Goal: Task Accomplishment & Management: Use online tool/utility

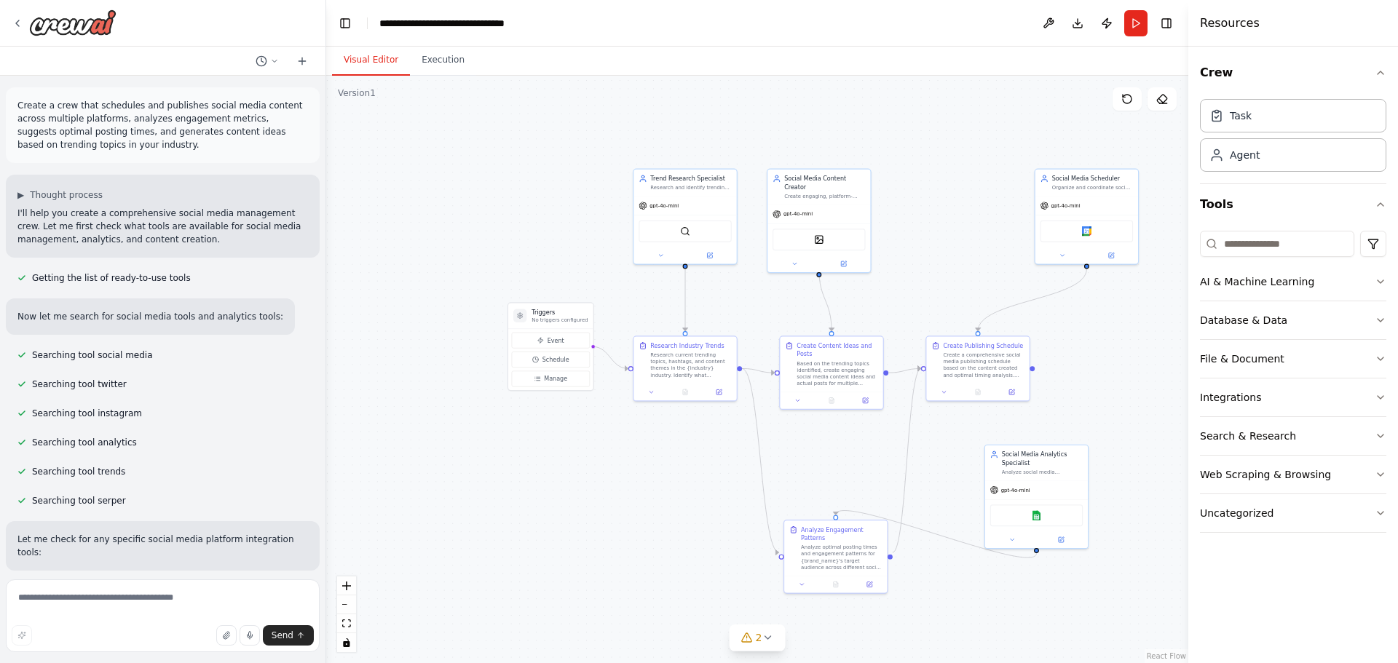
scroll to position [1824, 0]
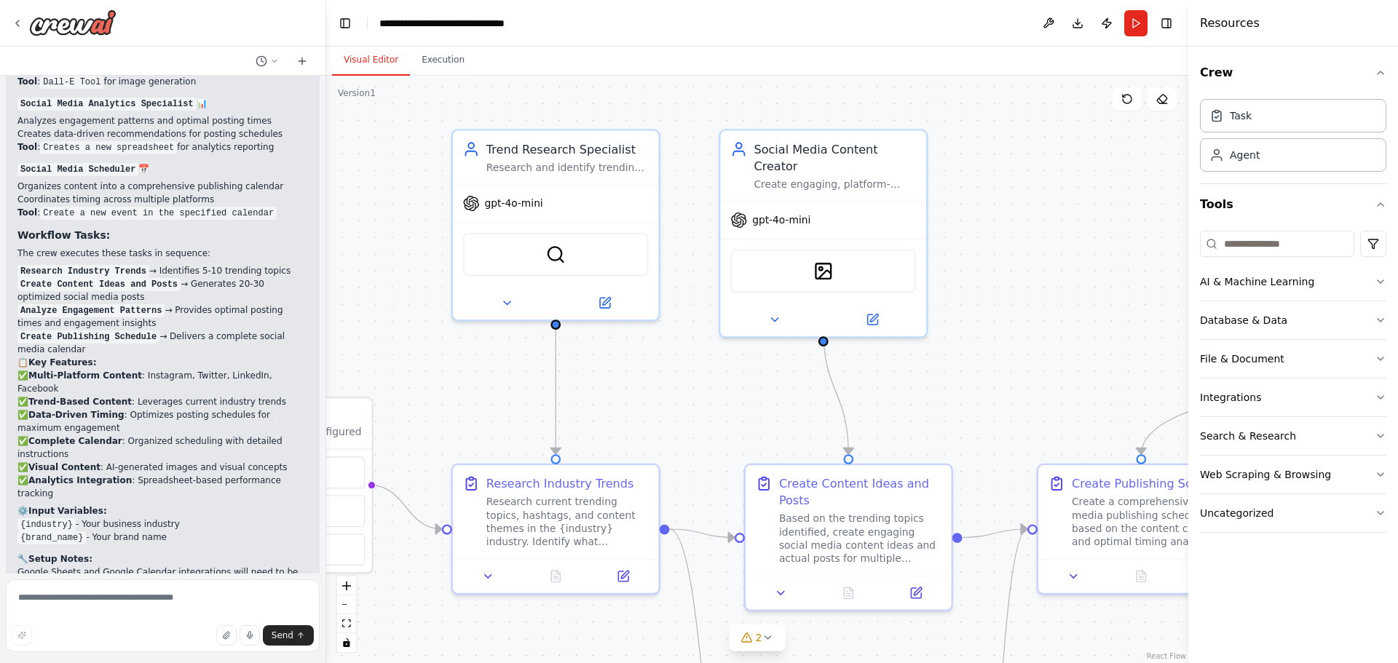
drag, startPoint x: 638, startPoint y: 248, endPoint x: 647, endPoint y: 369, distance: 121.2
click at [647, 369] on div ".deletable-edge-delete-btn { width: 20px; height: 20px; border: 0px solid #ffff…" at bounding box center [757, 370] width 862 height 588
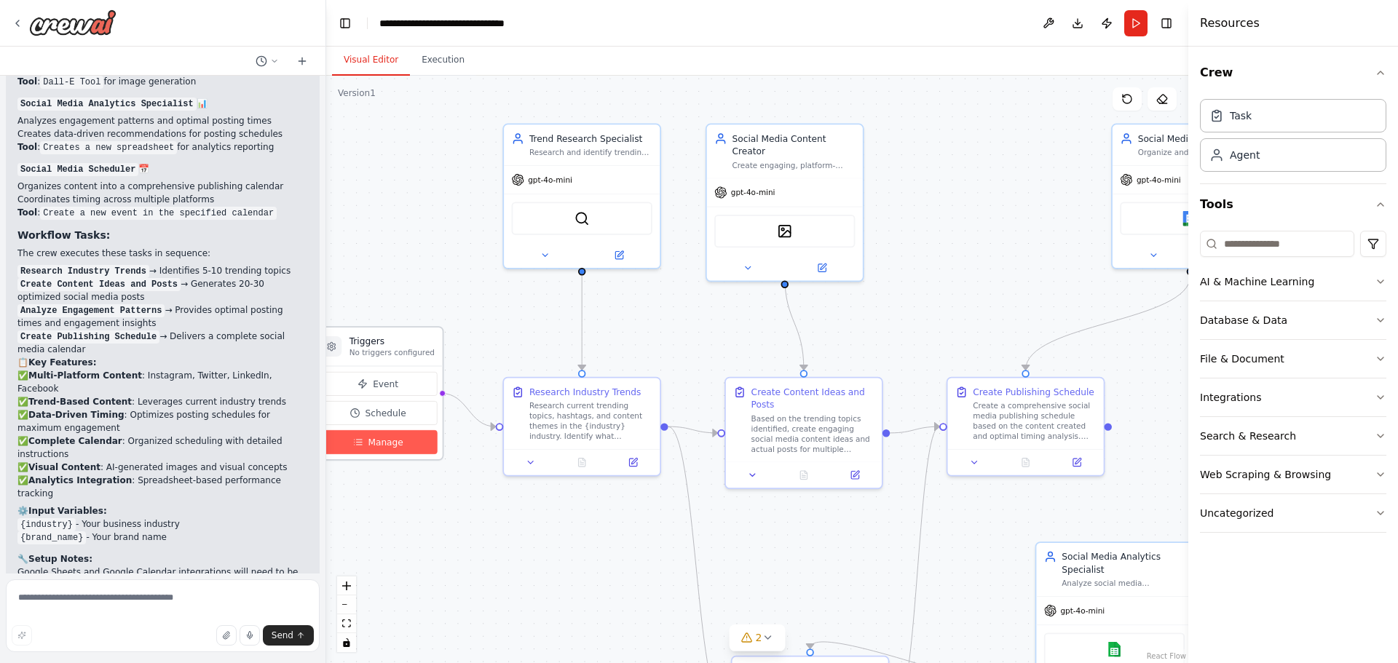
click at [389, 439] on span "Manage" at bounding box center [385, 442] width 35 height 12
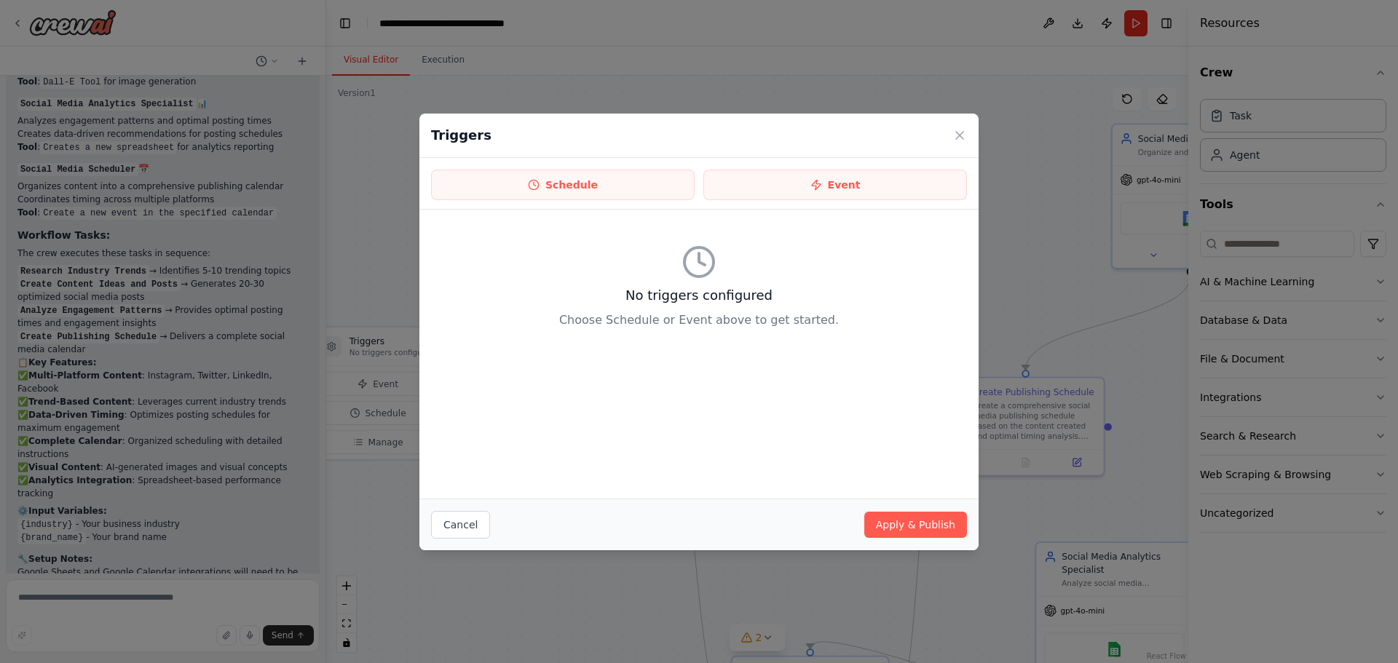
click at [971, 129] on div "Triggers" at bounding box center [698, 136] width 559 height 44
click at [962, 134] on icon at bounding box center [959, 135] width 15 height 15
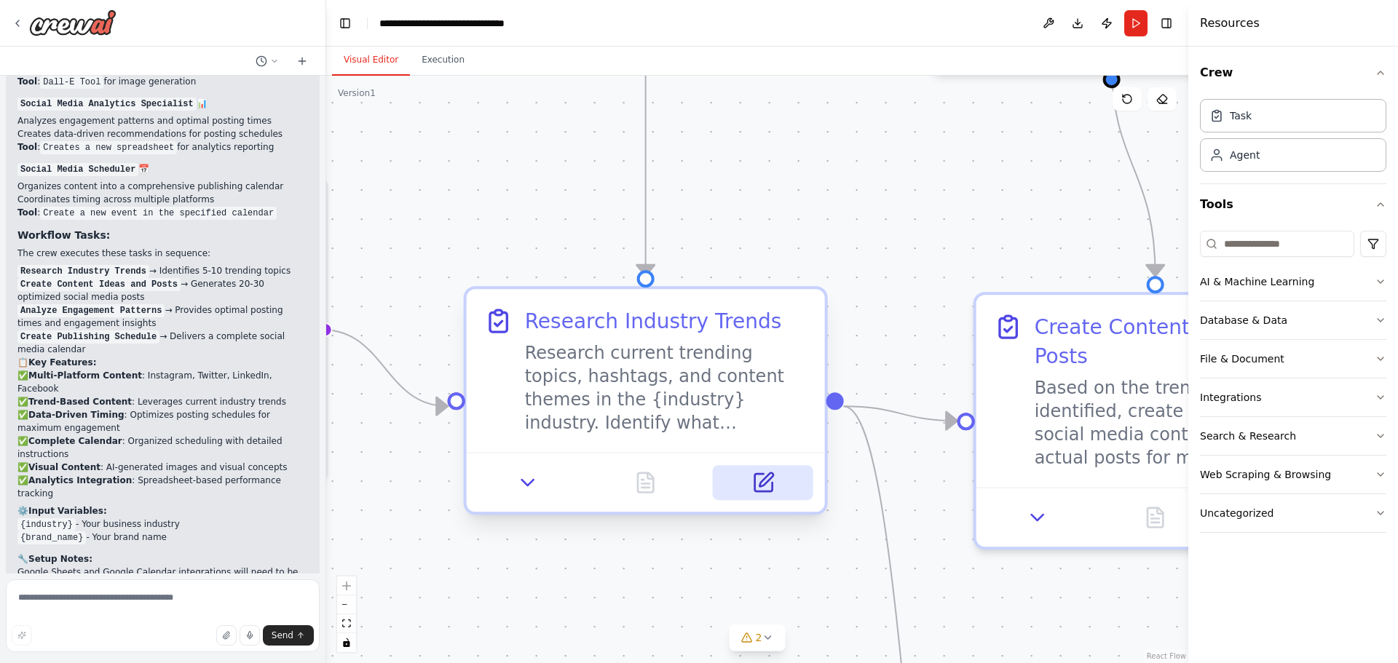
click at [767, 478] on icon at bounding box center [766, 480] width 14 height 14
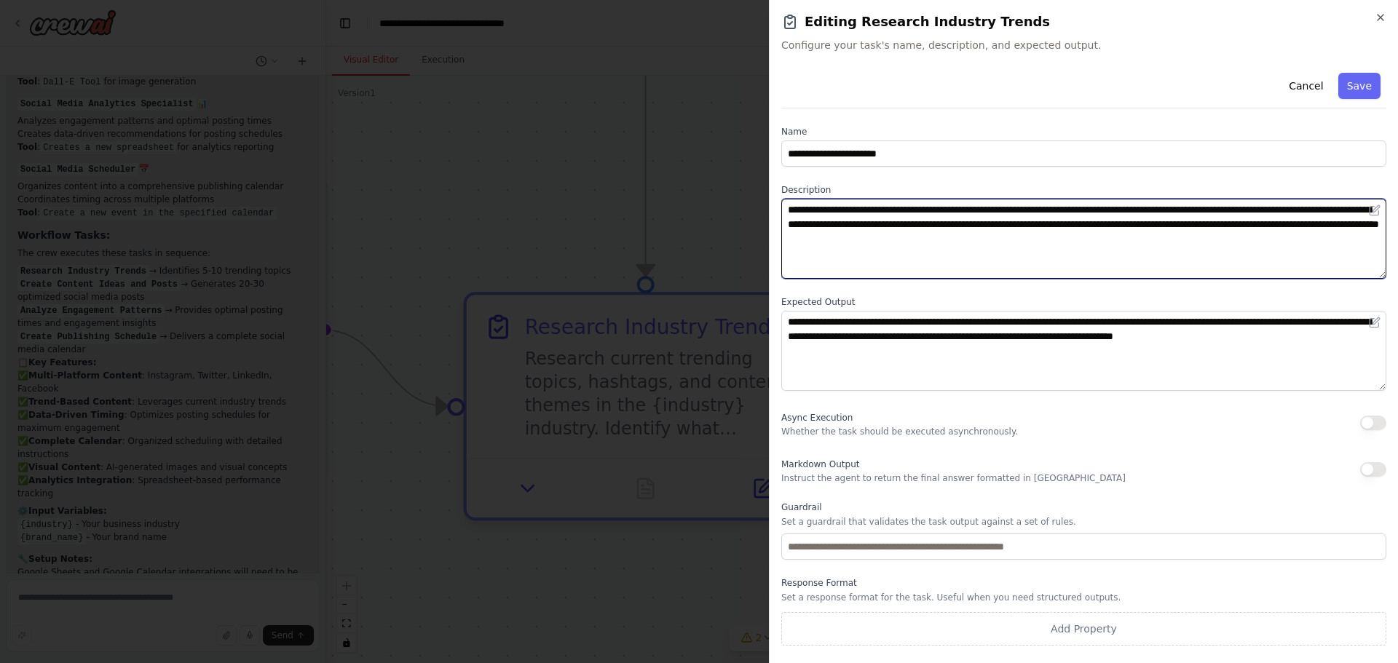
drag, startPoint x: 1147, startPoint y: 210, endPoint x: 1106, endPoint y: 205, distance: 41.9
click at [1106, 205] on textarea "**********" at bounding box center [1083, 239] width 605 height 80
click at [1122, 232] on textarea "**********" at bounding box center [1083, 239] width 605 height 80
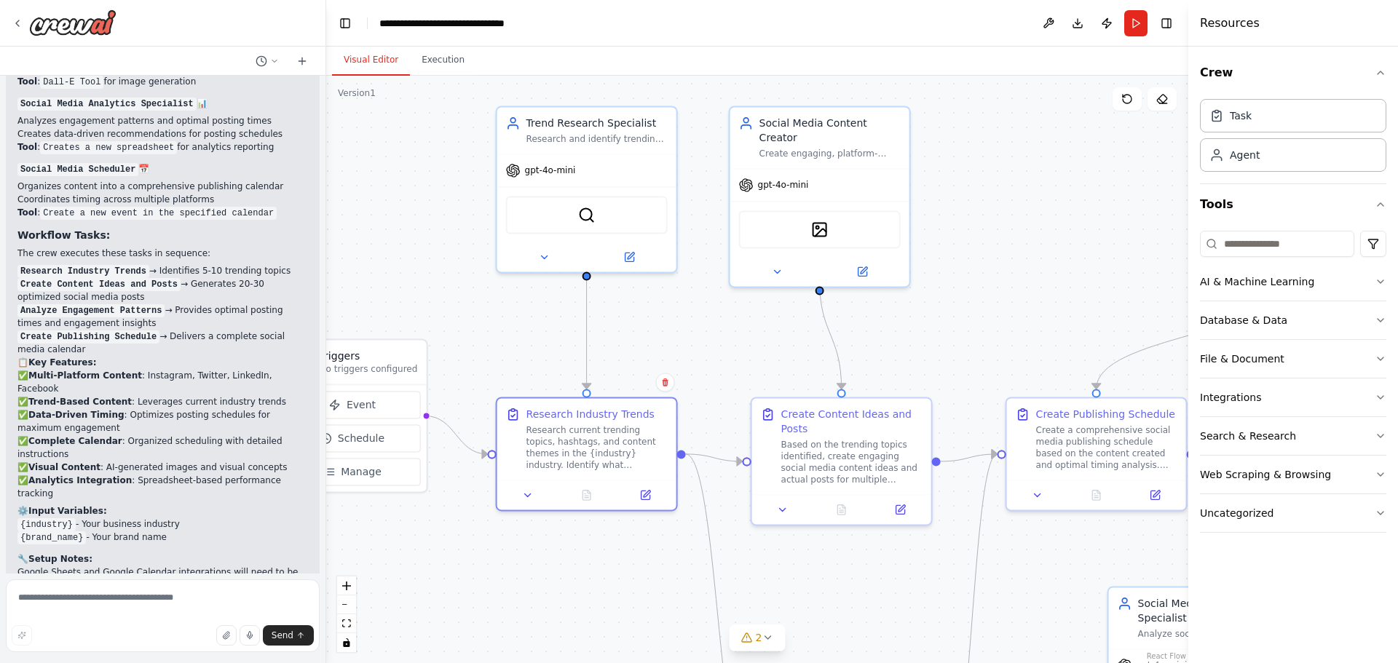
drag, startPoint x: 641, startPoint y: 216, endPoint x: 639, endPoint y: 342, distance: 126.7
click at [639, 342] on div ".deletable-edge-delete-btn { width: 20px; height: 20px; border: 0px solid #ffff…" at bounding box center [757, 370] width 862 height 588
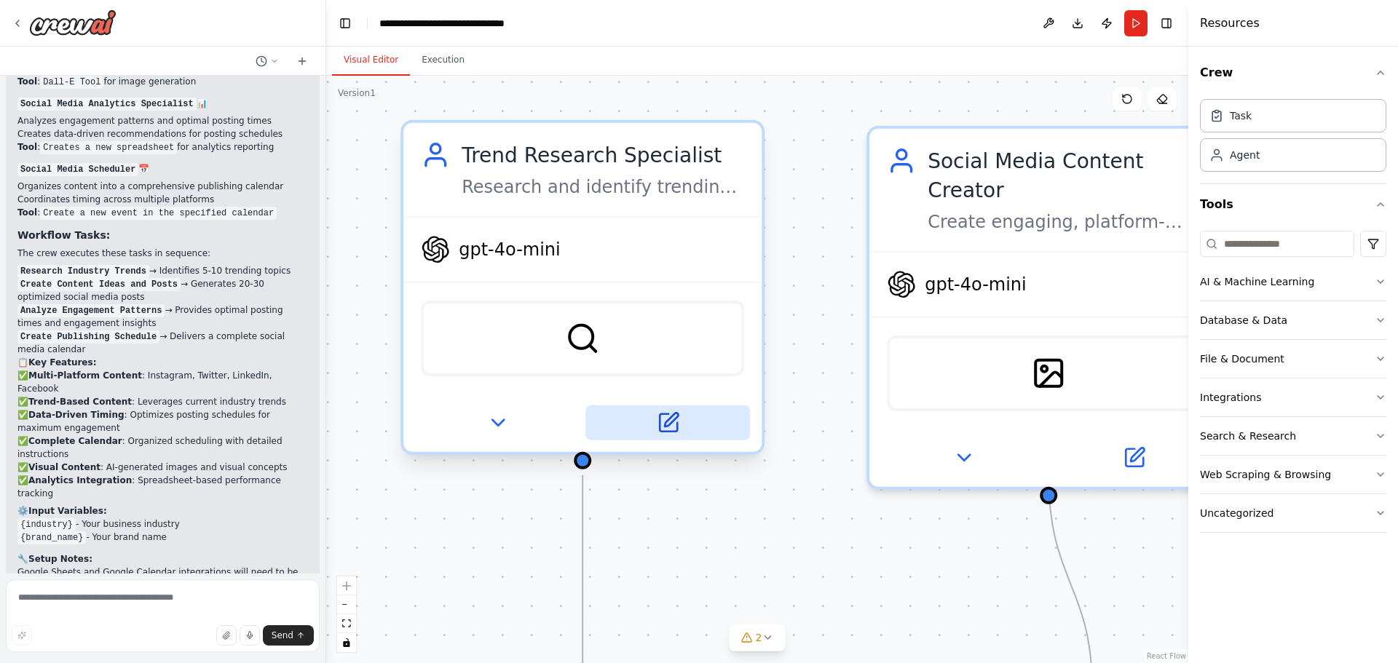
click at [662, 425] on icon at bounding box center [667, 422] width 17 height 17
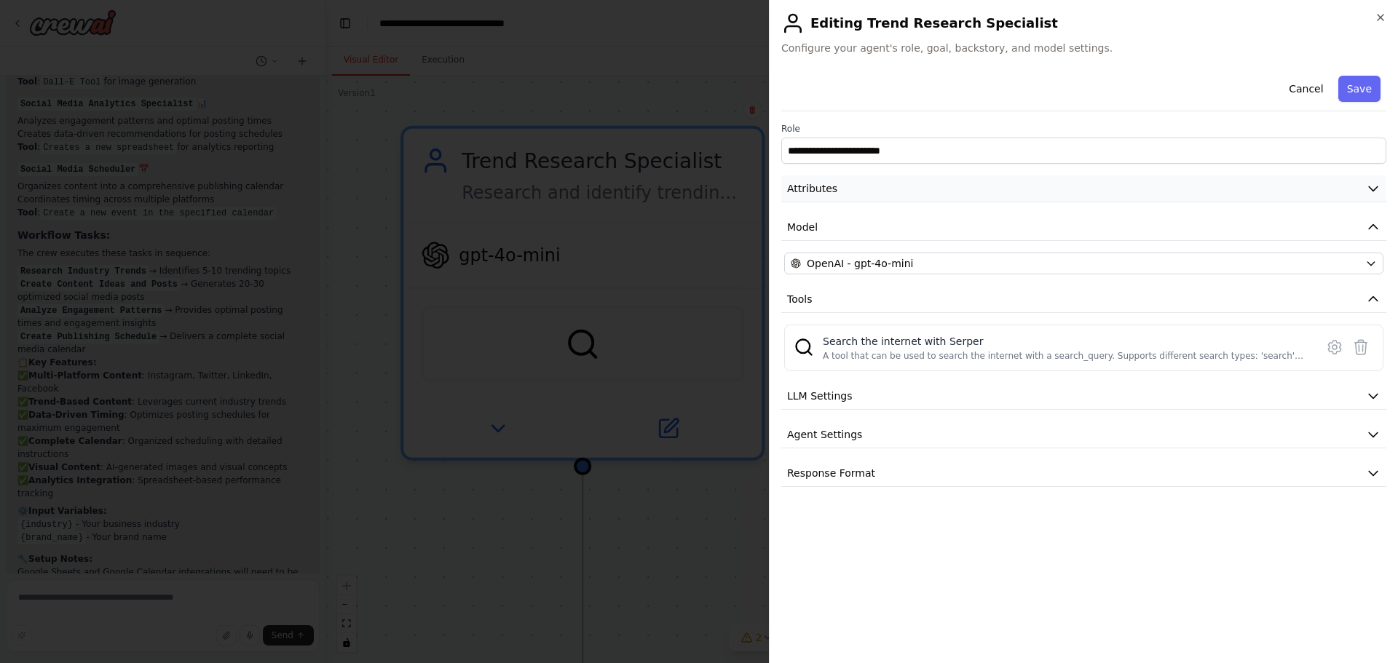
click at [857, 188] on button "Attributes" at bounding box center [1083, 188] width 605 height 27
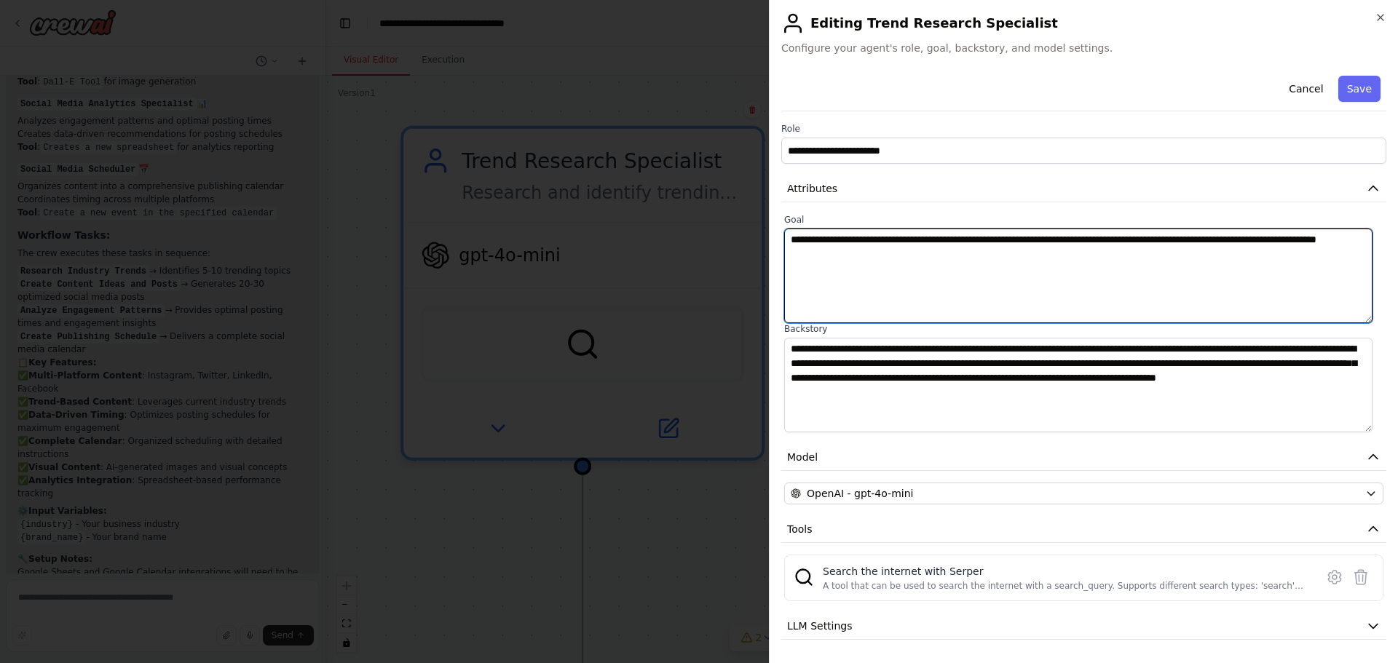
click at [829, 262] on textarea "**********" at bounding box center [1078, 276] width 588 height 95
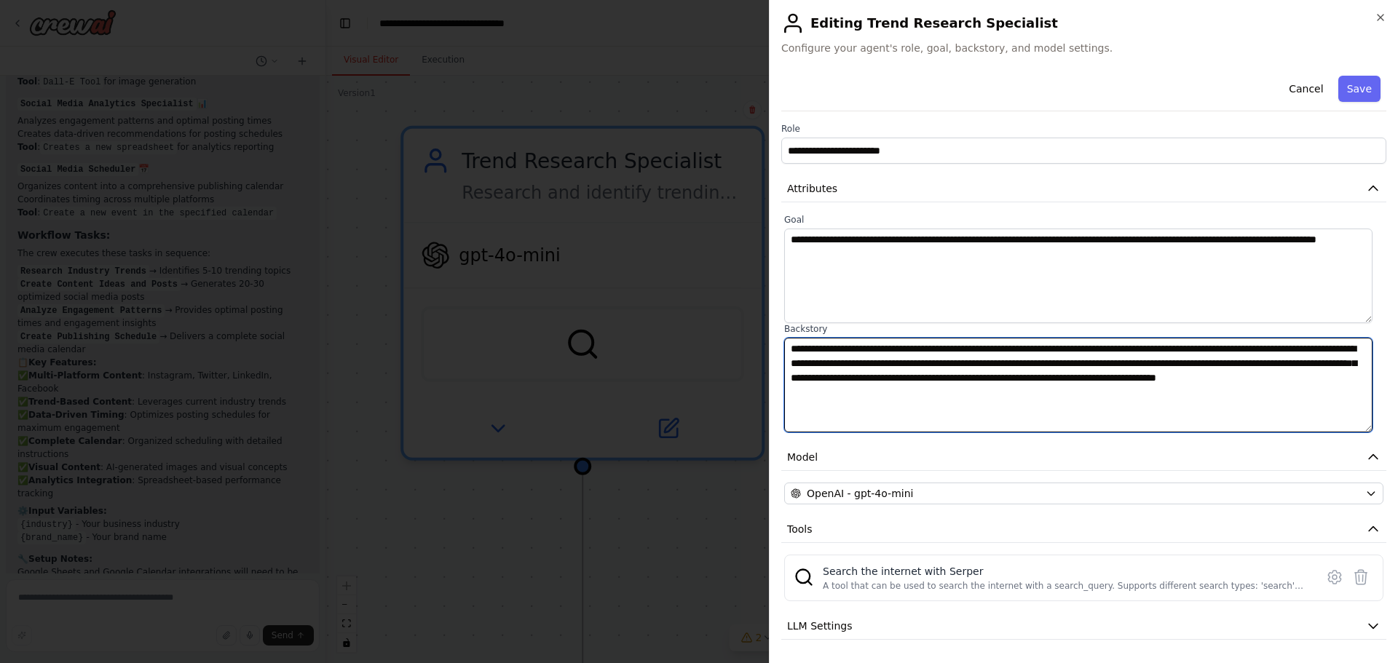
click at [815, 381] on textarea "**********" at bounding box center [1078, 385] width 588 height 95
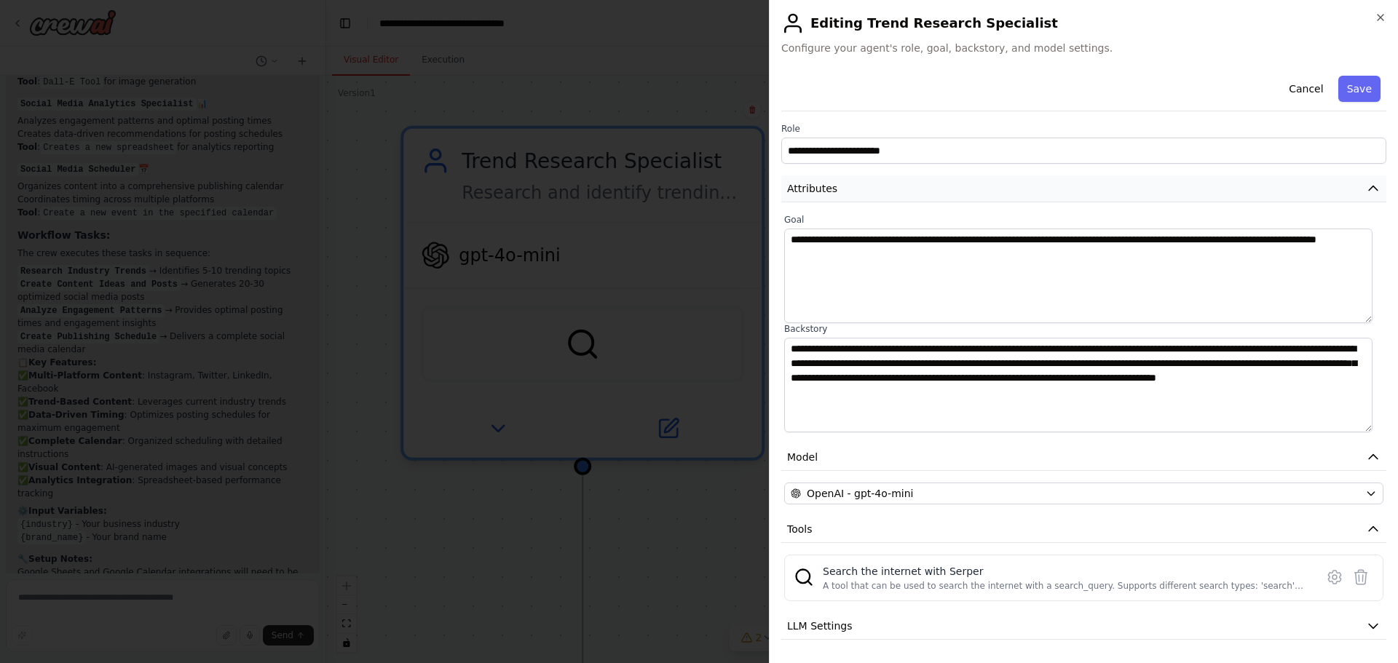
click at [835, 181] on button "Attributes" at bounding box center [1083, 188] width 605 height 27
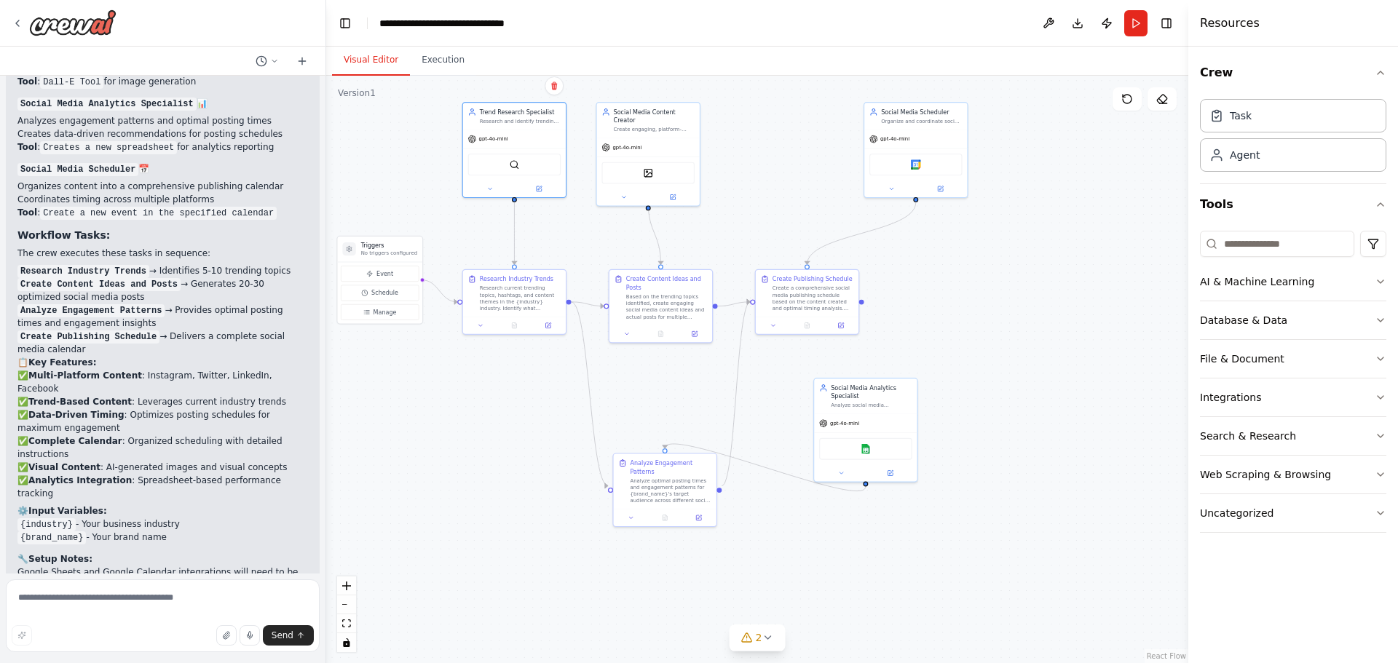
drag, startPoint x: 685, startPoint y: 529, endPoint x: 664, endPoint y: 403, distance: 127.7
click at [664, 403] on div ".deletable-edge-delete-btn { width: 20px; height: 20px; border: 0px solid #ffff…" at bounding box center [757, 370] width 862 height 588
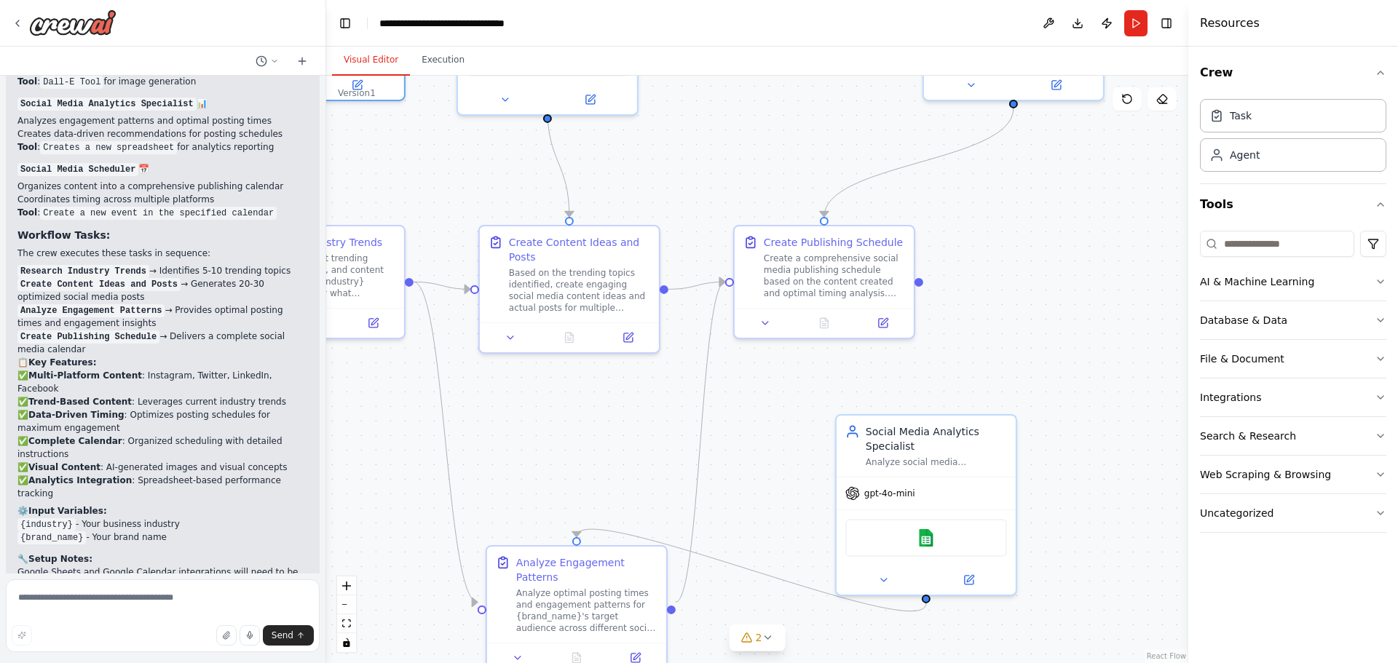
drag, startPoint x: 734, startPoint y: 323, endPoint x: 722, endPoint y: 495, distance: 173.0
click at [727, 498] on div ".deletable-edge-delete-btn { width: 20px; height: 20px; border: 0px solid #ffff…" at bounding box center [757, 370] width 862 height 588
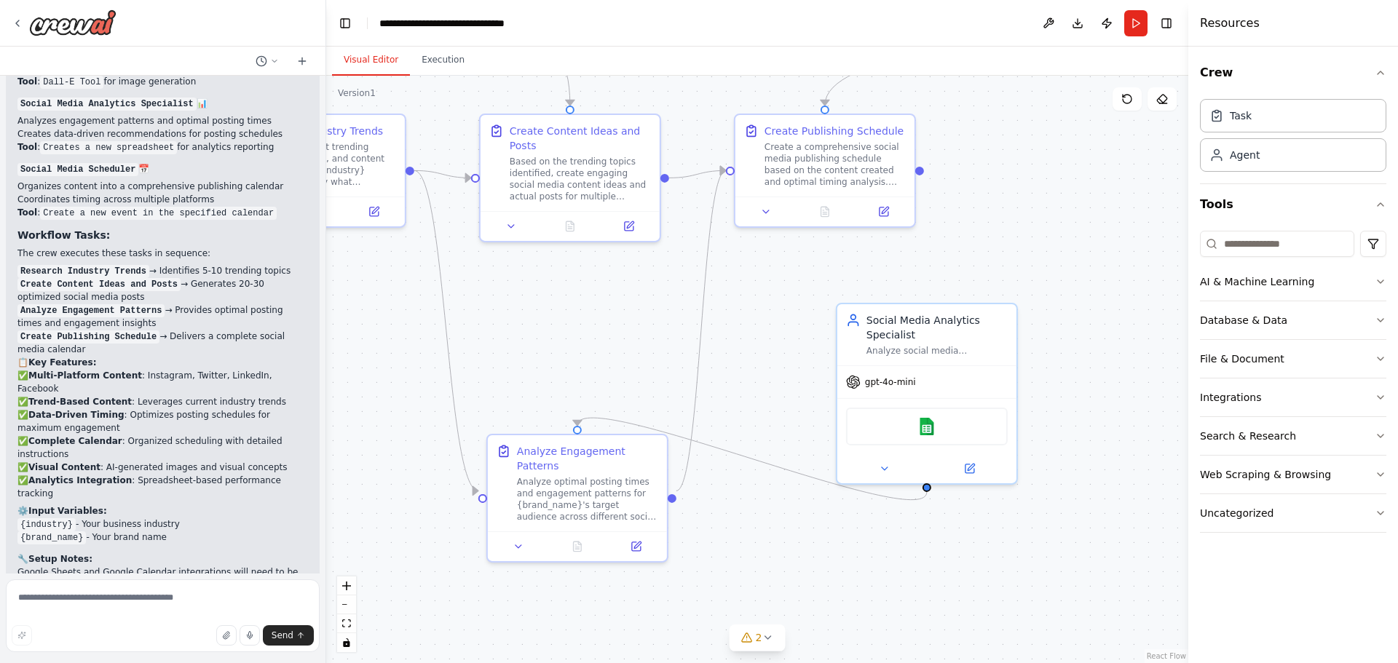
drag, startPoint x: 707, startPoint y: 484, endPoint x: 708, endPoint y: 337, distance: 147.1
click at [708, 339] on div ".deletable-edge-delete-btn { width: 20px; height: 20px; border: 0px solid #ffff…" at bounding box center [757, 370] width 862 height 588
click at [591, 475] on div "Analyze optimal posting times and engagement patterns for {brand_name}'s target…" at bounding box center [587, 493] width 141 height 47
click at [723, 493] on div ".deletable-edge-delete-btn { width: 20px; height: 20px; border: 0px solid #ffff…" at bounding box center [757, 370] width 862 height 588
click at [588, 486] on div "Analyze optimal posting times and engagement patterns for {brand_name}'s target…" at bounding box center [587, 493] width 141 height 47
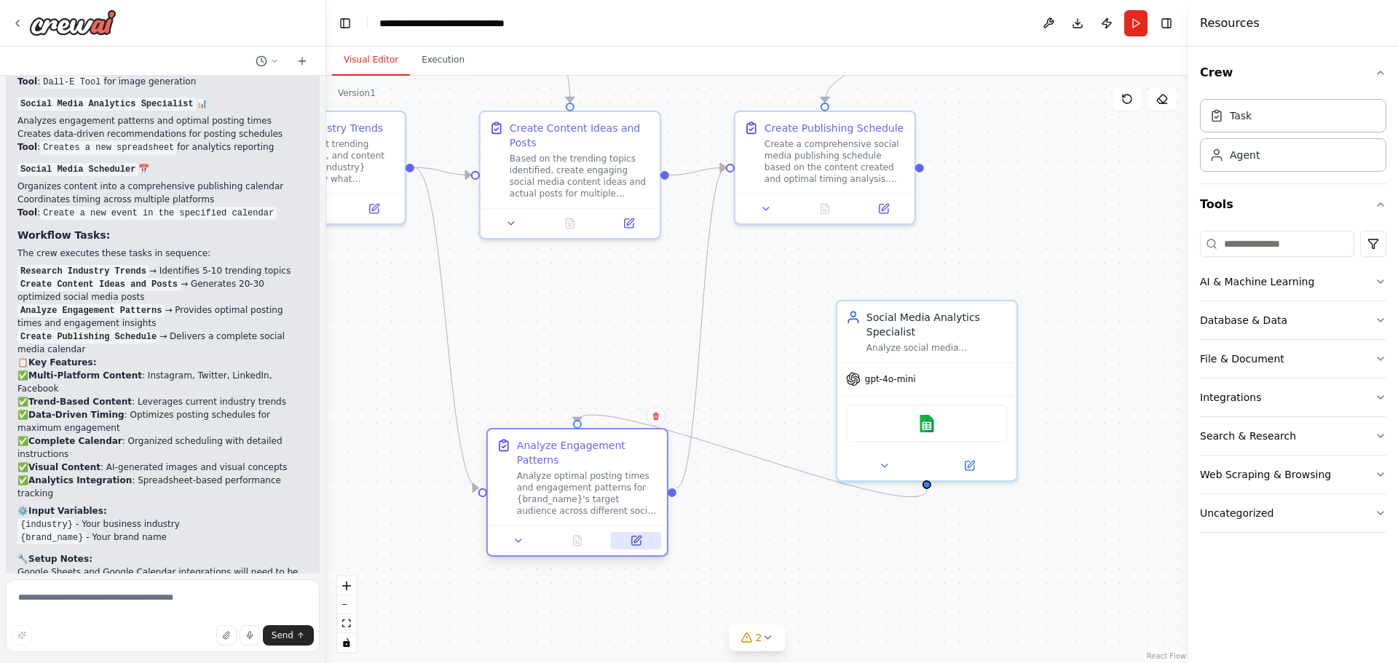
click at [628, 532] on button at bounding box center [636, 540] width 50 height 17
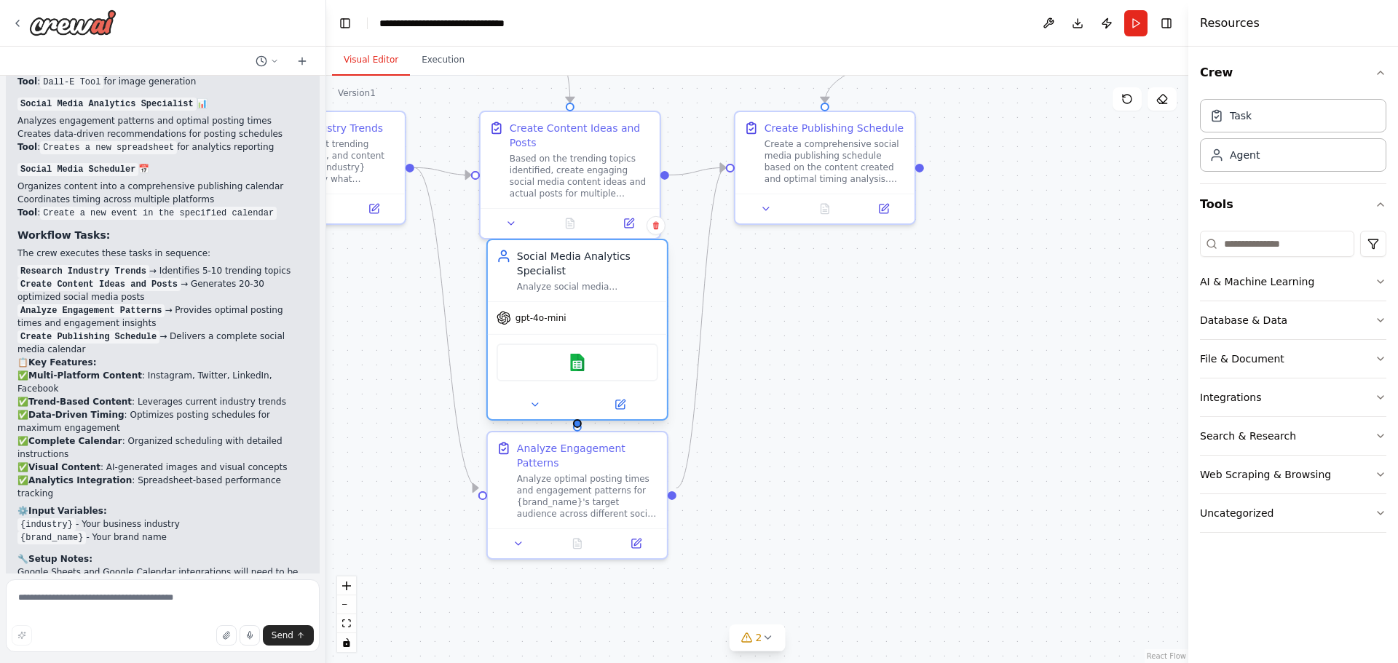
drag, startPoint x: 960, startPoint y: 320, endPoint x: 604, endPoint y: 260, distance: 361.7
click at [604, 260] on div "Social Media Analytics Specialist" at bounding box center [587, 263] width 141 height 29
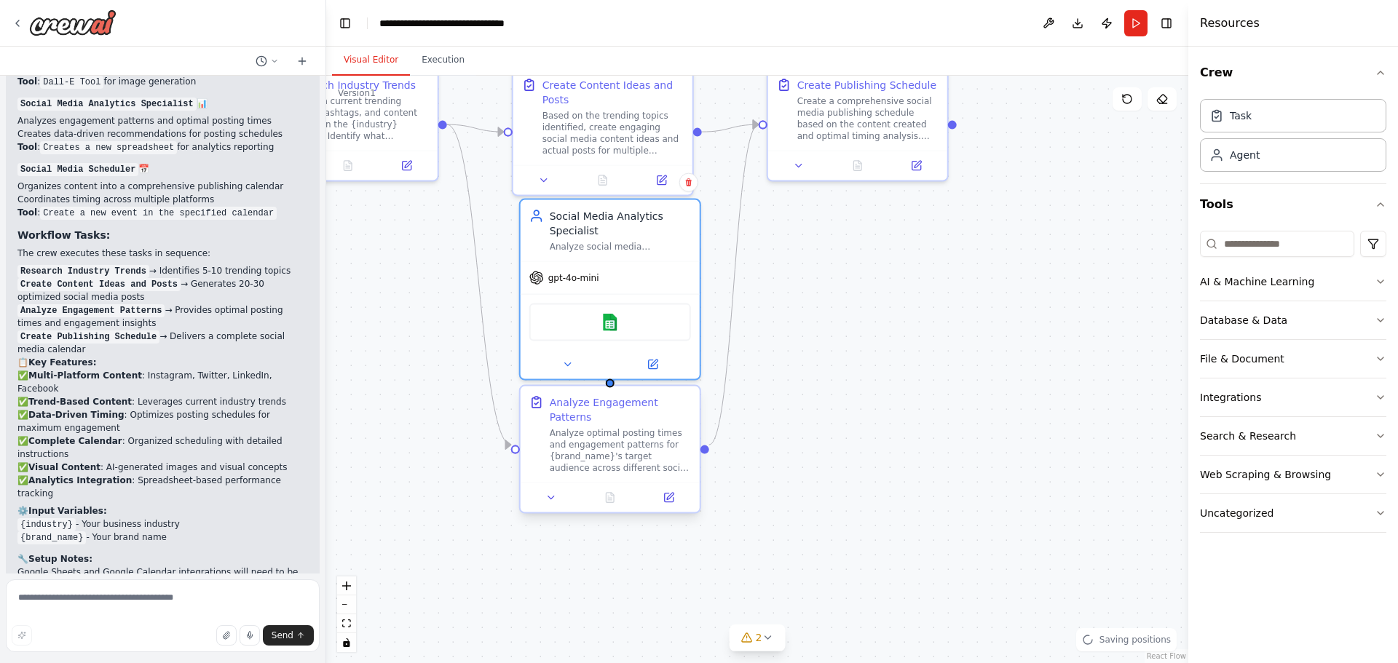
click at [644, 404] on div "Analyze Engagement Patterns" at bounding box center [620, 409] width 141 height 29
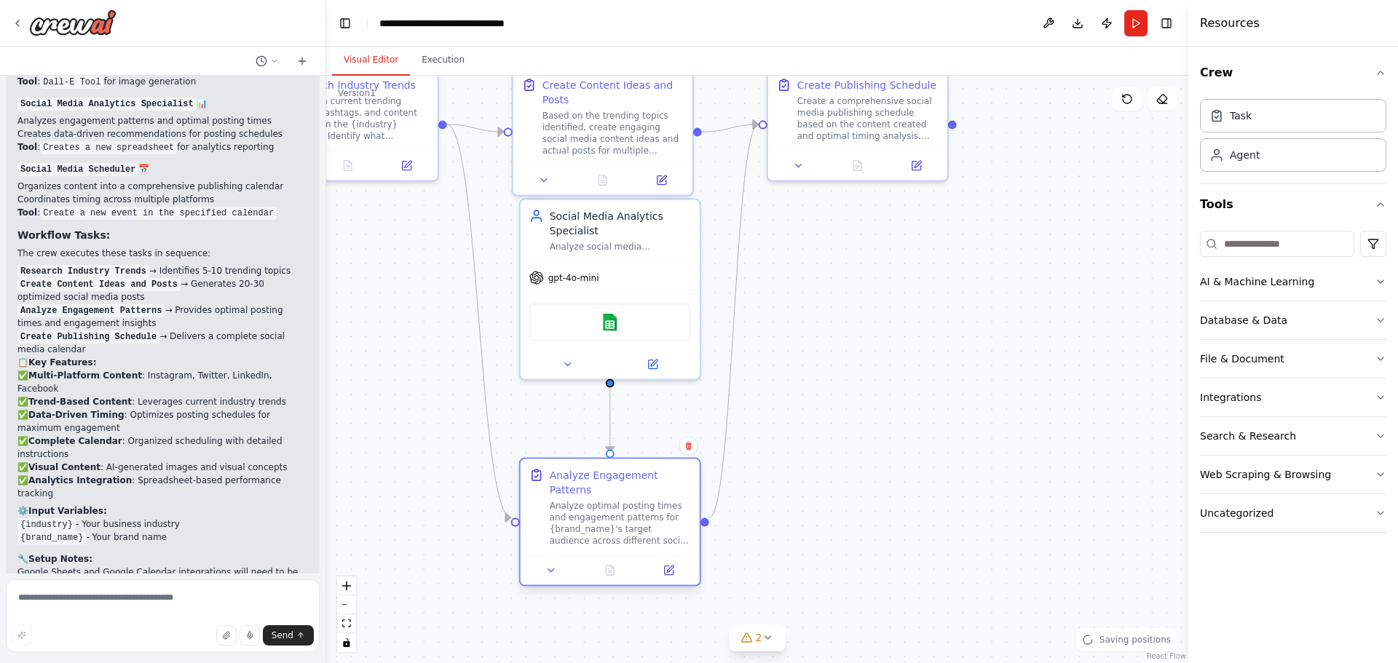
drag, startPoint x: 642, startPoint y: 402, endPoint x: 641, endPoint y: 484, distance: 82.3
click at [641, 484] on div "Analyze Engagement Patterns Analyze optimal posting times and engagement patter…" at bounding box center [620, 507] width 141 height 79
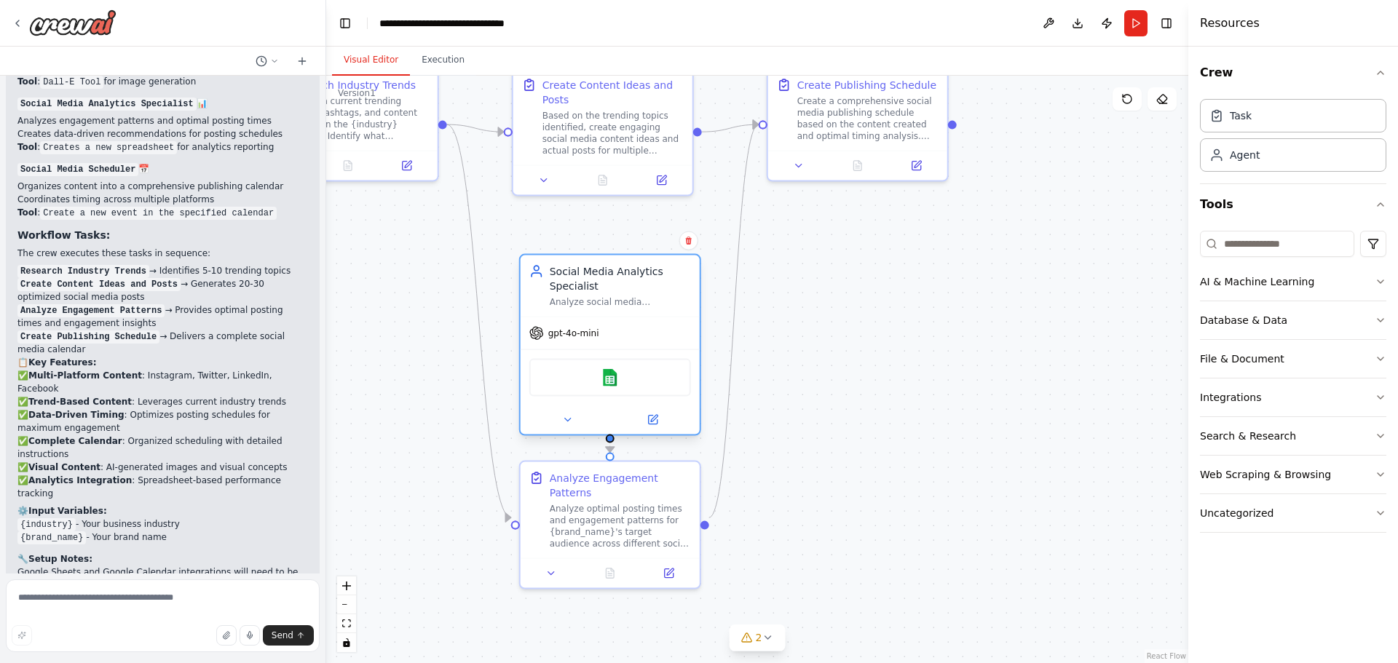
drag, startPoint x: 644, startPoint y: 218, endPoint x: 644, endPoint y: 271, distance: 53.2
click at [644, 271] on div "Social Media Analytics Specialist" at bounding box center [620, 278] width 141 height 29
click at [662, 420] on button at bounding box center [653, 419] width 82 height 17
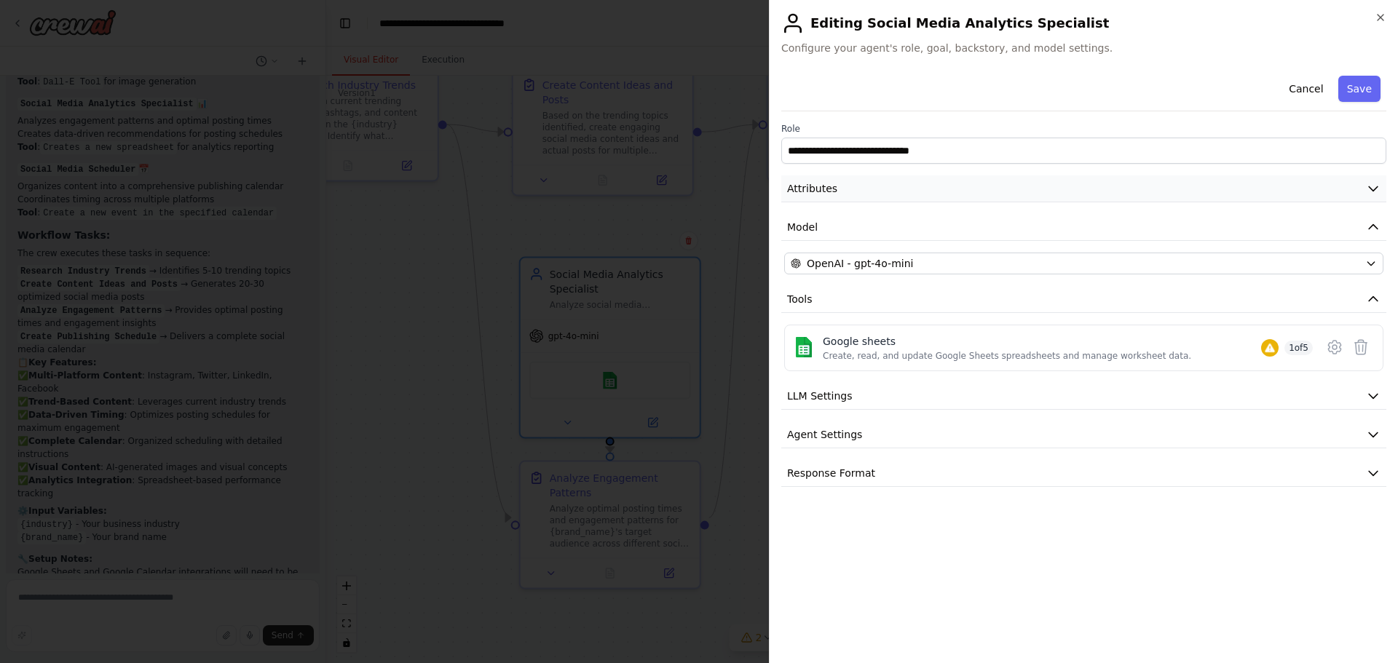
click at [870, 199] on button "Attributes" at bounding box center [1083, 188] width 605 height 27
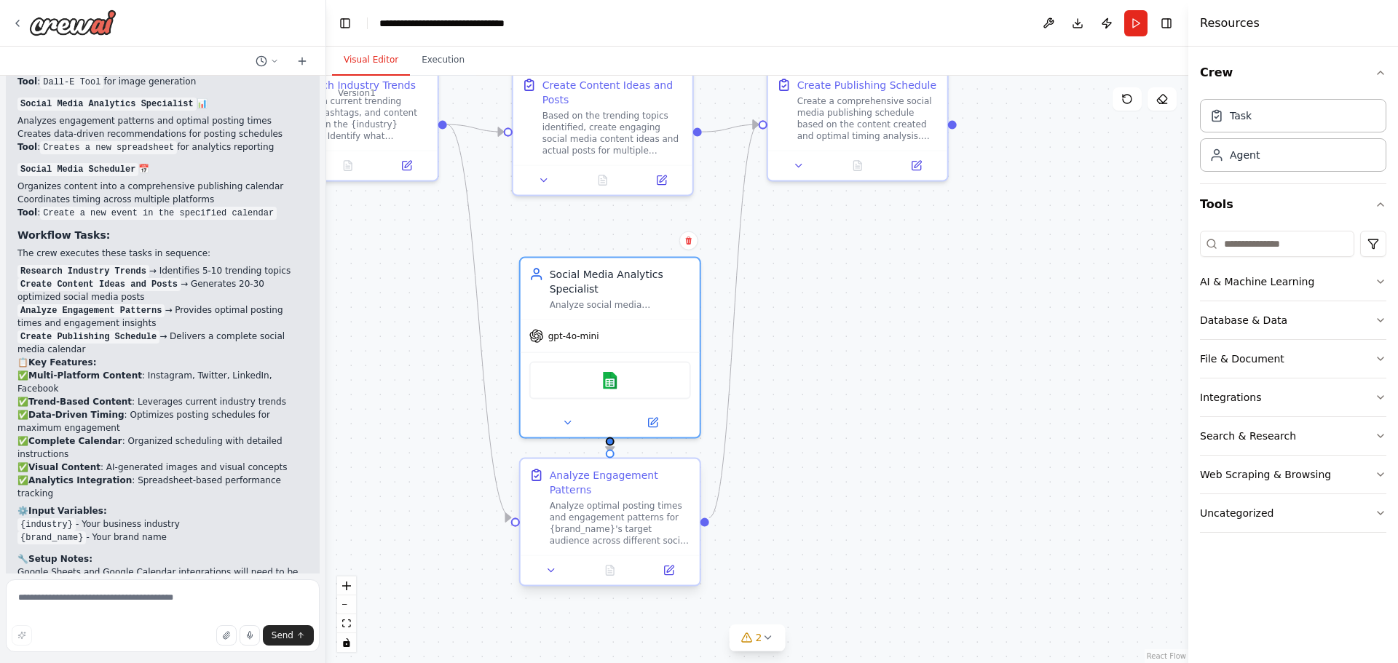
click at [606, 502] on div "Analyze optimal posting times and engagement patterns for {brand_name}'s target…" at bounding box center [620, 523] width 141 height 47
click at [671, 566] on icon at bounding box center [668, 570] width 9 height 9
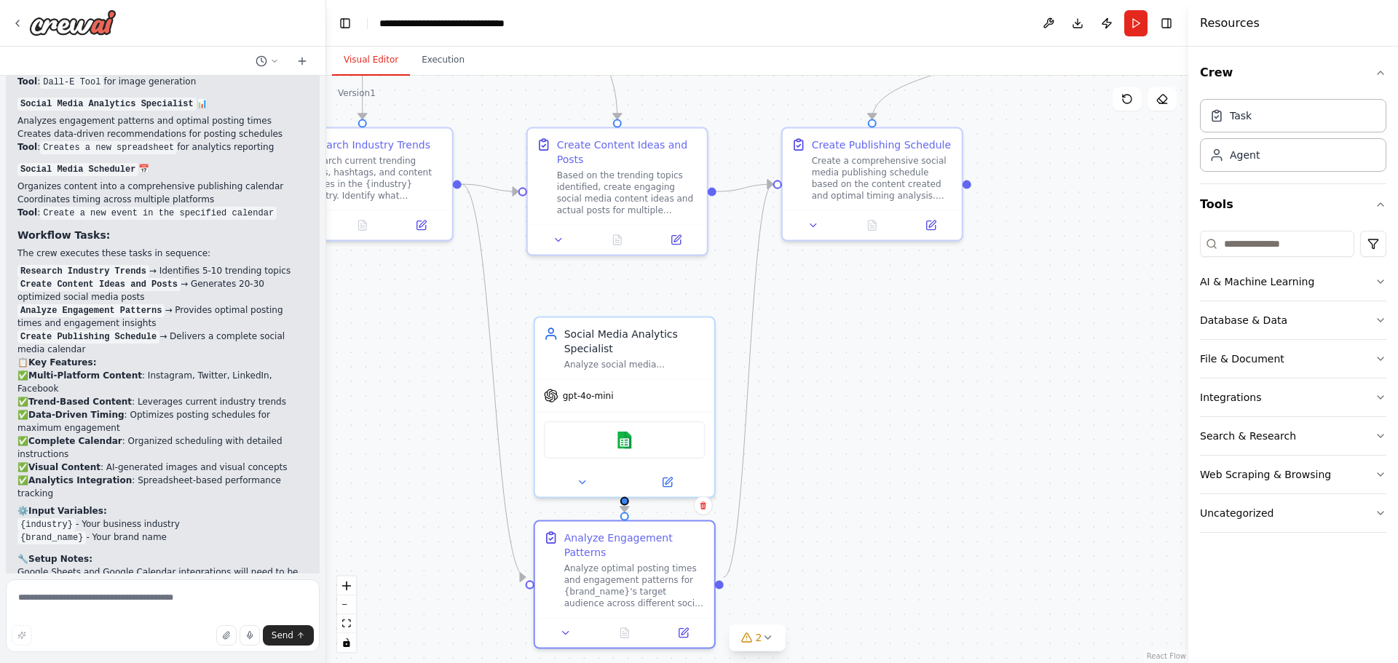
drag, startPoint x: 797, startPoint y: 323, endPoint x: 805, endPoint y: 376, distance: 53.9
click at [805, 376] on div ".deletable-edge-delete-btn { width: 20px; height: 20px; border: 0px solid #ffff…" at bounding box center [757, 370] width 862 height 588
click at [676, 475] on button at bounding box center [667, 479] width 82 height 17
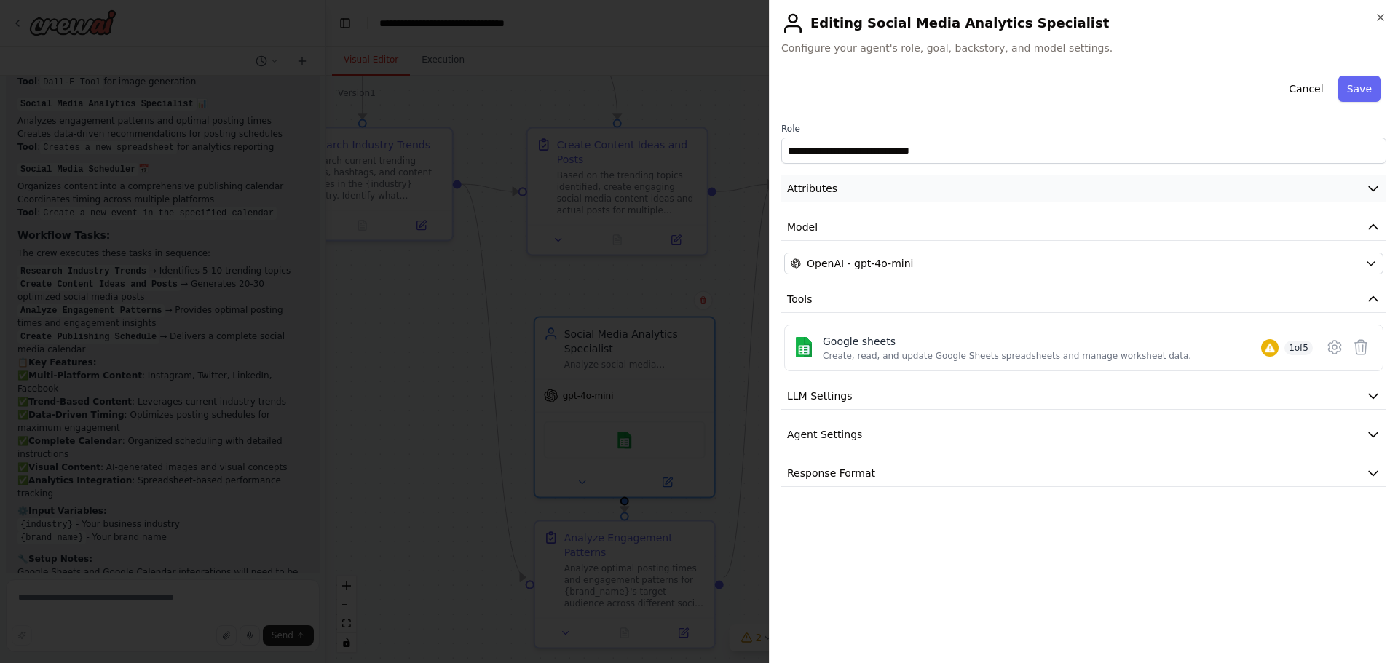
click at [960, 191] on button "Attributes" at bounding box center [1083, 188] width 605 height 27
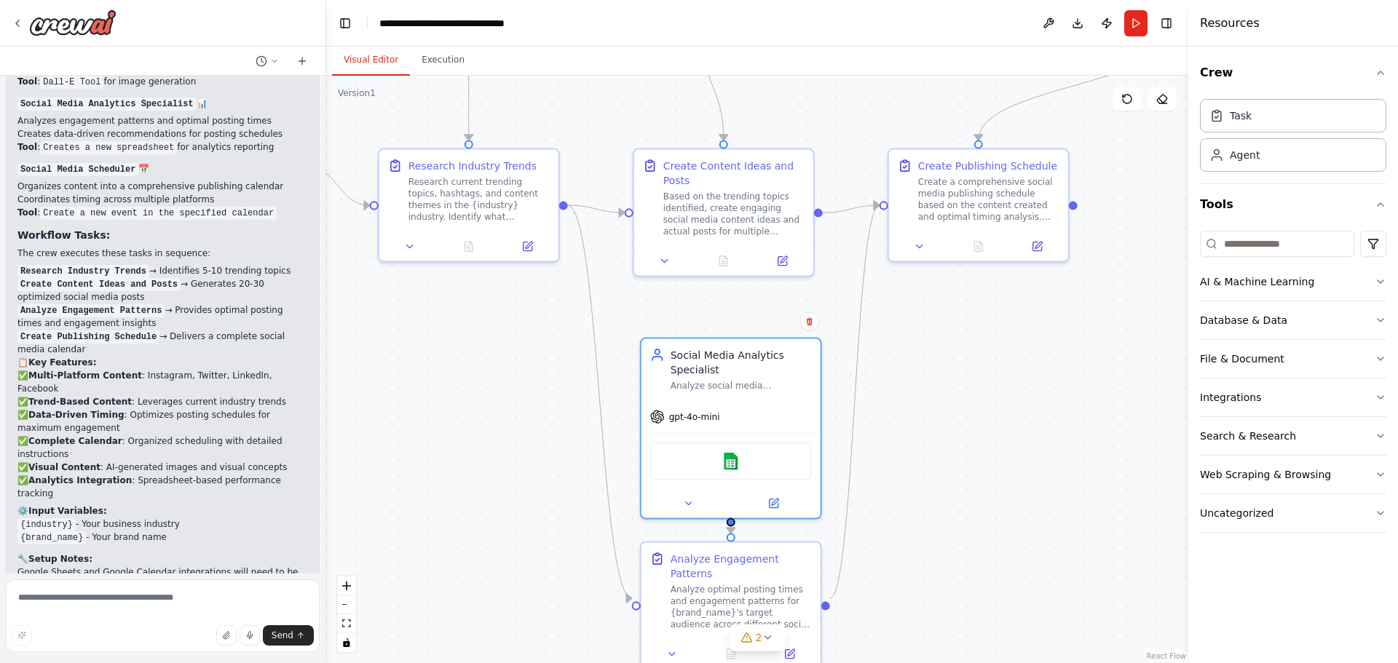
drag, startPoint x: 857, startPoint y: 339, endPoint x: 963, endPoint y: 360, distance: 108.4
click at [963, 360] on div ".deletable-edge-delete-btn { width: 20px; height: 20px; border: 0px solid #ffff…" at bounding box center [757, 370] width 862 height 588
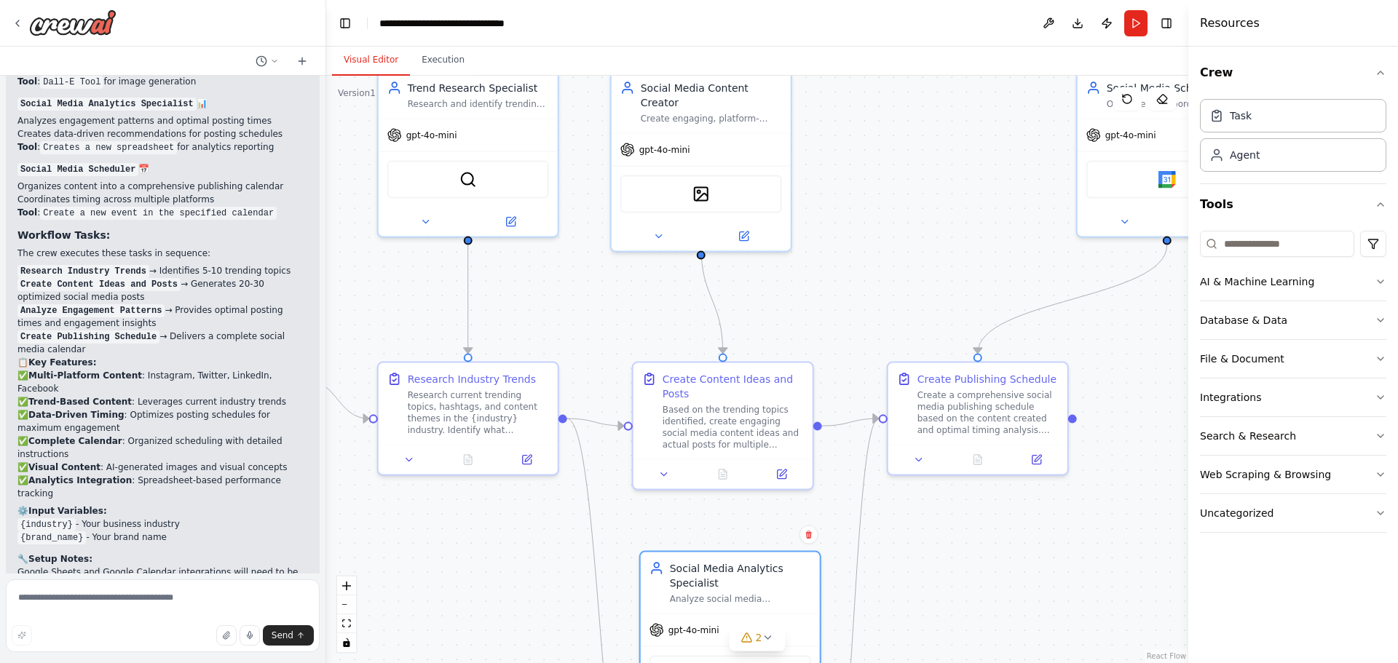
drag, startPoint x: 938, startPoint y: 352, endPoint x: 937, endPoint y: 566, distance: 213.3
click at [937, 566] on div ".deletable-edge-delete-btn { width: 20px; height: 20px; border: 0px solid #ffff…" at bounding box center [757, 370] width 862 height 588
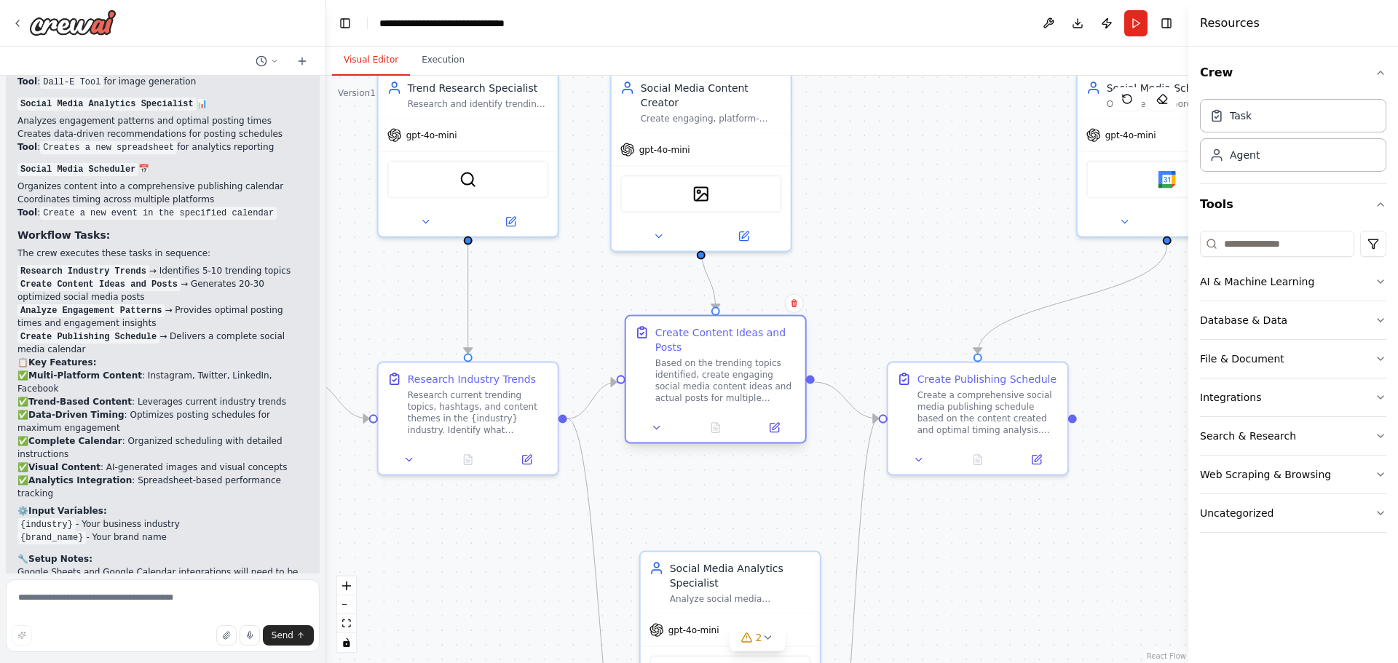
drag, startPoint x: 729, startPoint y: 411, endPoint x: 728, endPoint y: 368, distance: 43.7
click at [728, 368] on div "Based on the trending topics identified, create engaging social media content i…" at bounding box center [725, 380] width 141 height 47
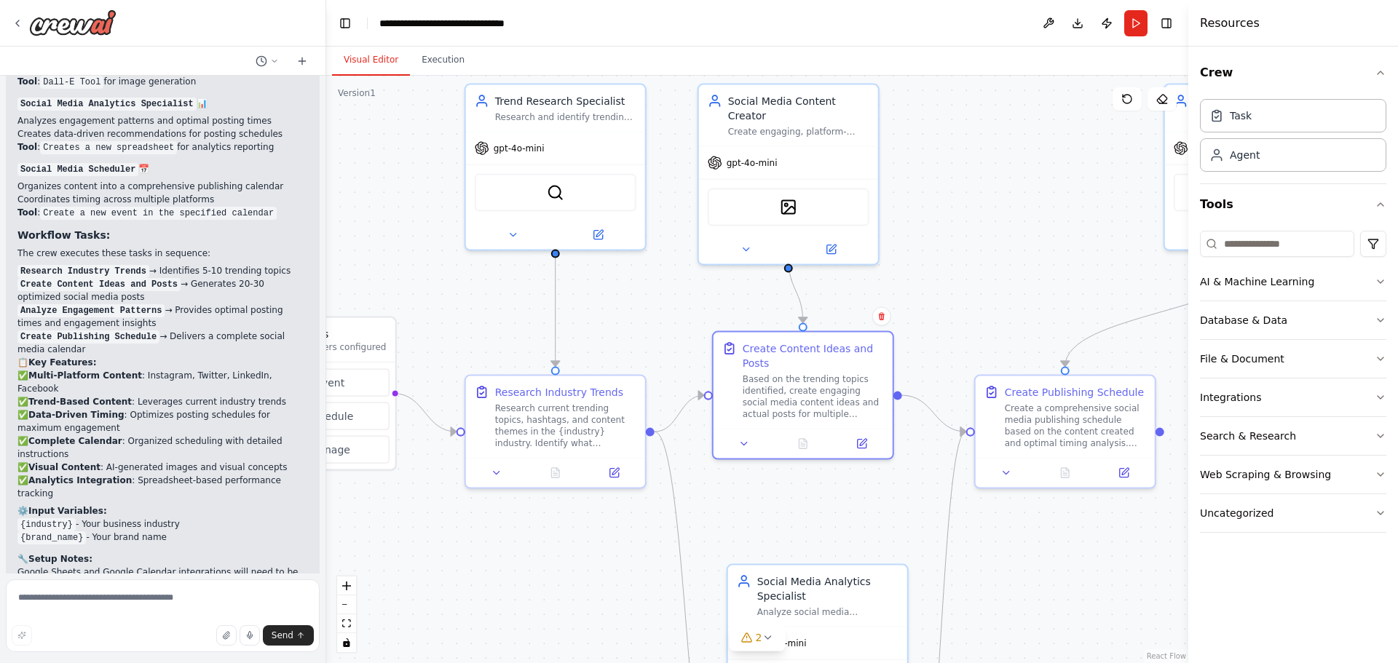
drag, startPoint x: 559, startPoint y: 288, endPoint x: 647, endPoint y: 301, distance: 88.3
click at [647, 301] on div ".deletable-edge-delete-btn { width: 20px; height: 20px; border: 0px solid #ffff…" at bounding box center [757, 370] width 862 height 588
click at [606, 473] on button at bounding box center [614, 470] width 50 height 17
click at [857, 437] on icon at bounding box center [861, 441] width 9 height 9
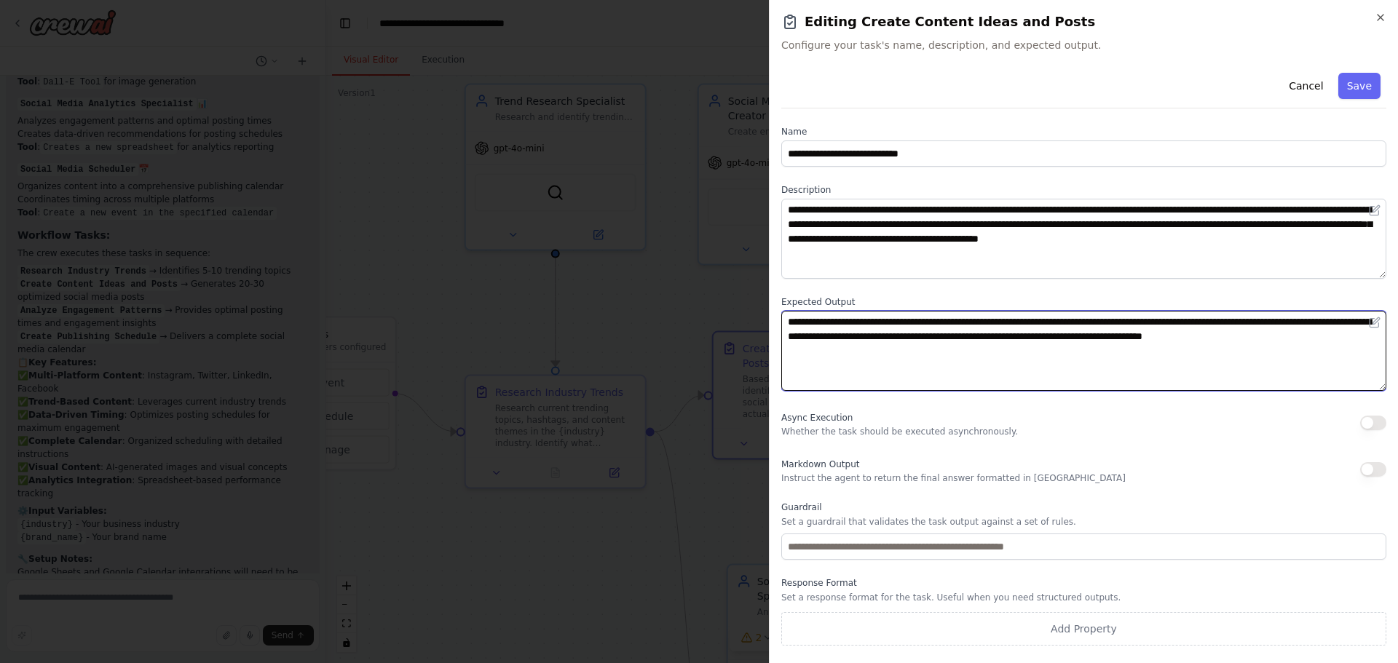
drag, startPoint x: 801, startPoint y: 317, endPoint x: 872, endPoint y: 317, distance: 71.4
click at [872, 317] on textarea "**********" at bounding box center [1083, 351] width 605 height 80
click at [927, 315] on textarea "**********" at bounding box center [1083, 351] width 605 height 80
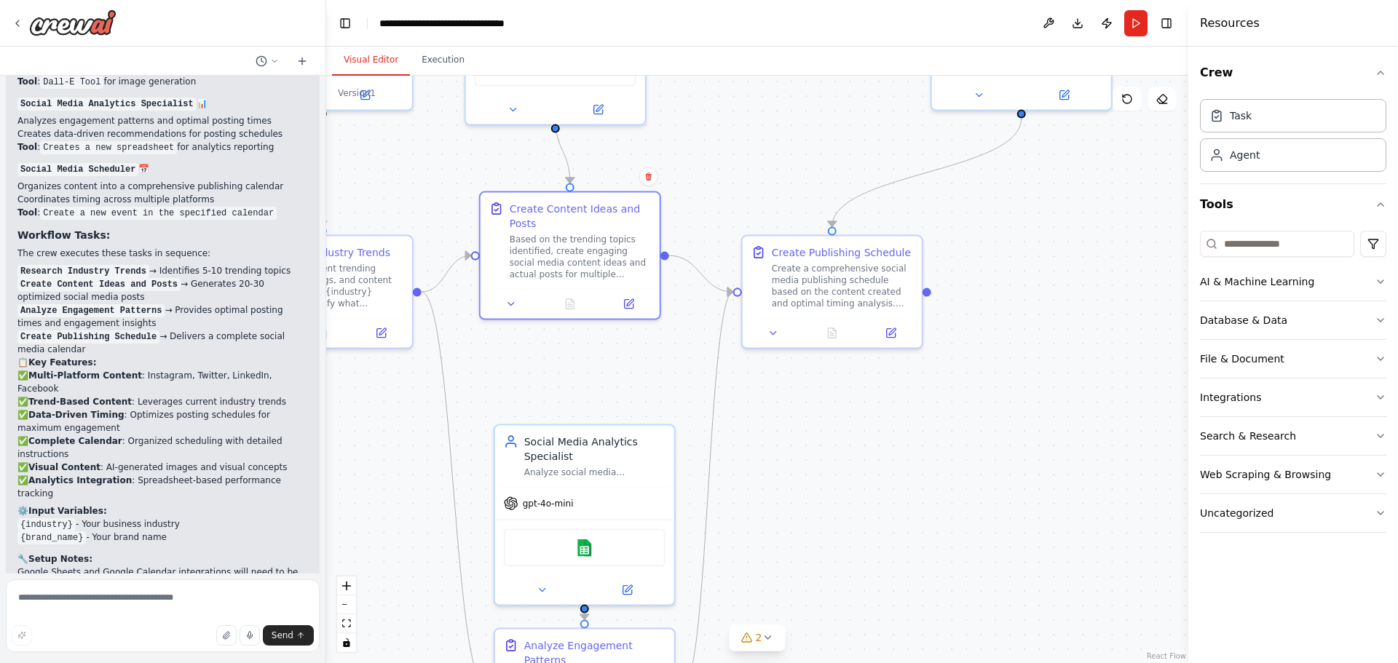
drag, startPoint x: 902, startPoint y: 272, endPoint x: 681, endPoint y: 132, distance: 261.2
click at [682, 132] on div ".deletable-edge-delete-btn { width: 20px; height: 20px; border: 0px solid #ffff…" at bounding box center [757, 370] width 862 height 588
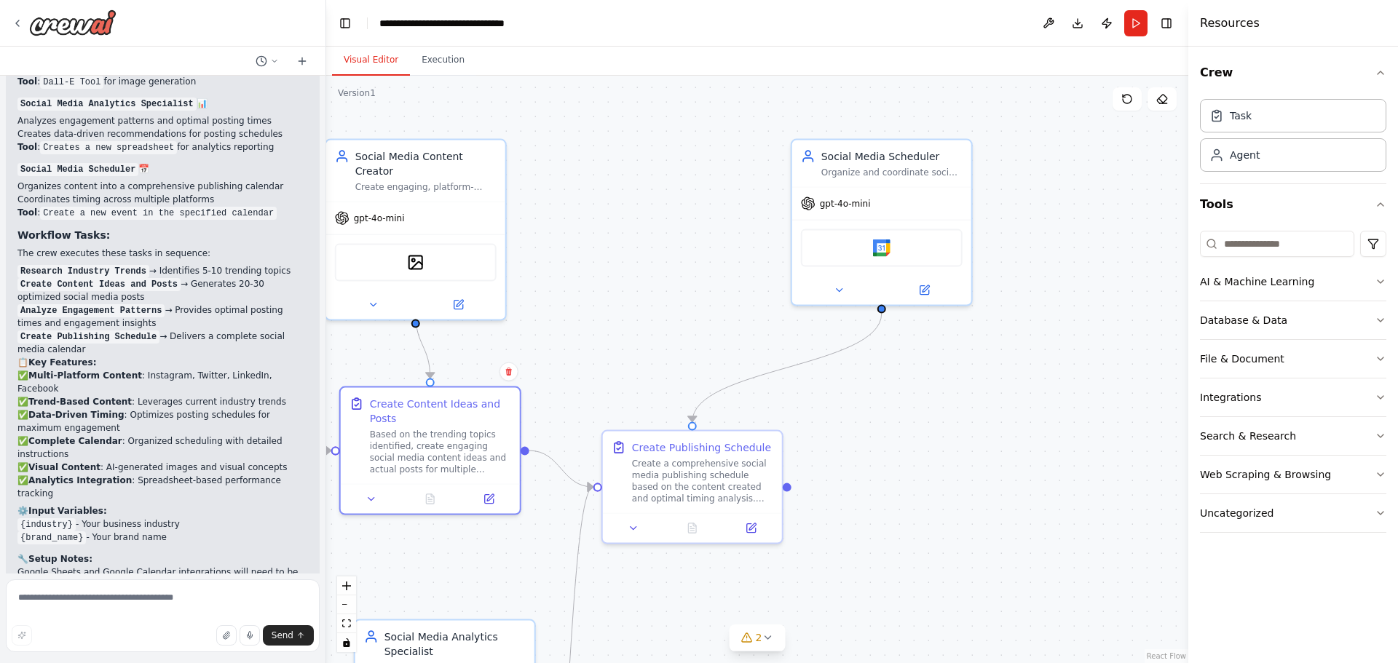
drag, startPoint x: 941, startPoint y: 471, endPoint x: 842, endPoint y: 661, distance: 214.3
click at [842, 661] on div ".deletable-edge-delete-btn { width: 20px; height: 20px; border: 0px solid #ffff…" at bounding box center [757, 370] width 862 height 588
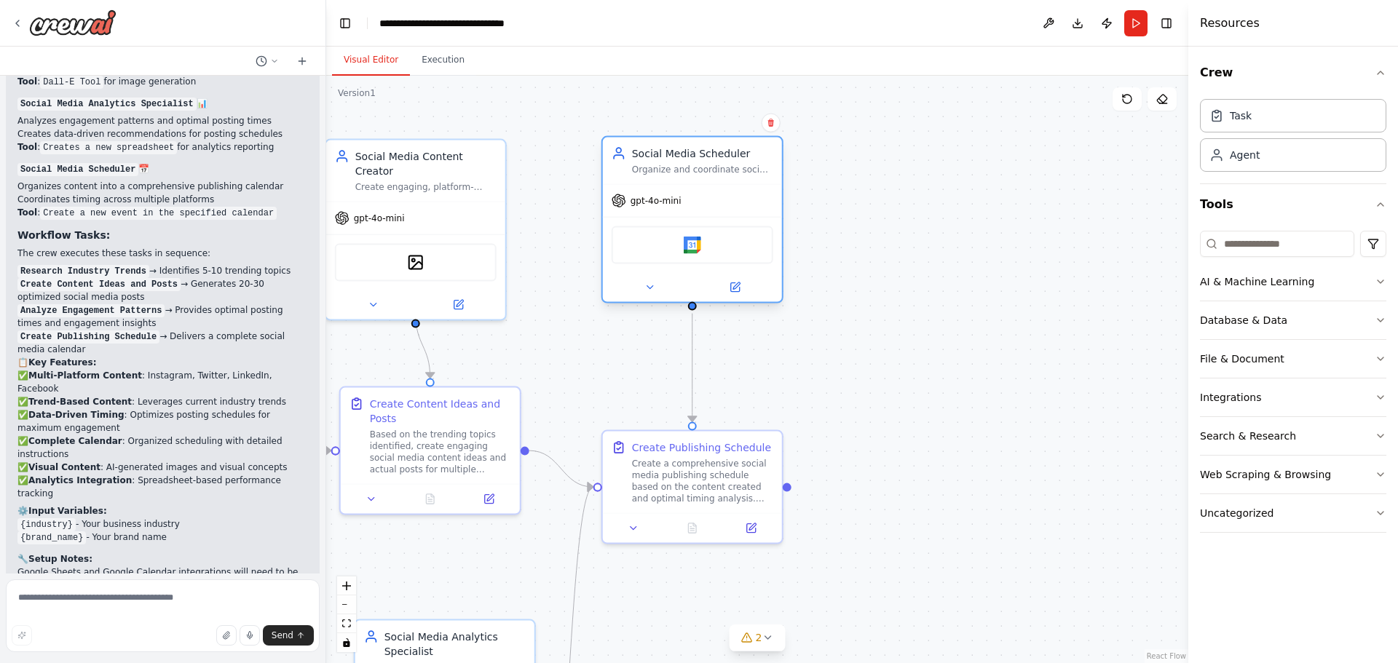
drag, startPoint x: 904, startPoint y: 170, endPoint x: 711, endPoint y: 166, distance: 192.2
click at [711, 166] on div "Organize and coordinate social media content scheduling across multiple platfor…" at bounding box center [702, 170] width 141 height 12
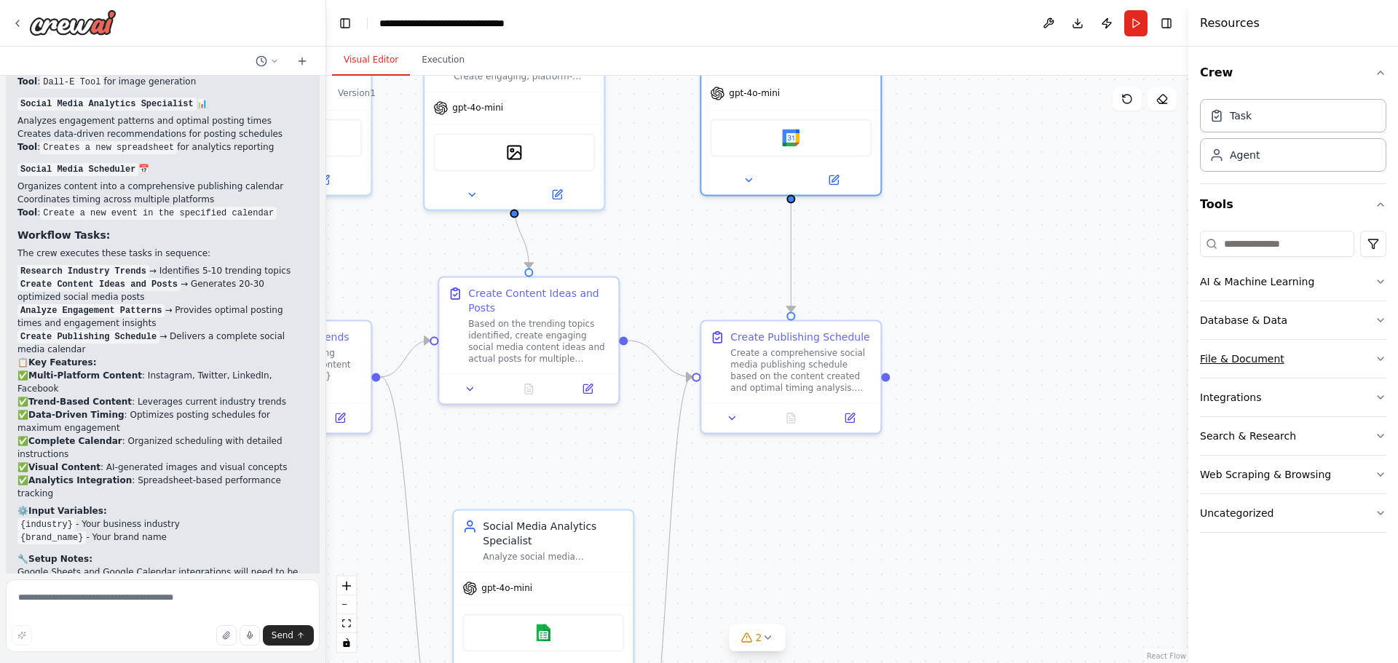
click at [1264, 360] on div "File & Document" at bounding box center [1242, 359] width 84 height 15
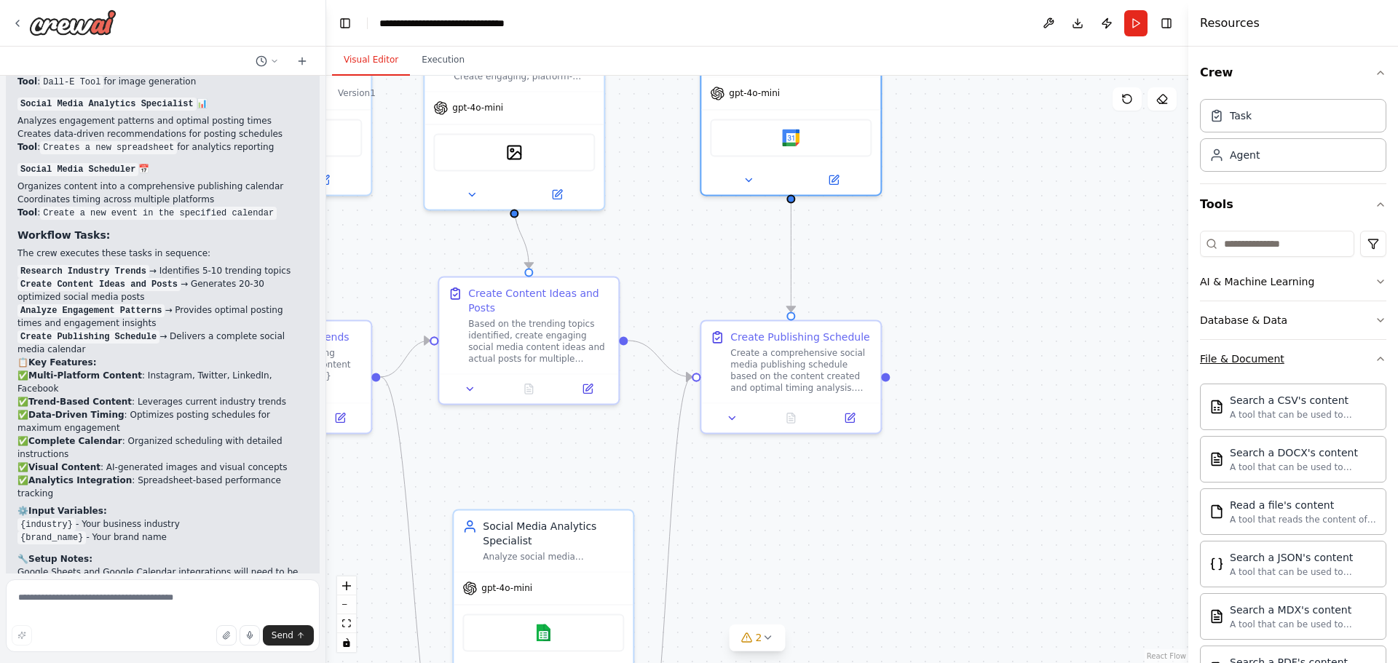
click at [1269, 360] on div "File & Document" at bounding box center [1242, 359] width 84 height 15
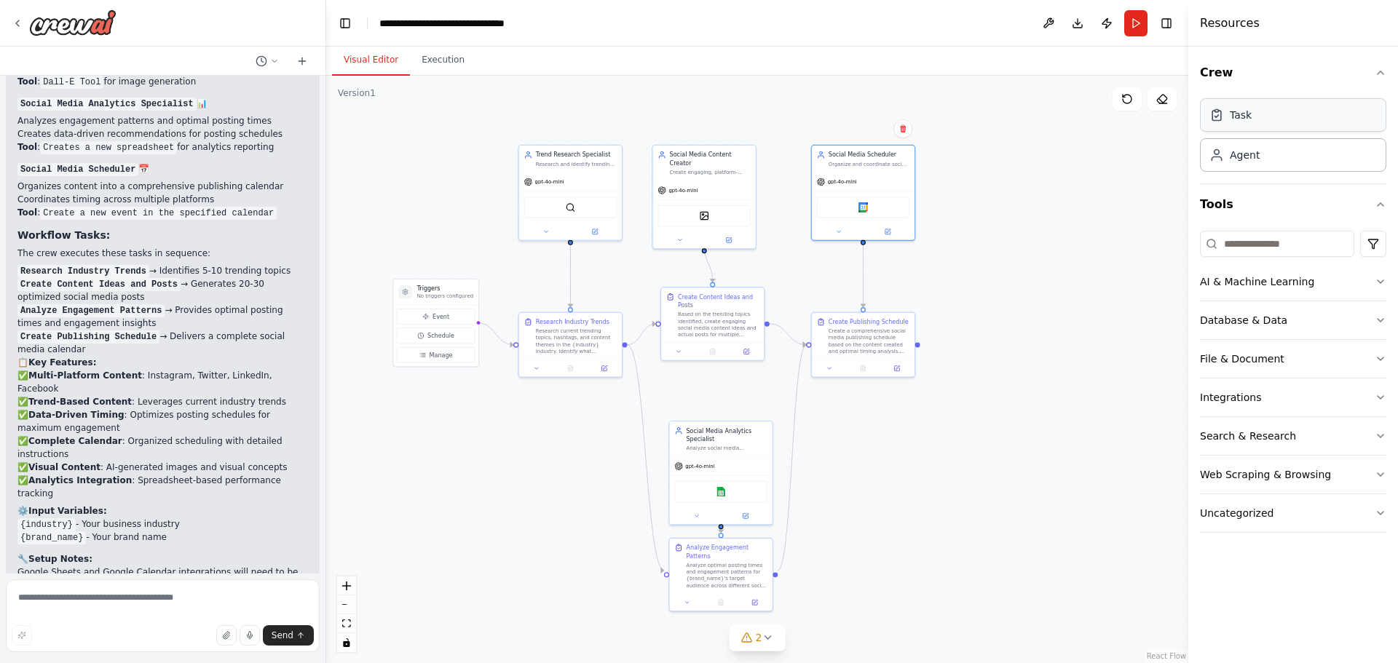
click at [1261, 121] on div "Task" at bounding box center [1293, 114] width 186 height 33
click at [1044, 492] on button at bounding box center [1038, 489] width 28 height 10
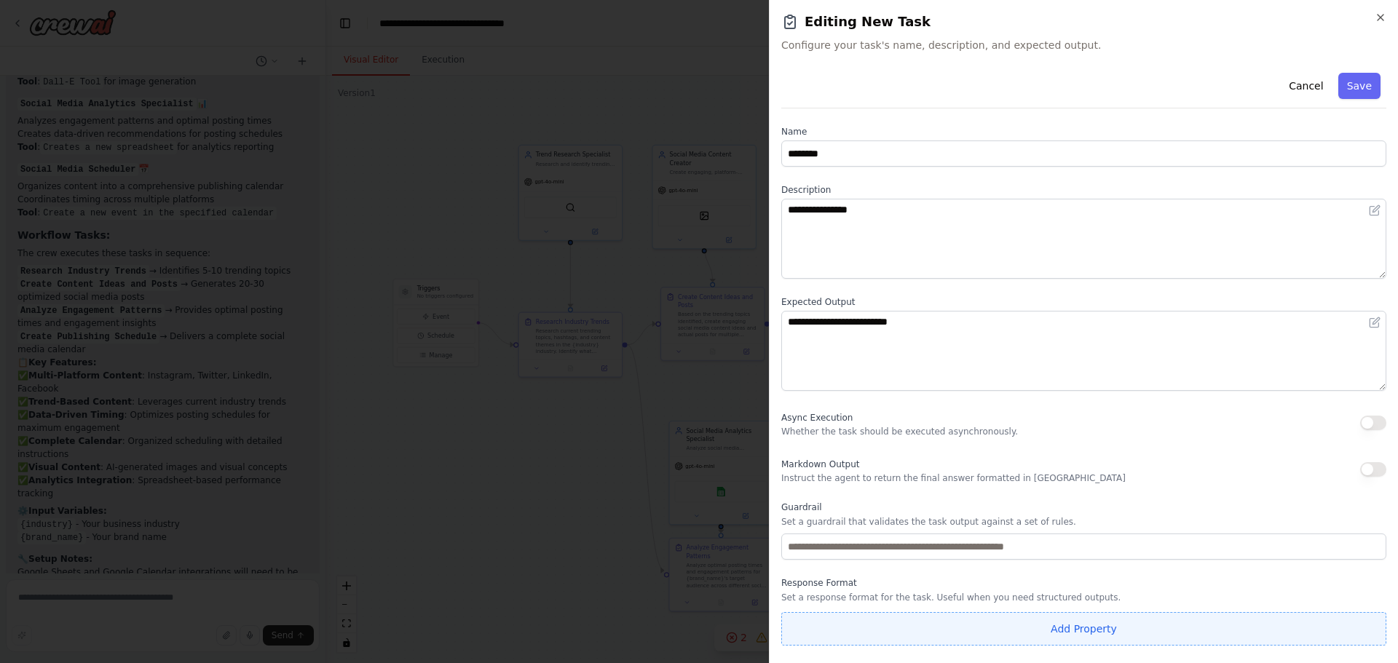
click at [1099, 625] on button "Add Property" at bounding box center [1083, 628] width 605 height 33
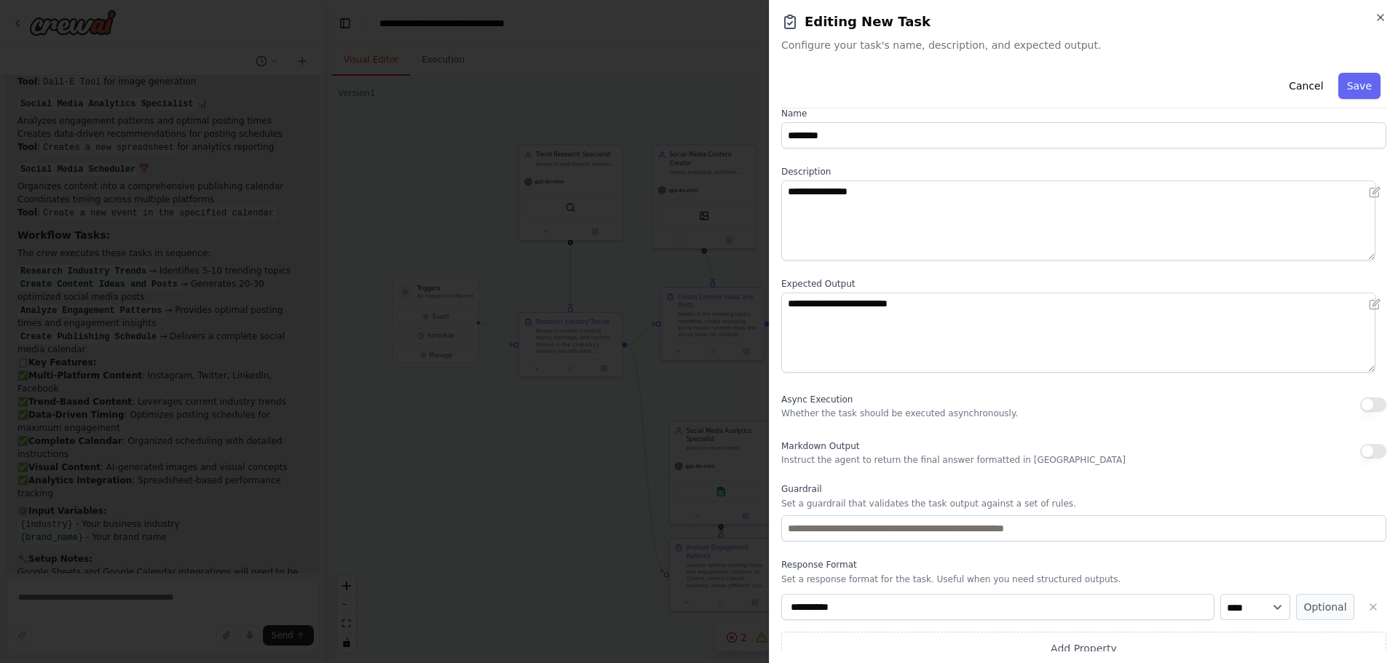
scroll to position [32, 0]
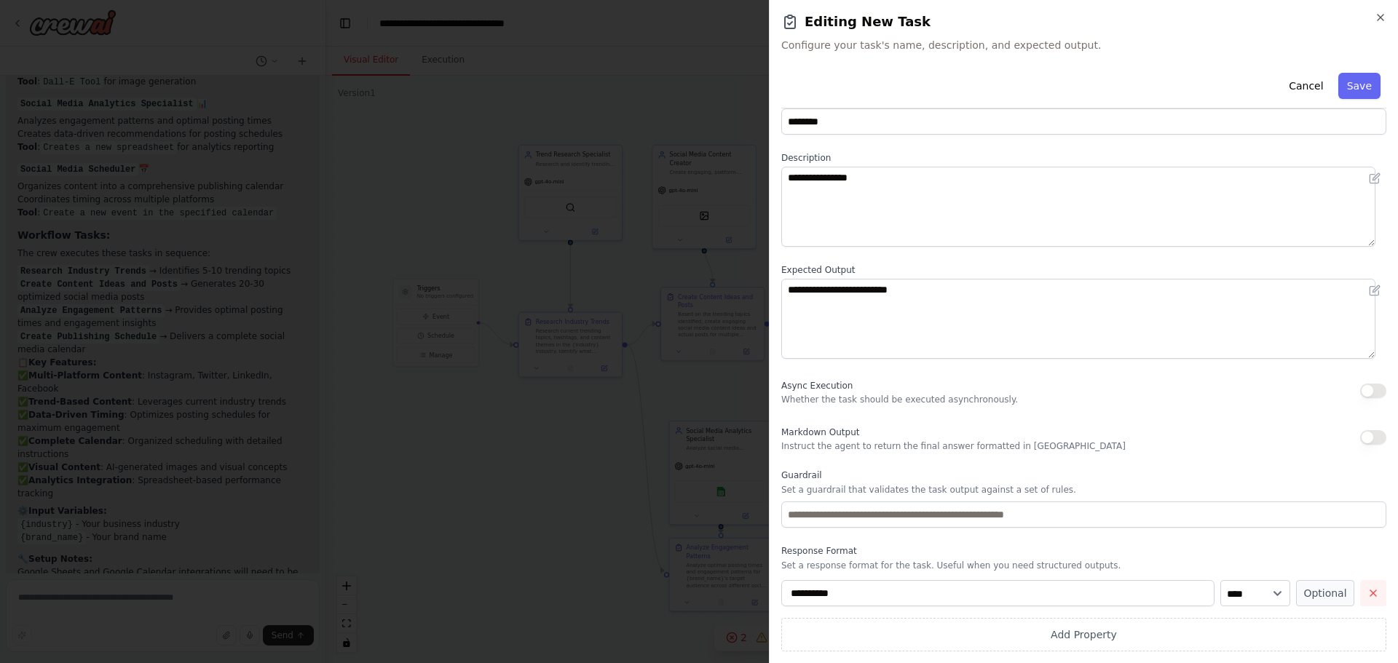
click at [1360, 591] on button "button" at bounding box center [1373, 593] width 26 height 26
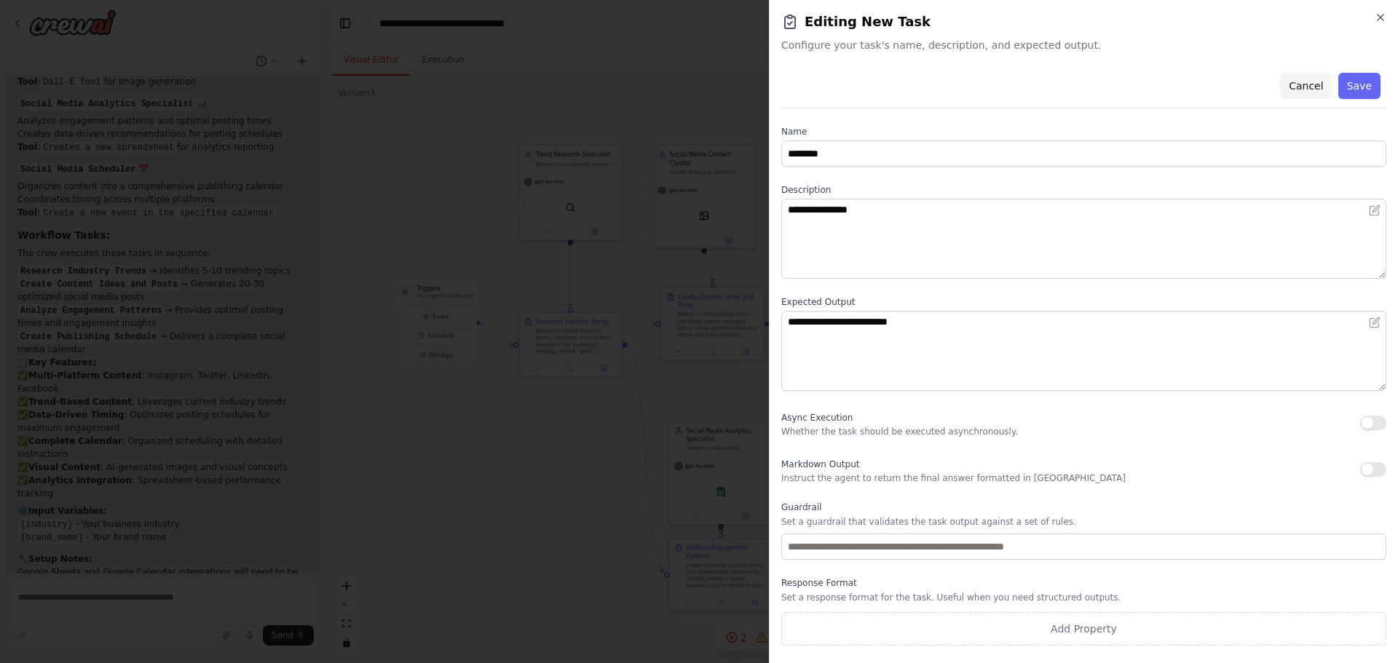
click at [1305, 84] on button "Cancel" at bounding box center [1306, 86] width 52 height 26
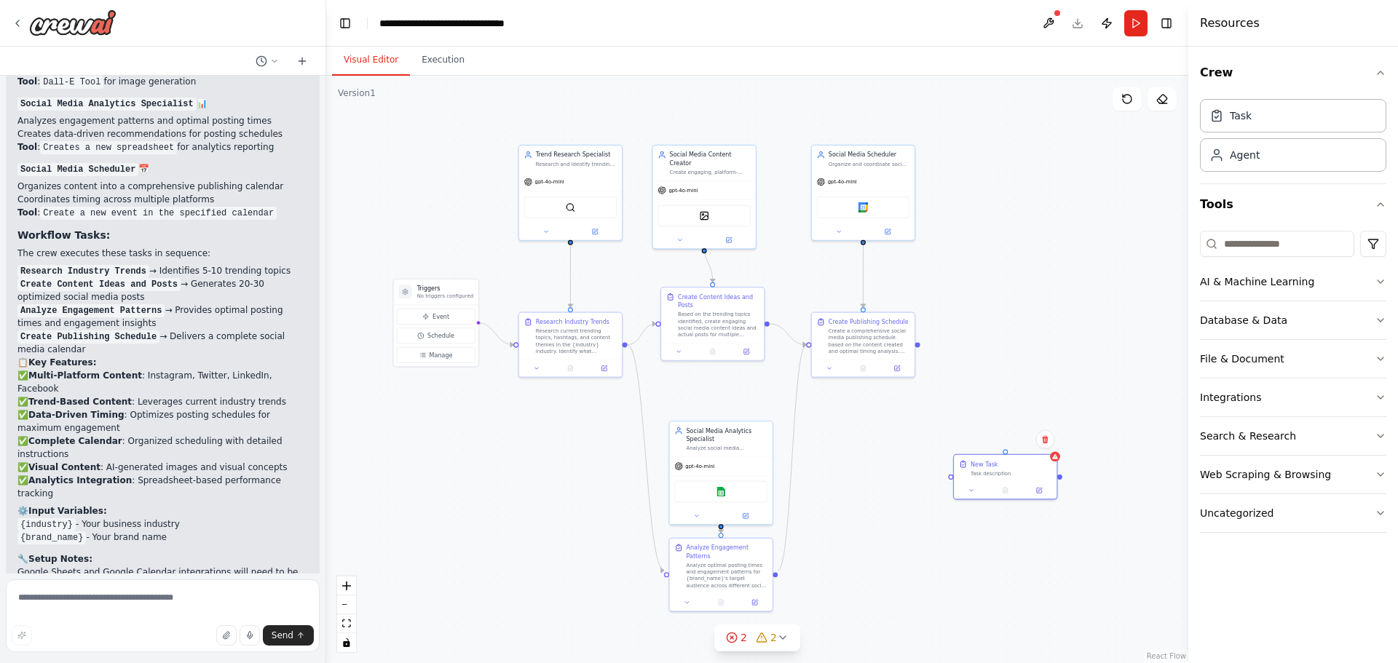
click at [996, 387] on div ".deletable-edge-delete-btn { width: 20px; height: 20px; border: 0px solid #ffff…" at bounding box center [757, 370] width 862 height 588
click at [1029, 454] on div "New Task Task description" at bounding box center [1005, 467] width 103 height 27
click at [1040, 445] on button at bounding box center [1045, 439] width 19 height 19
click at [1010, 437] on button "Confirm" at bounding box center [1004, 439] width 52 height 17
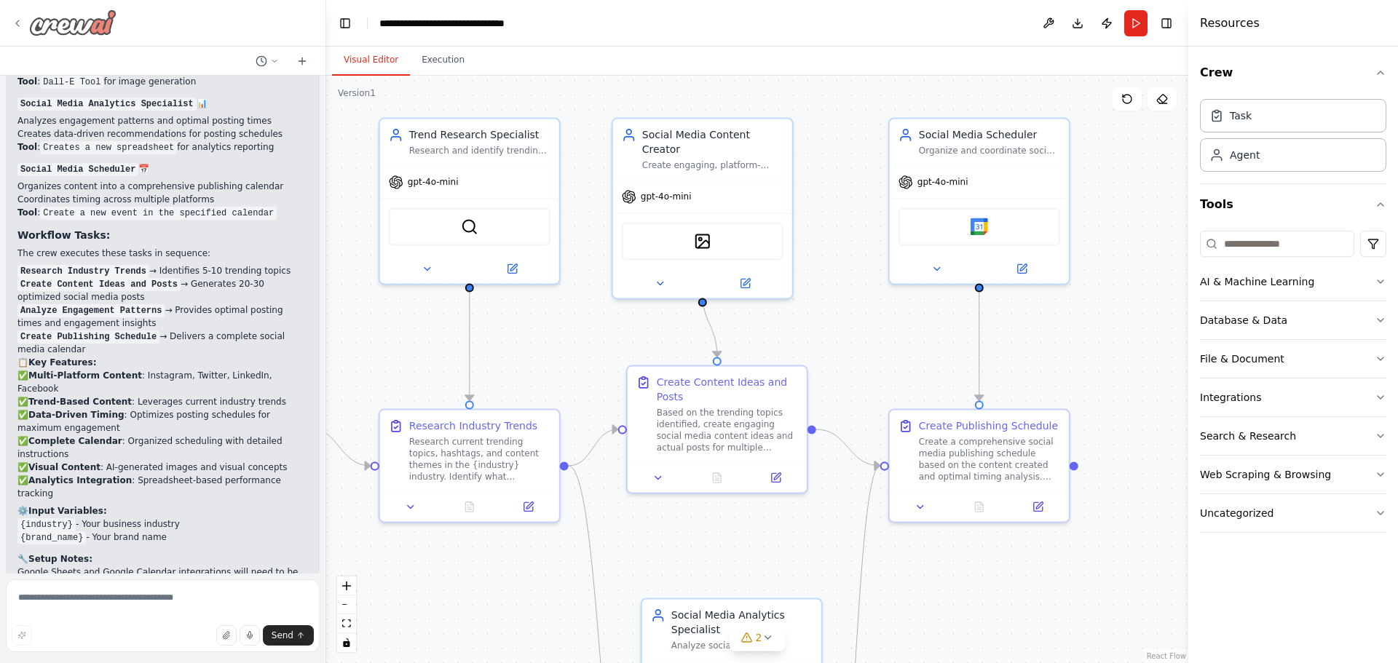
click at [23, 20] on icon at bounding box center [18, 23] width 12 height 12
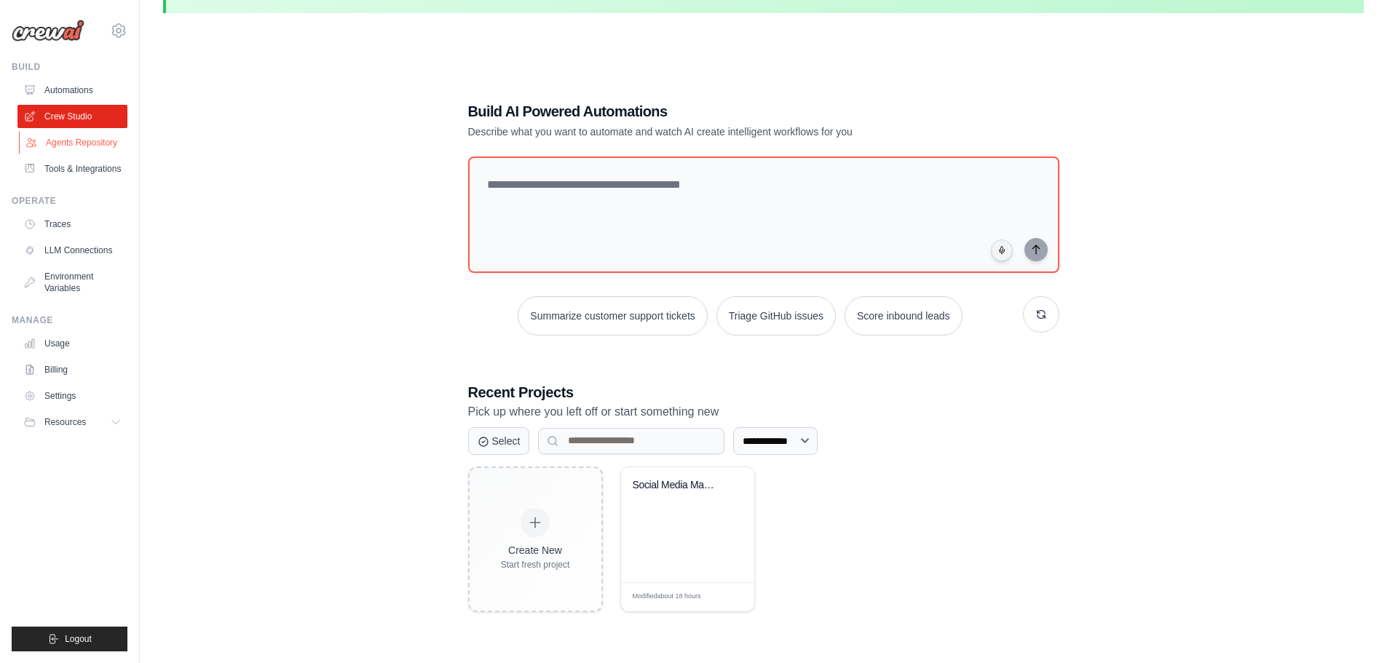
click at [84, 137] on link "Agents Repository" at bounding box center [74, 142] width 110 height 23
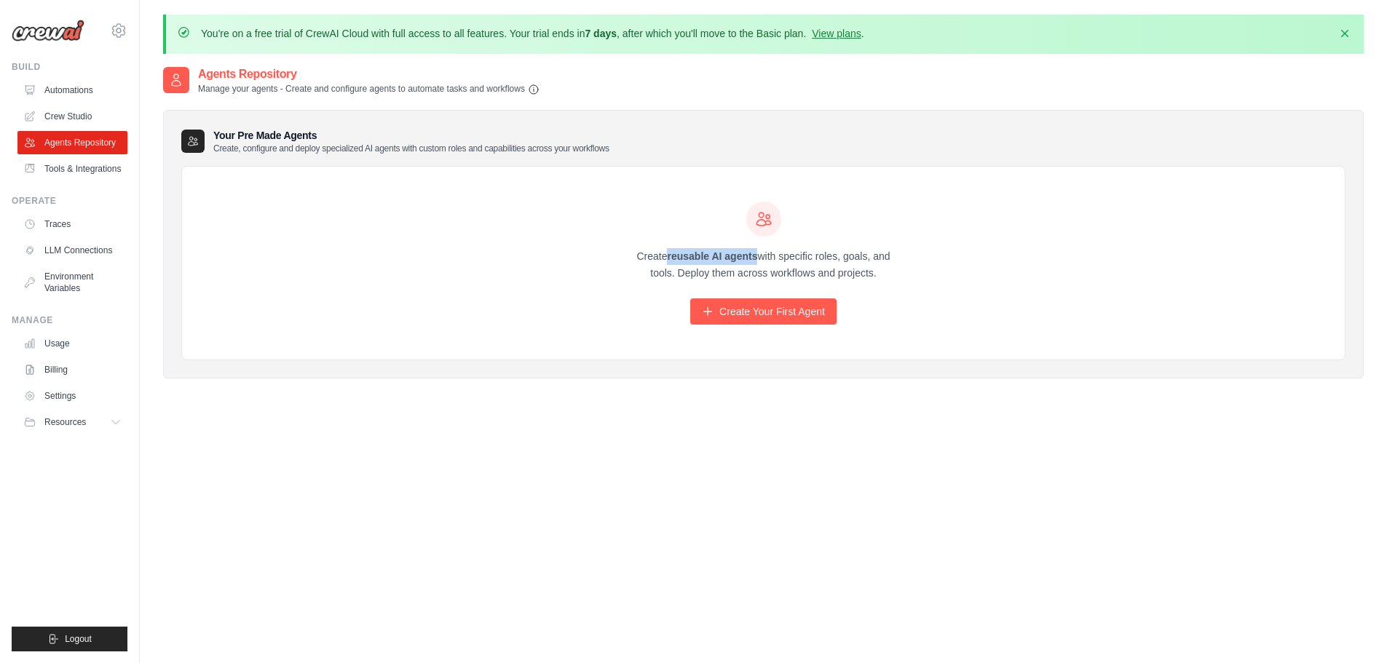
drag, startPoint x: 668, startPoint y: 249, endPoint x: 757, endPoint y: 263, distance: 89.9
click at [757, 263] on p "Create reusable AI agents with specific roles, goals, and tools. Deploy them ac…" at bounding box center [764, 264] width 280 height 33
click at [1115, 189] on div "Create reusable AI agents with specific roles, goals, and tools. Deploy them ac…" at bounding box center [763, 264] width 1163 height 194
click at [74, 114] on link "Crew Studio" at bounding box center [74, 116] width 110 height 23
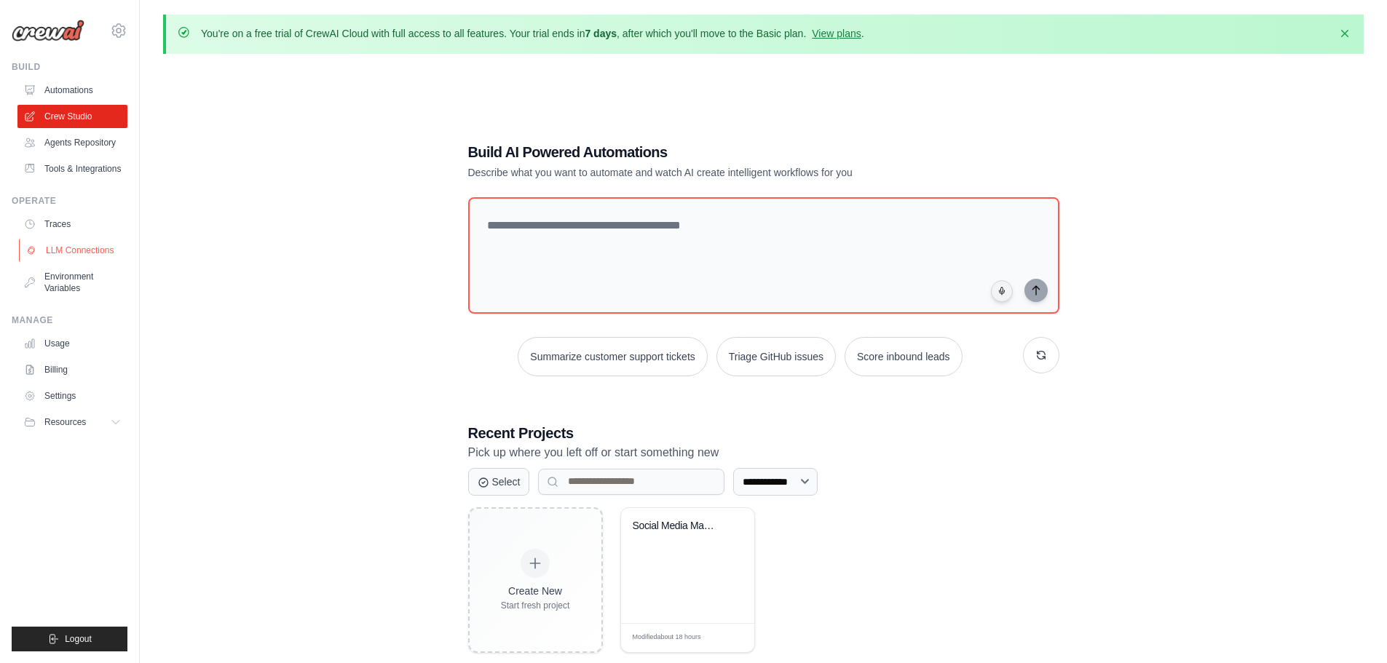
click at [82, 253] on link "LLM Connections" at bounding box center [74, 250] width 110 height 23
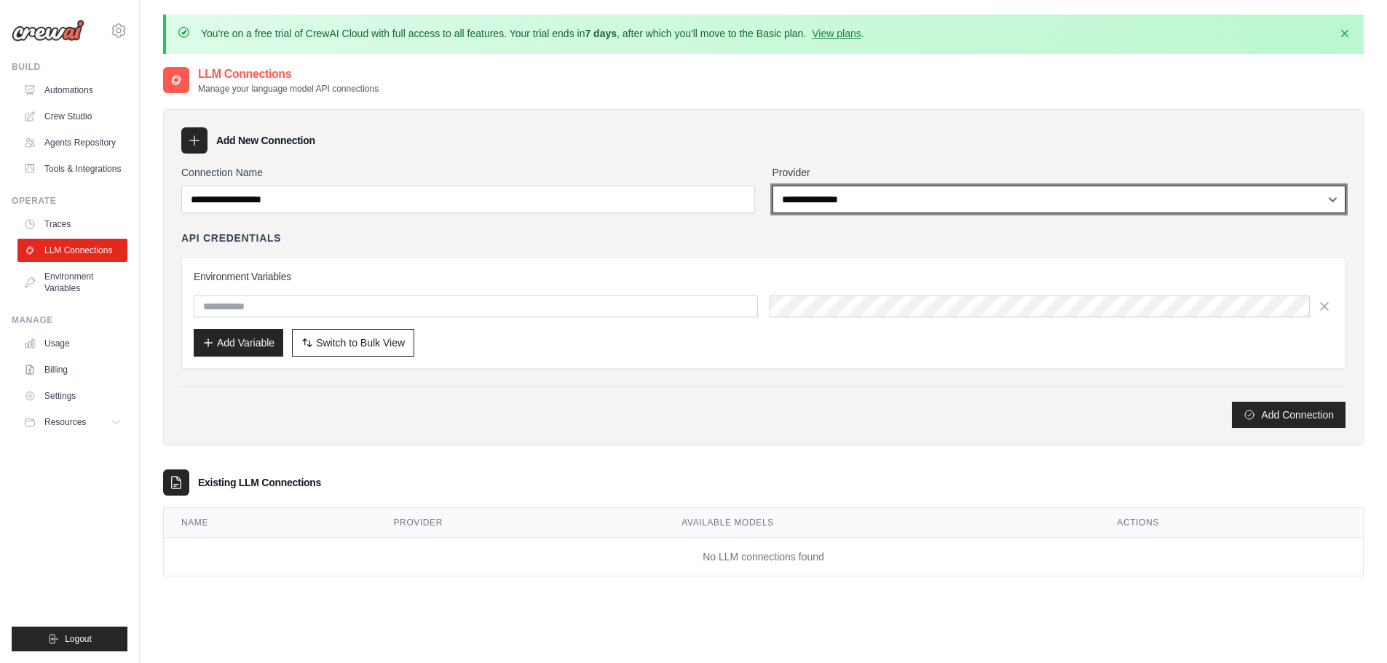
click at [872, 201] on select "**********" at bounding box center [1059, 200] width 574 height 28
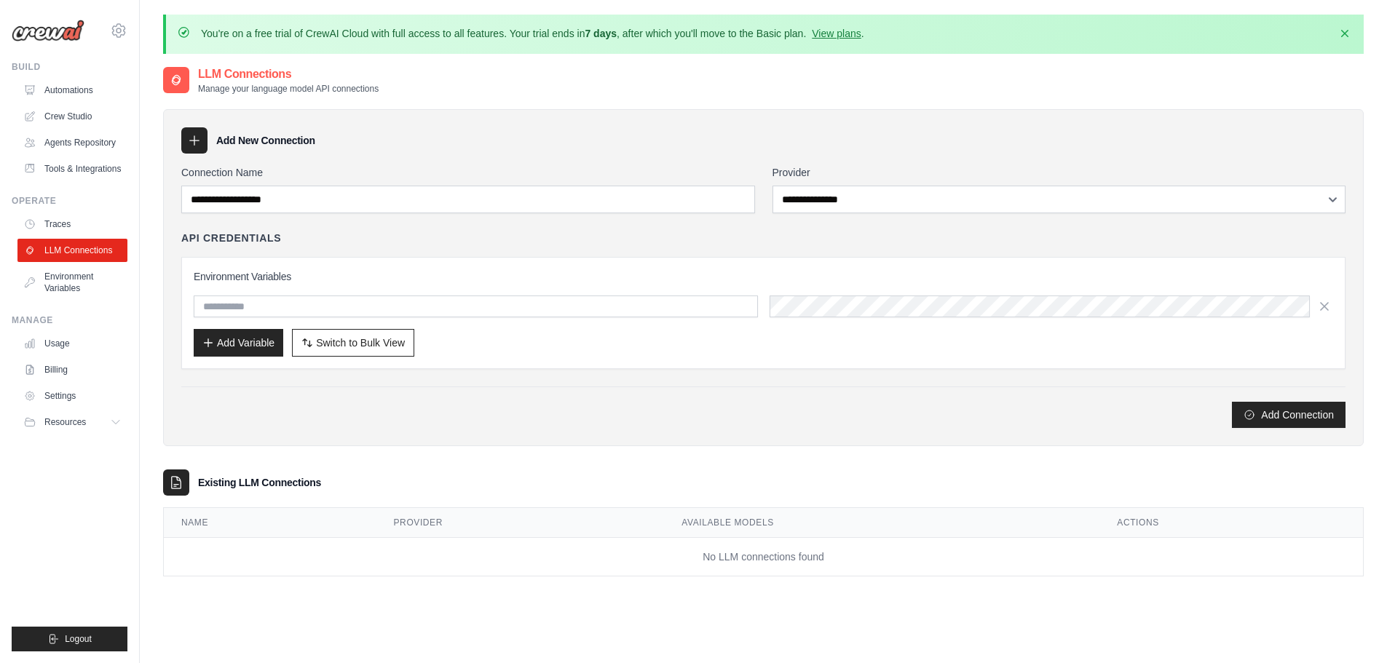
click at [528, 176] on label "Connection Name" at bounding box center [468, 172] width 574 height 15
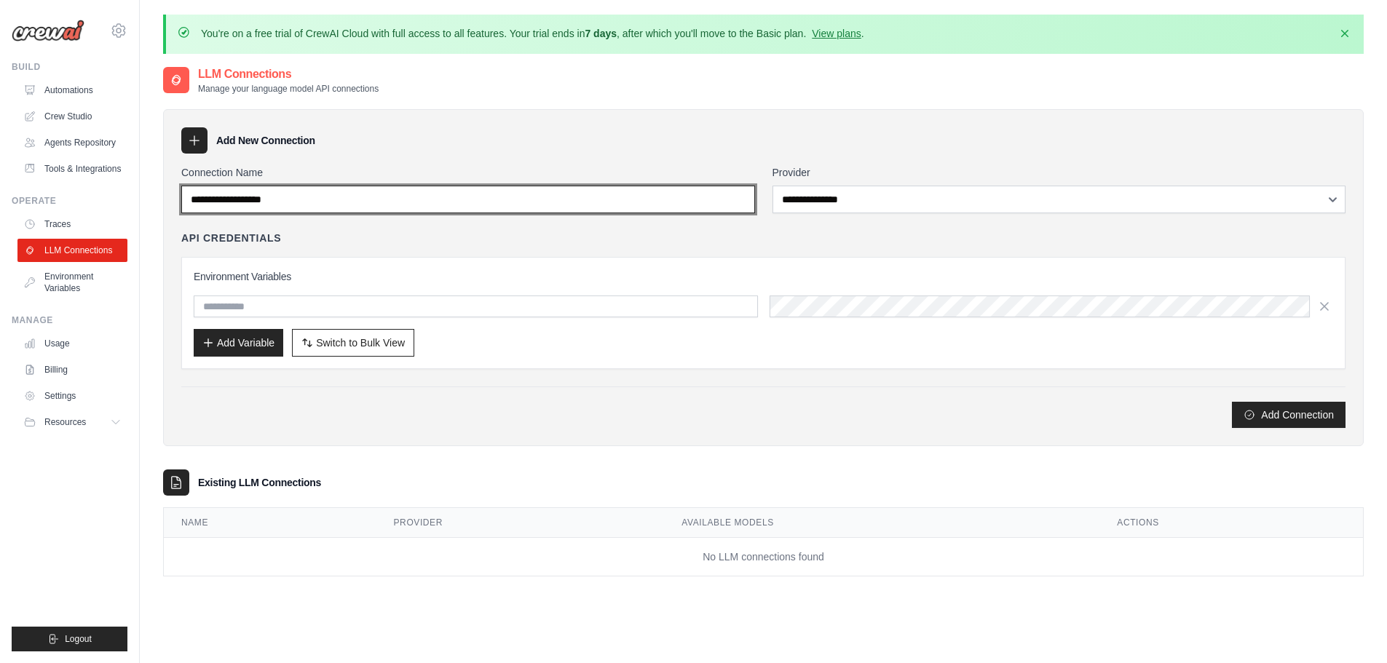
click at [528, 186] on input "Connection Name" at bounding box center [468, 200] width 574 height 28
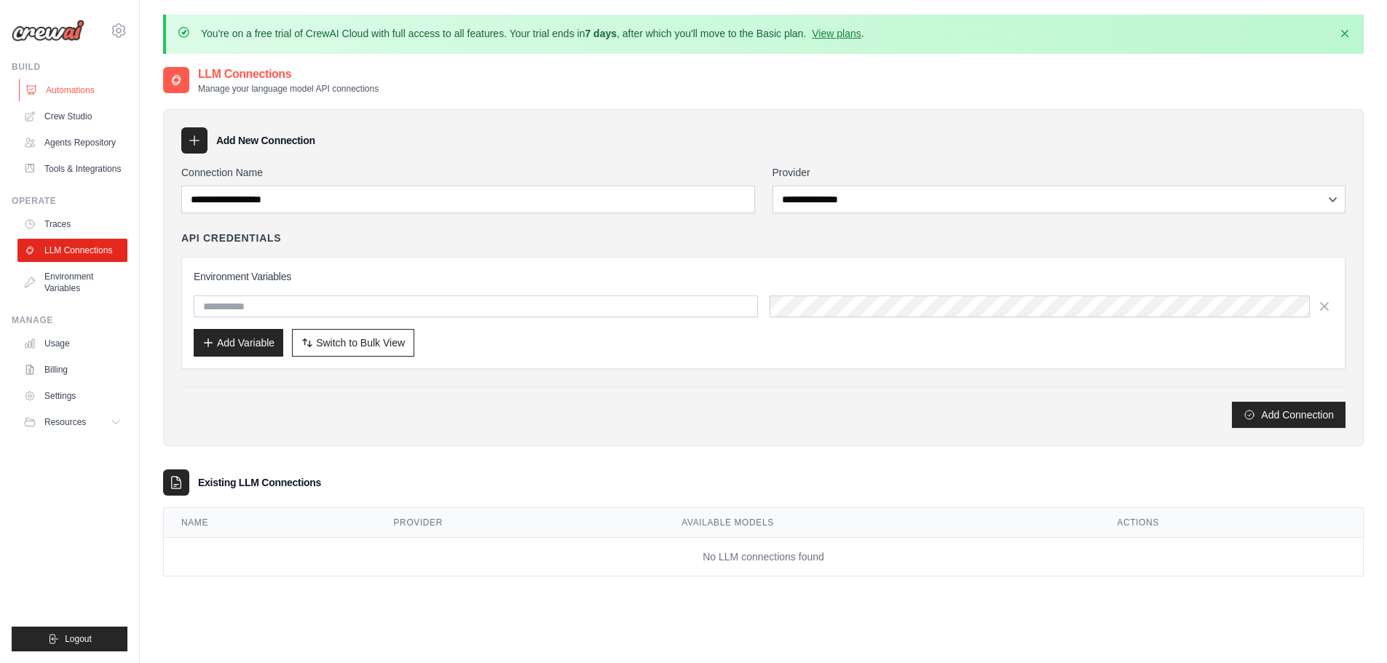
click at [82, 86] on link "Automations" at bounding box center [74, 90] width 110 height 23
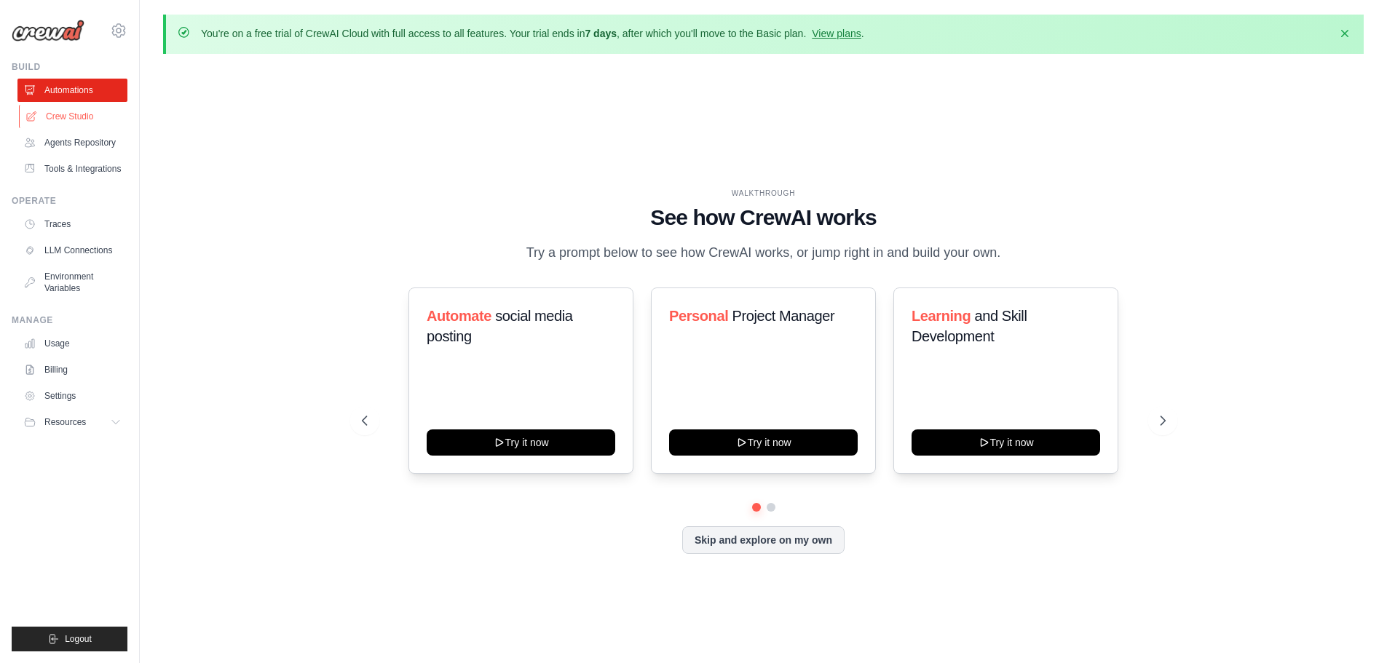
click at [84, 120] on link "Crew Studio" at bounding box center [74, 116] width 110 height 23
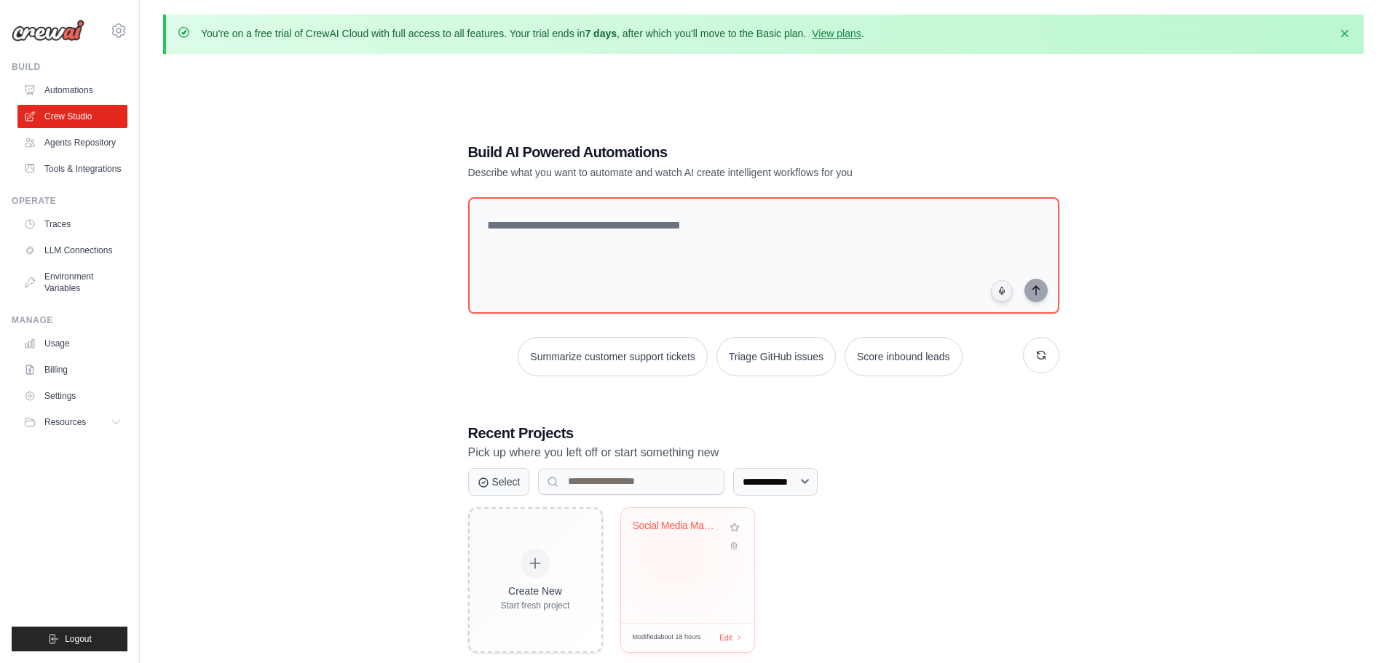
click at [674, 554] on div "Social Media Management Automation" at bounding box center [687, 565] width 133 height 115
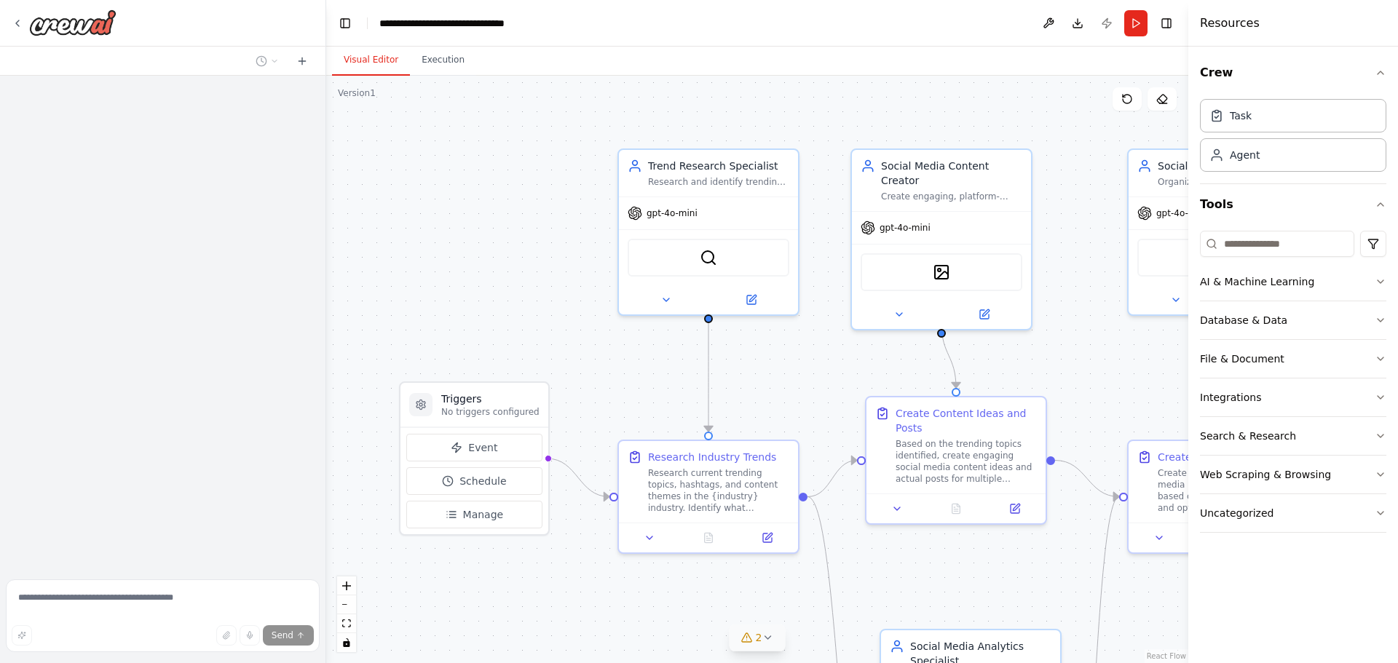
click at [756, 650] on button "2" at bounding box center [758, 638] width 56 height 27
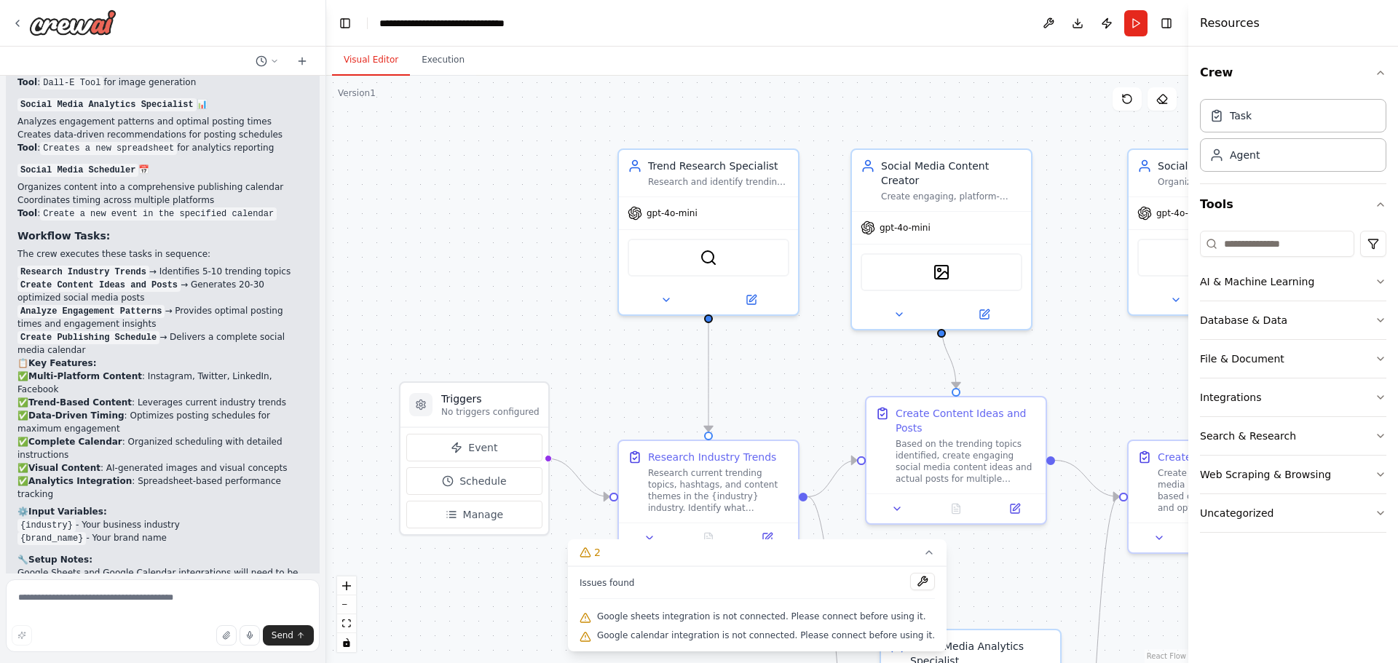
scroll to position [1824, 0]
click at [678, 213] on span "gpt-4o-mini" at bounding box center [672, 211] width 51 height 12
click at [579, 232] on div ".deletable-edge-delete-btn { width: 20px; height: 20px; border: 0px solid #ffff…" at bounding box center [757, 370] width 862 height 588
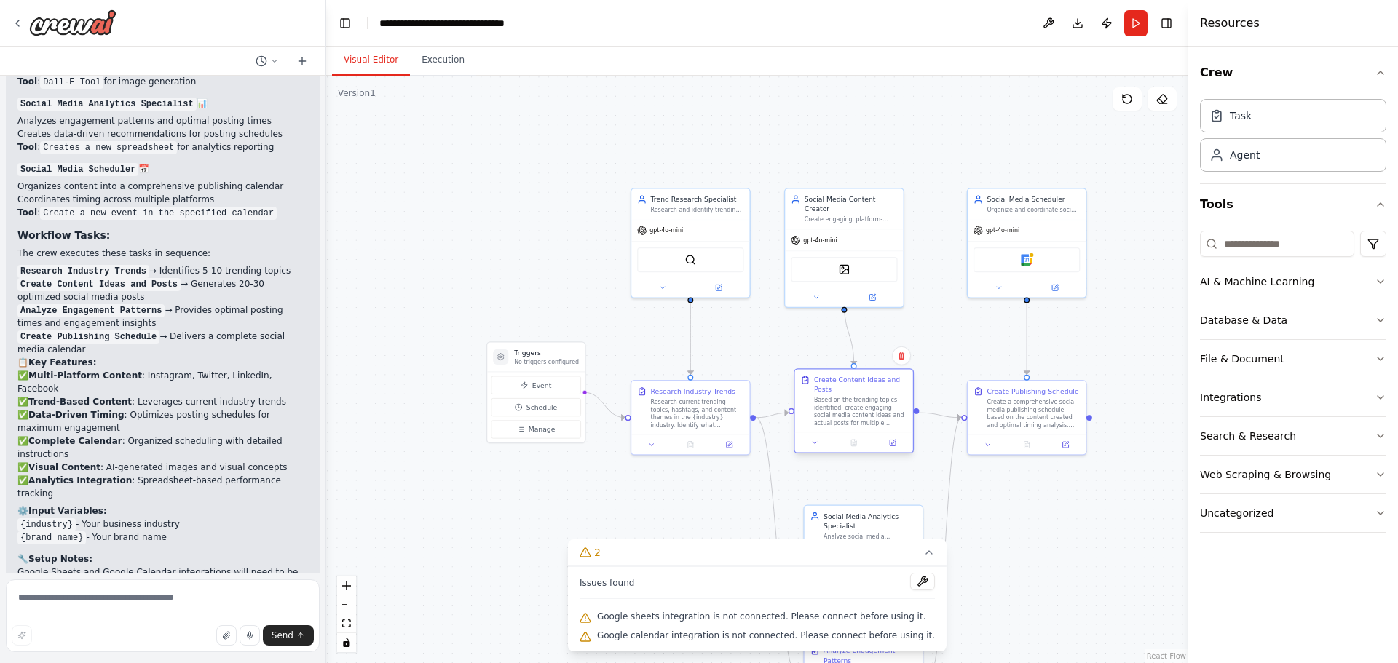
drag, startPoint x: 830, startPoint y: 394, endPoint x: 834, endPoint y: 413, distance: 19.3
click at [834, 413] on div "Based on the trending topics identified, create engaging social media content i…" at bounding box center [860, 411] width 93 height 31
click at [890, 112] on div ".deletable-edge-delete-btn { width: 20px; height: 20px; border: 0px solid #ffff…" at bounding box center [757, 370] width 862 height 588
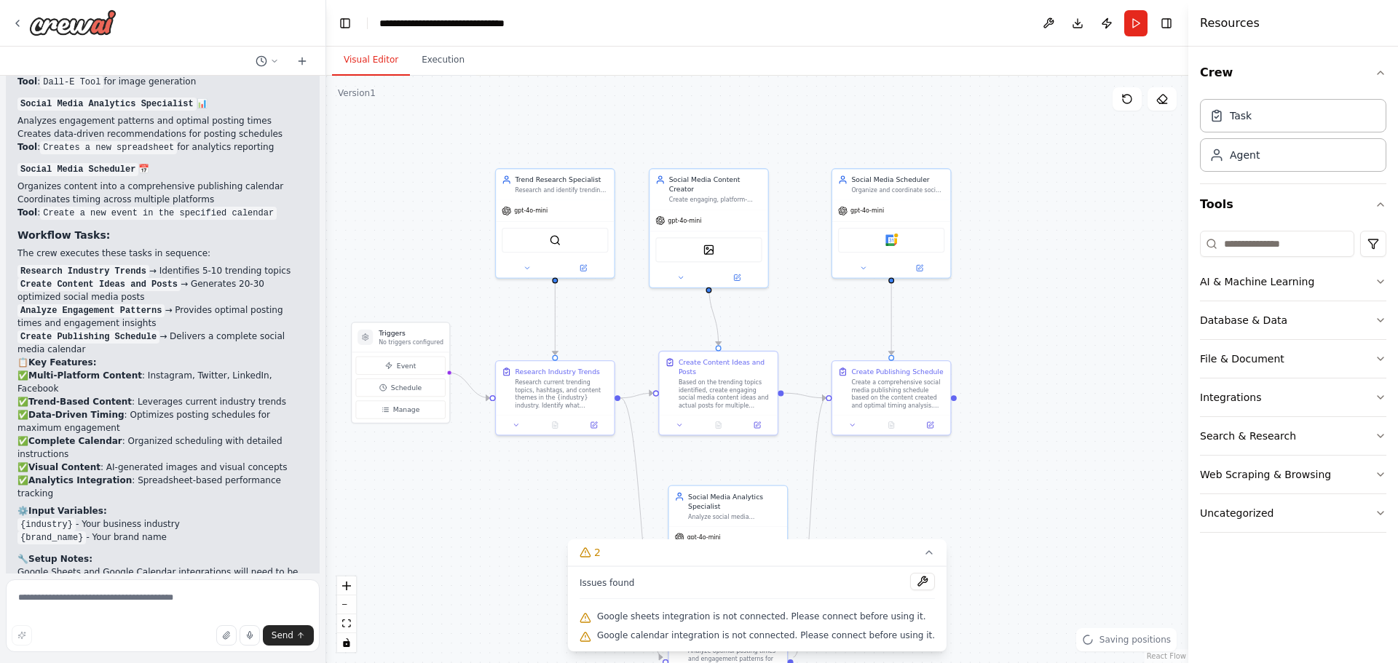
drag, startPoint x: 917, startPoint y: 136, endPoint x: 782, endPoint y: 116, distance: 136.8
click at [782, 116] on div ".deletable-edge-delete-btn { width: 20px; height: 20px; border: 0px solid #ffff…" at bounding box center [757, 370] width 862 height 588
click at [896, 243] on img at bounding box center [891, 239] width 12 height 12
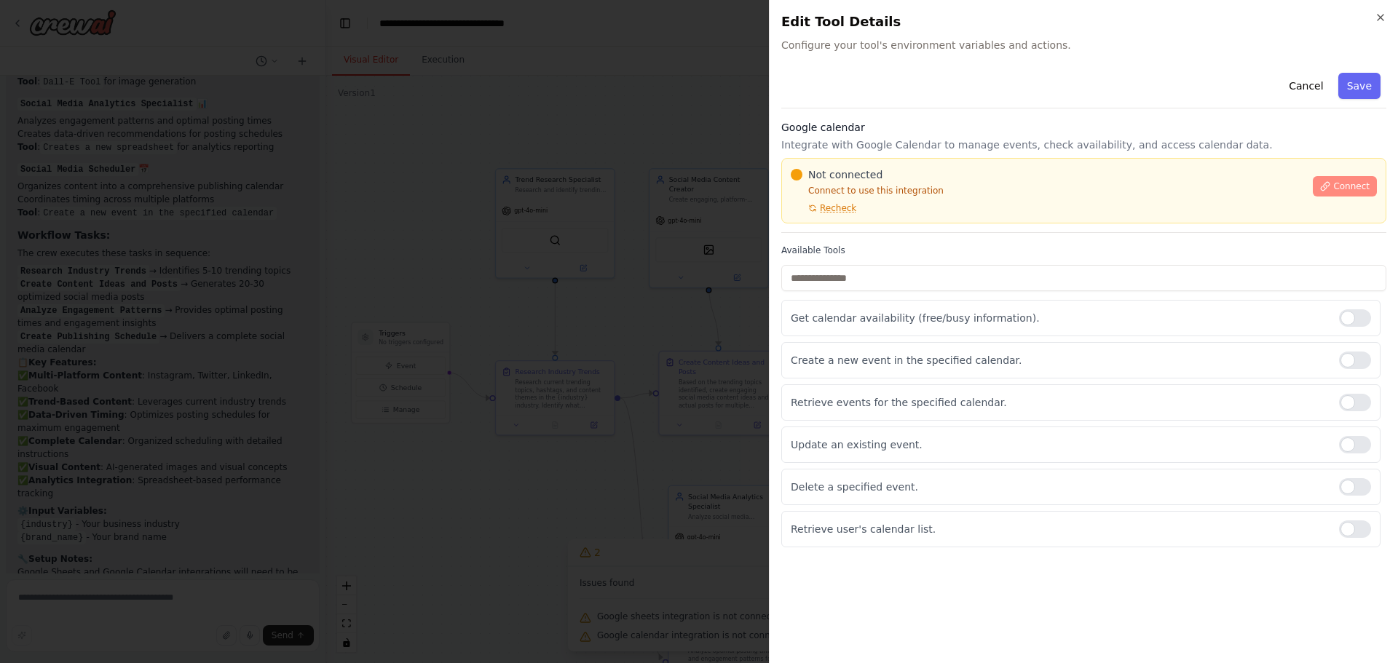
click at [1351, 189] on span "Connect" at bounding box center [1351, 187] width 36 height 12
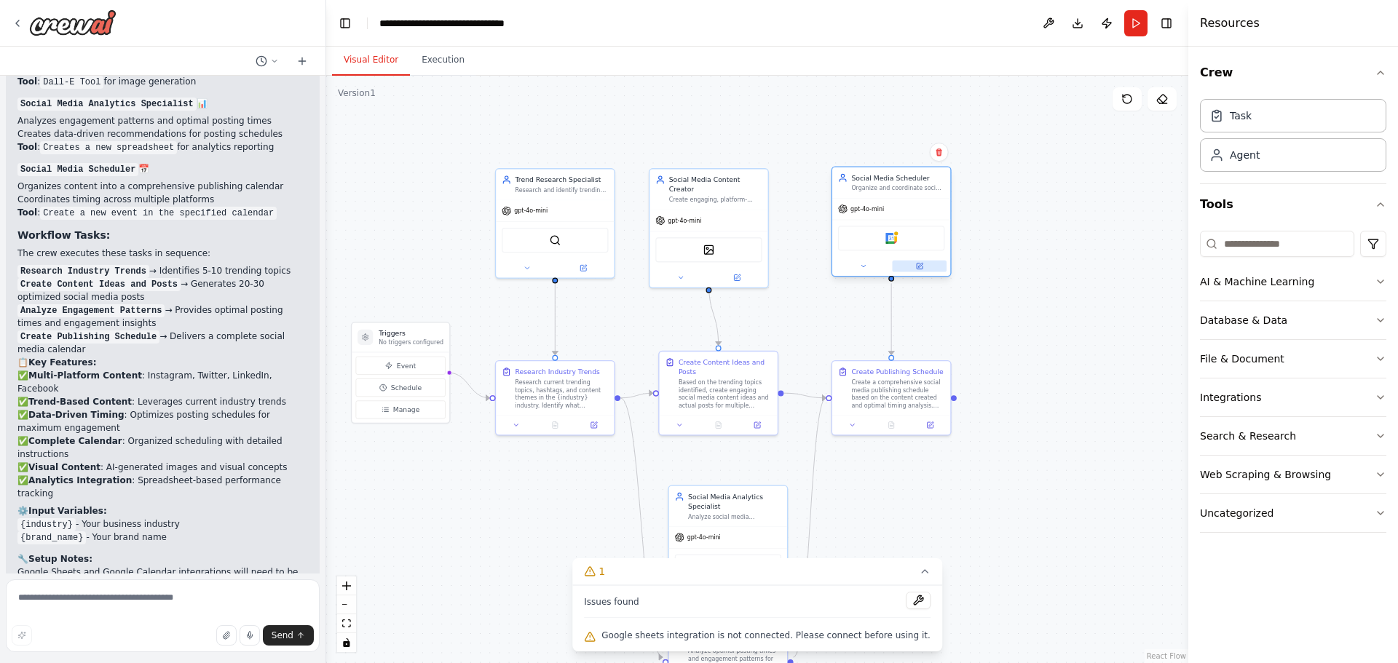
click at [922, 269] on icon at bounding box center [920, 267] width 6 height 6
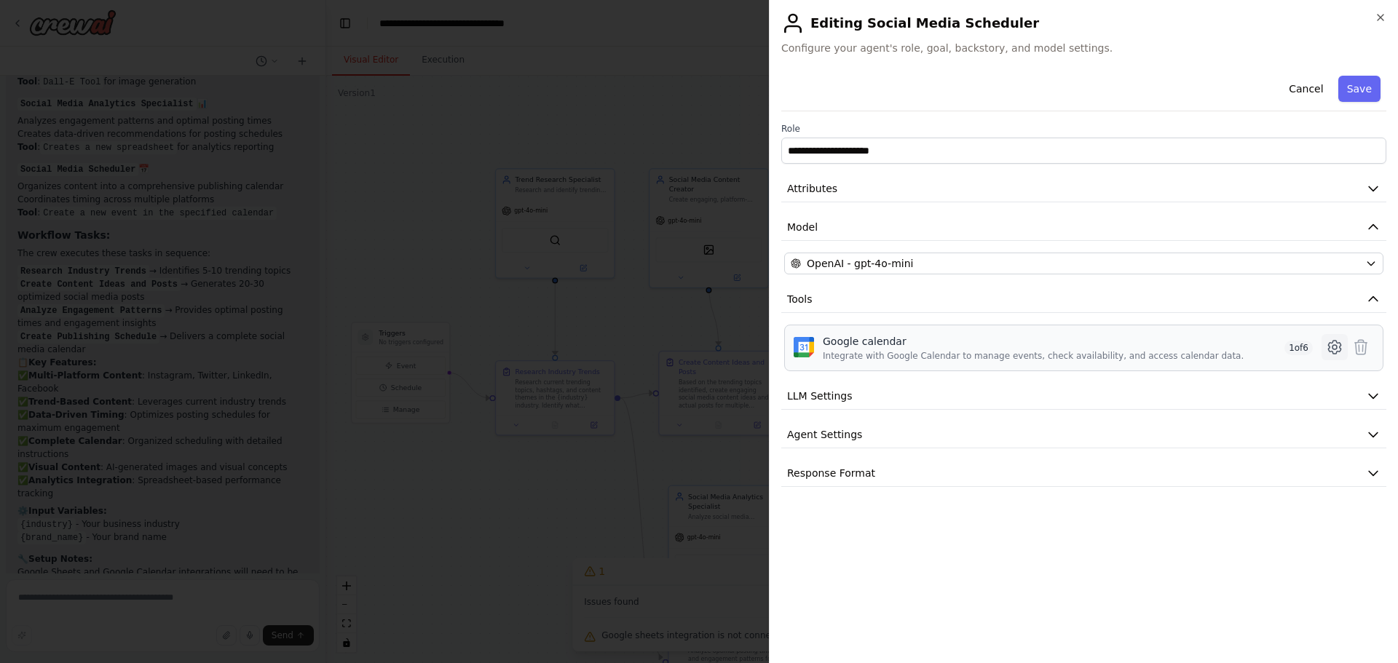
click at [1332, 349] on icon at bounding box center [1334, 347] width 17 height 17
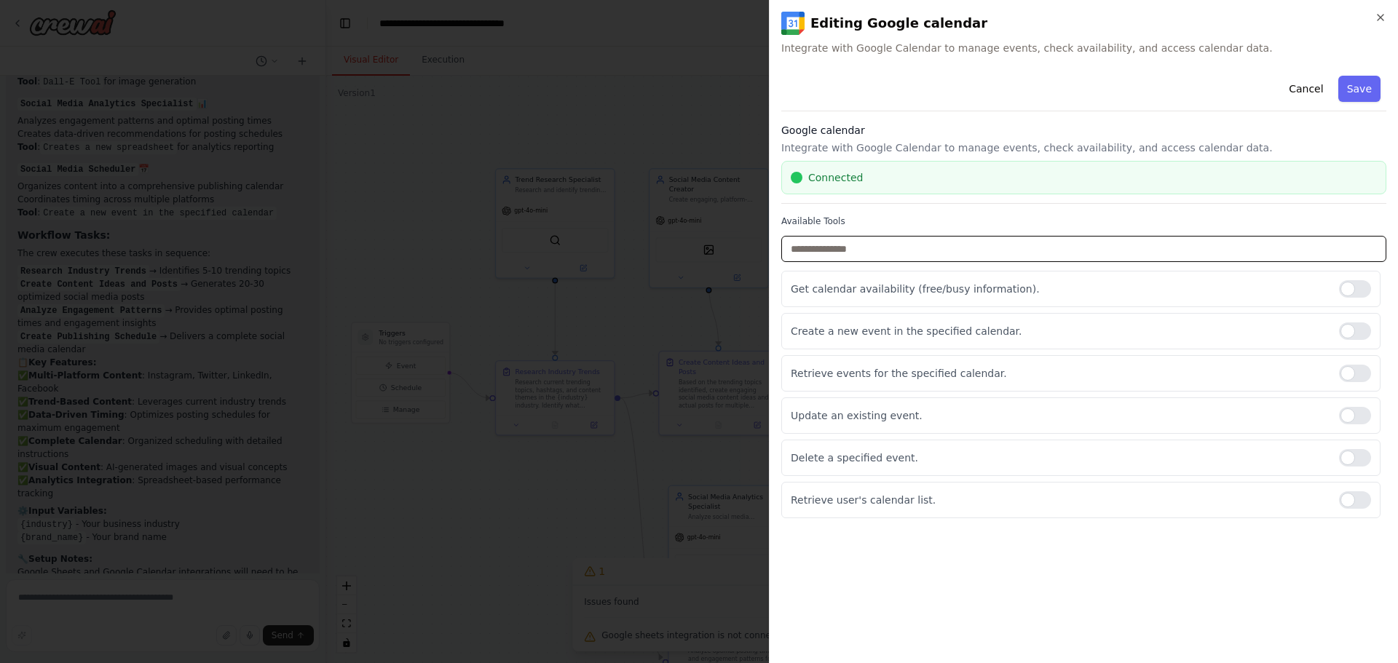
click at [800, 239] on input "text" at bounding box center [1083, 249] width 605 height 26
click at [866, 284] on p "Get calendar availability (free/busy information)." at bounding box center [1059, 289] width 537 height 15
click at [874, 323] on div "Create a new event in the specified calendar." at bounding box center [1080, 331] width 599 height 36
click at [863, 360] on div "Retrieve events for the specified calendar." at bounding box center [1080, 373] width 599 height 36
click at [857, 403] on div "Update an existing event." at bounding box center [1080, 416] width 599 height 36
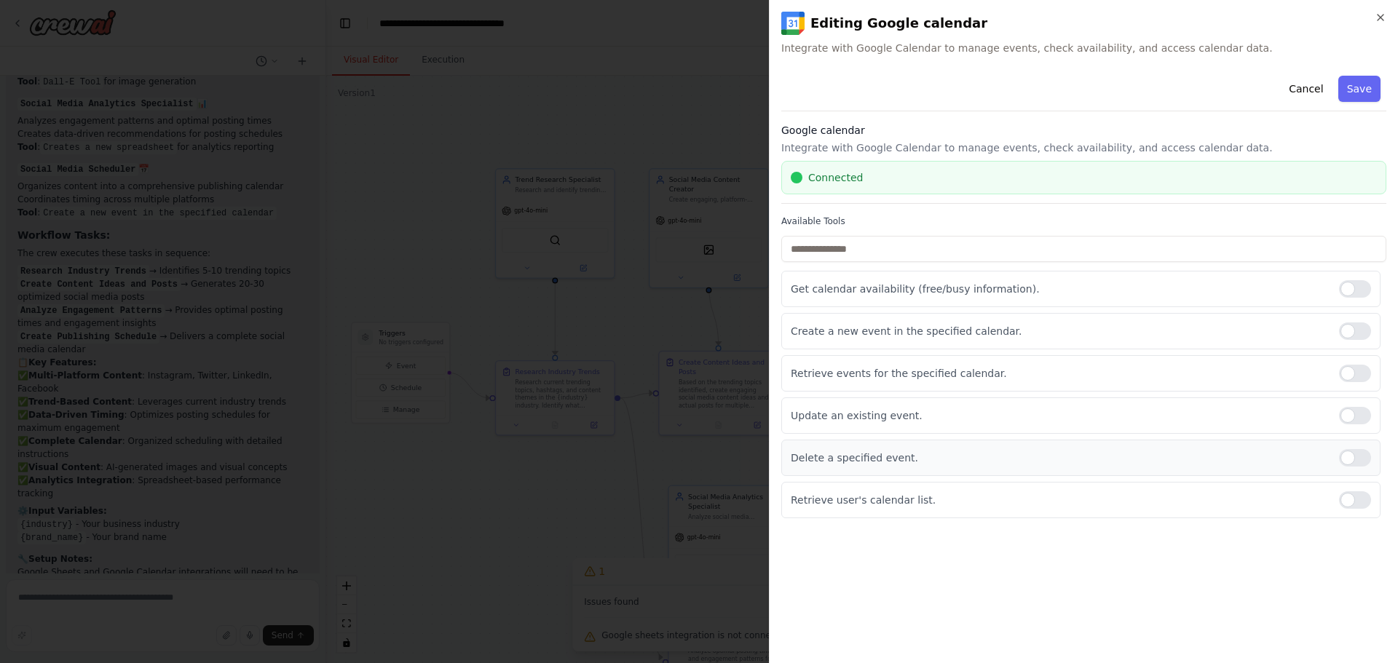
click at [846, 459] on p "Delete a specified event." at bounding box center [1059, 458] width 537 height 15
click at [836, 495] on p "Retrieve user's calendar list." at bounding box center [1059, 500] width 537 height 15
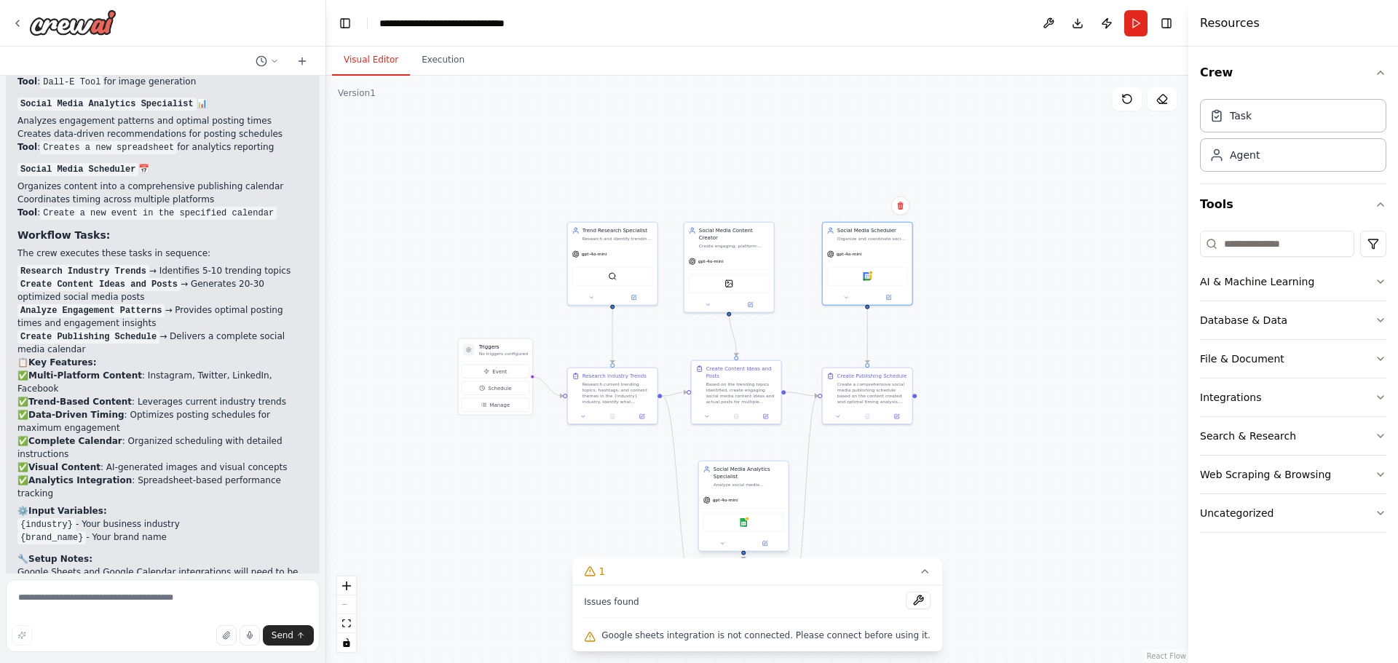
click at [746, 514] on div "Google sheets" at bounding box center [743, 522] width 81 height 19
click at [746, 529] on div "Google sheets" at bounding box center [743, 522] width 81 height 19
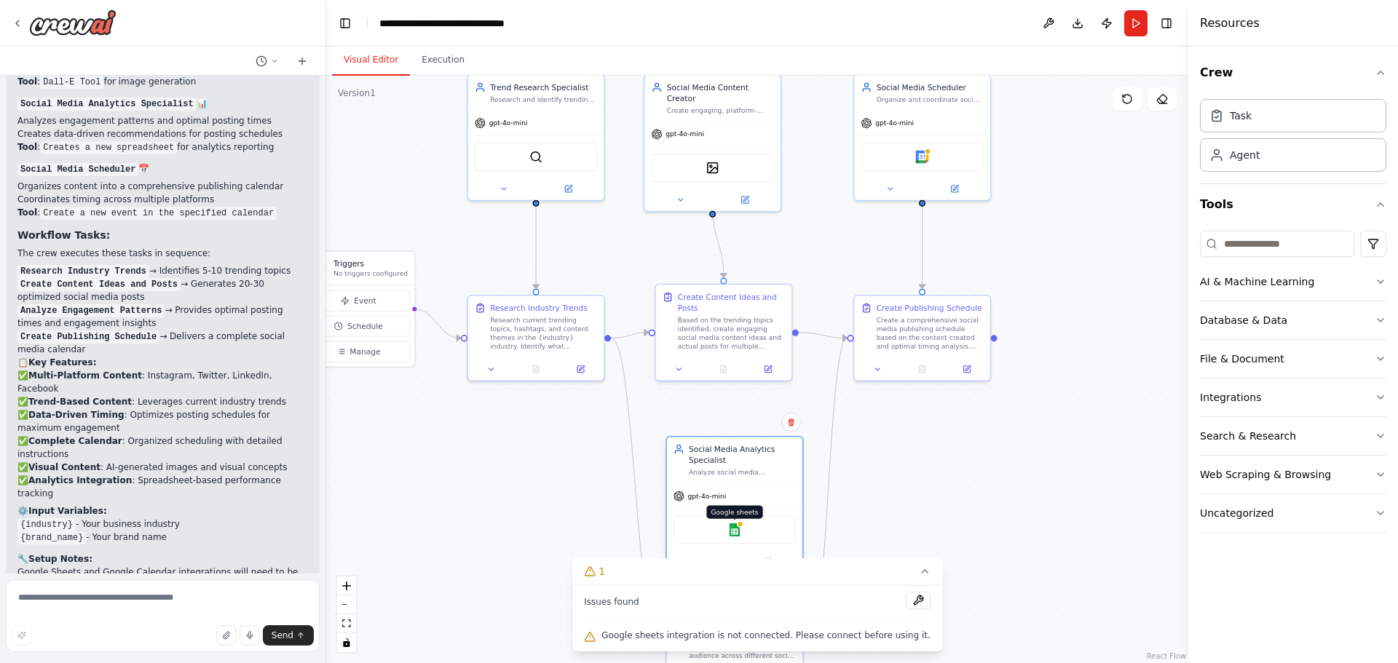
click at [738, 529] on img at bounding box center [734, 529] width 13 height 13
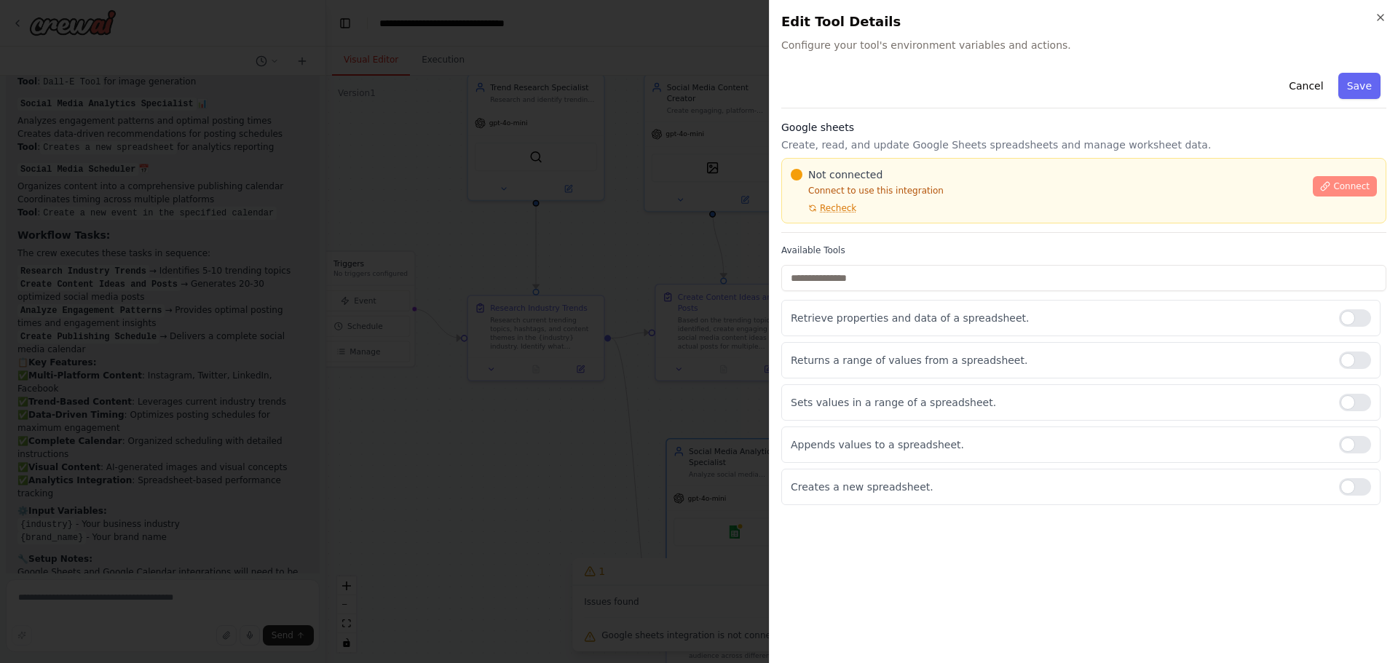
click at [1339, 180] on button "Connect" at bounding box center [1345, 186] width 64 height 20
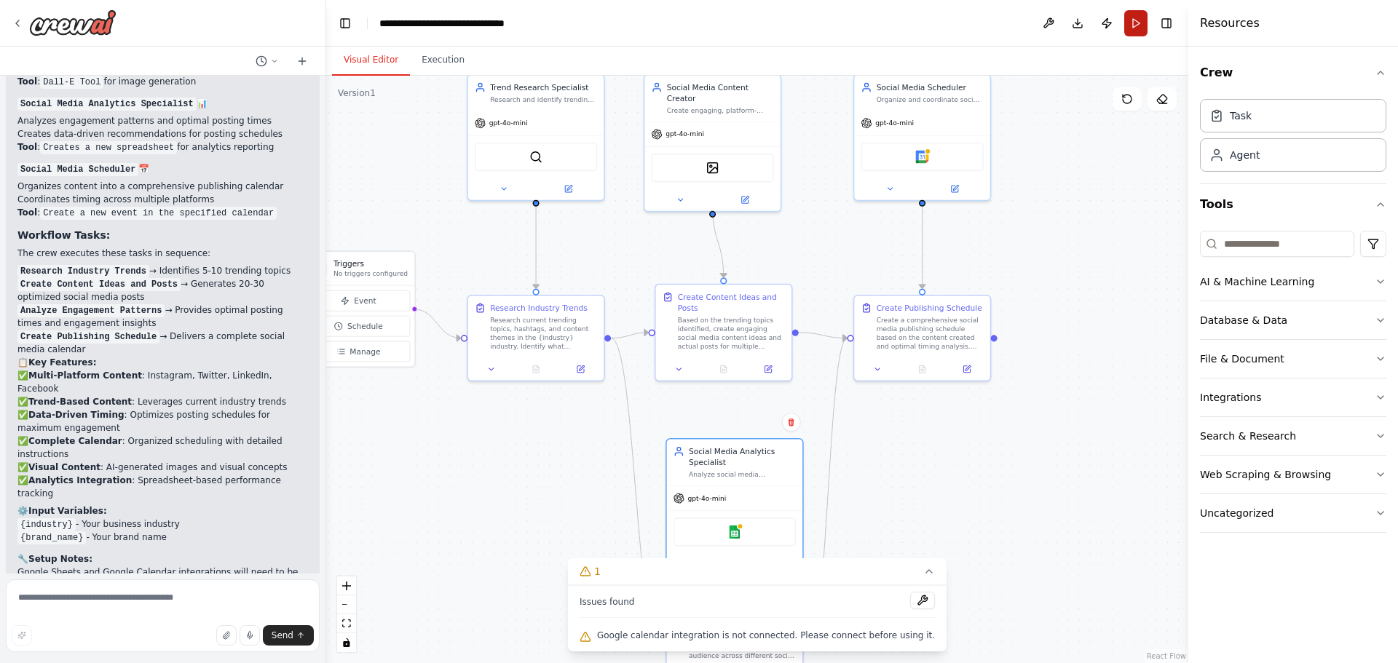
click at [1131, 16] on button "Run" at bounding box center [1135, 23] width 23 height 26
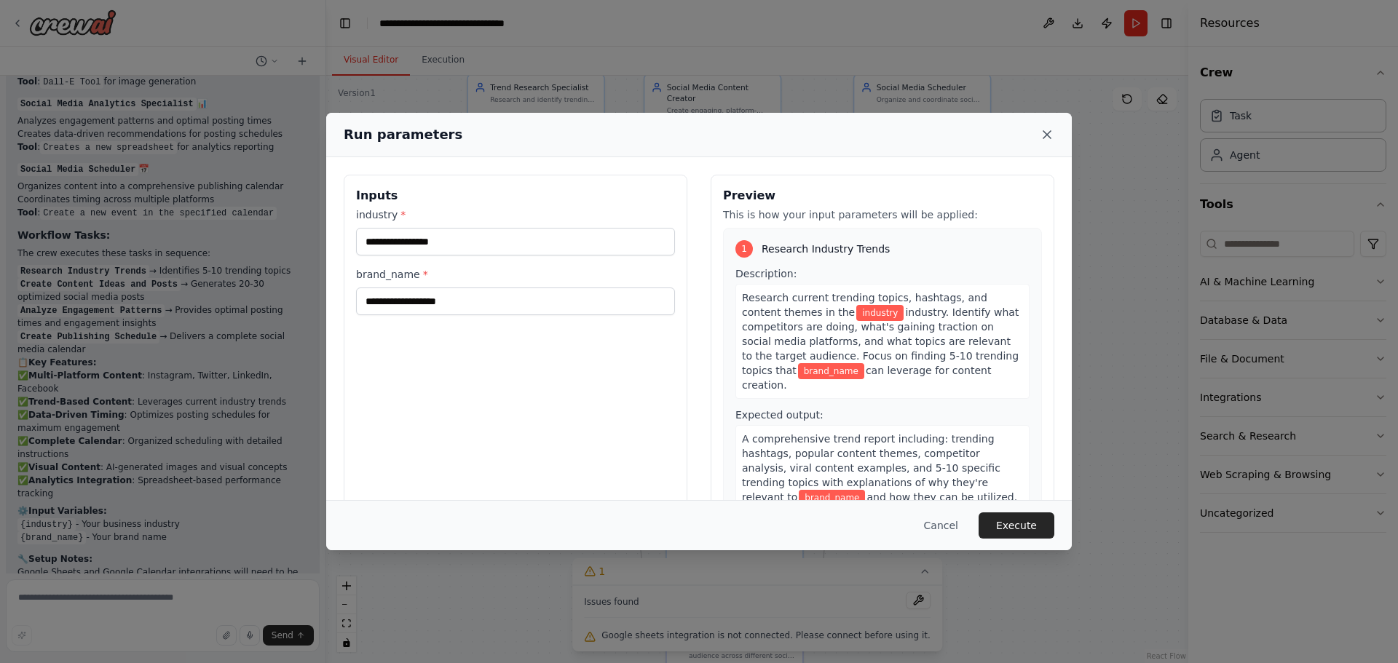
click at [1050, 138] on icon at bounding box center [1046, 134] width 7 height 7
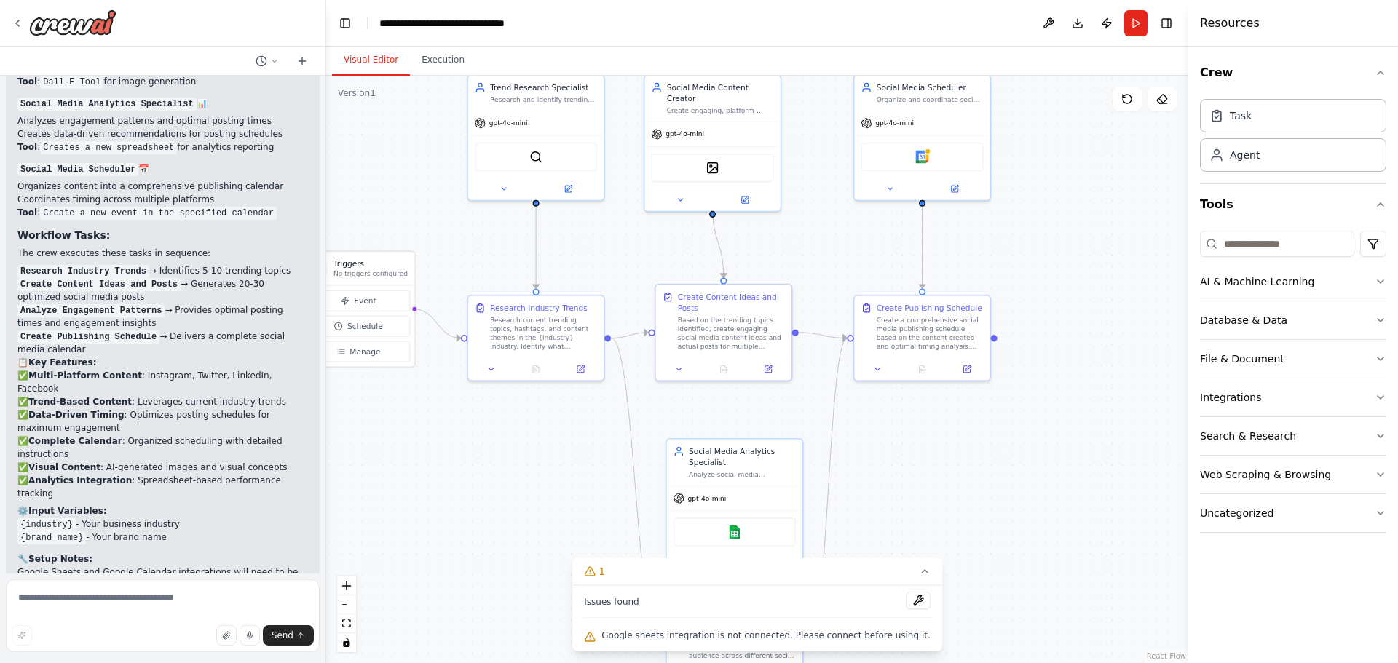
click at [834, 635] on span "Google sheets integration is not connected. Please connect before using it." at bounding box center [765, 636] width 329 height 12
click at [744, 524] on div "Google sheets" at bounding box center [734, 529] width 122 height 28
click at [740, 534] on img at bounding box center [734, 529] width 13 height 13
click at [906, 606] on button at bounding box center [918, 600] width 25 height 17
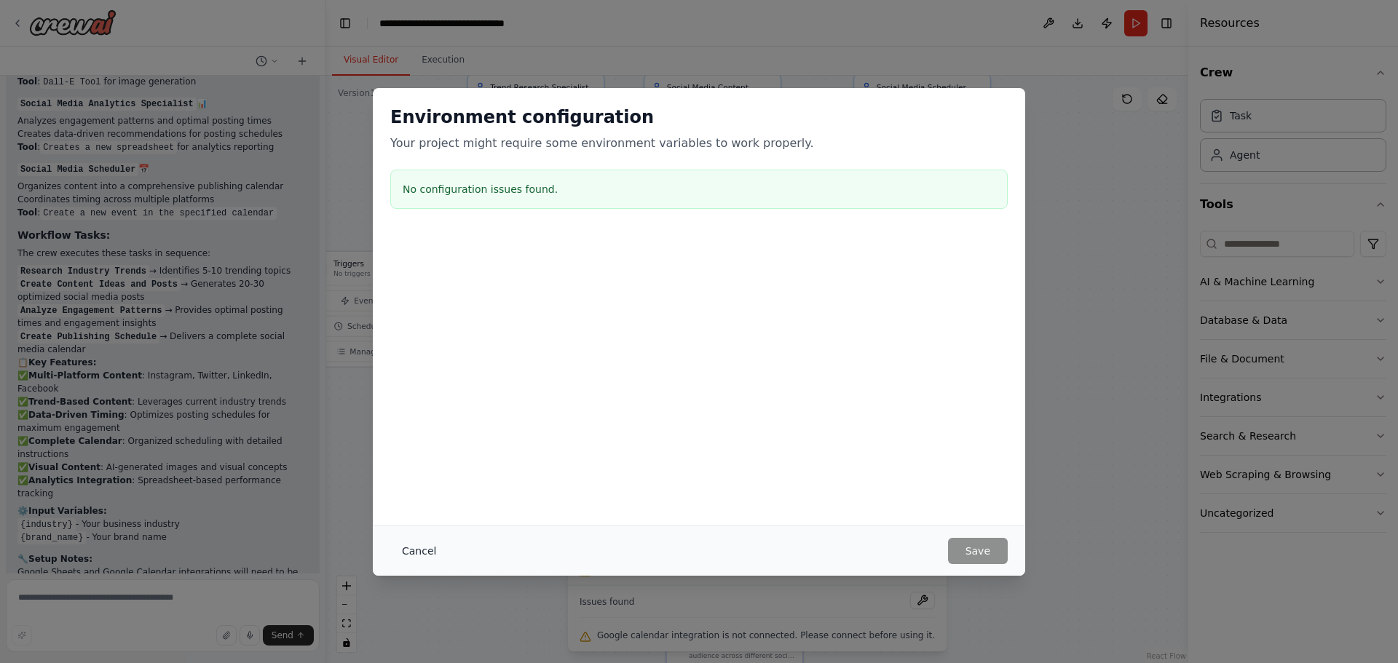
click at [432, 545] on button "Cancel" at bounding box center [419, 551] width 58 height 26
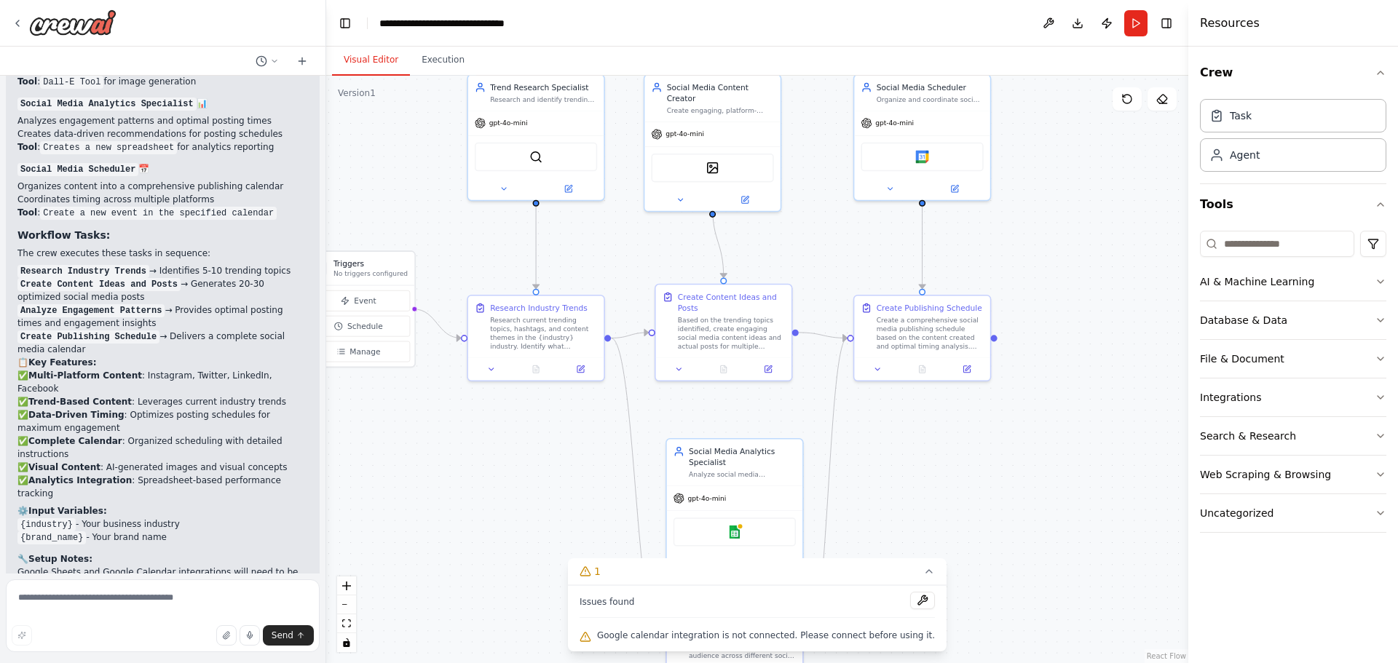
click at [484, 545] on div ".deletable-edge-delete-btn { width: 20px; height: 20px; border: 0px solid #ffff…" at bounding box center [757, 370] width 862 height 588
click at [1139, 22] on button "Run" at bounding box center [1135, 23] width 23 height 26
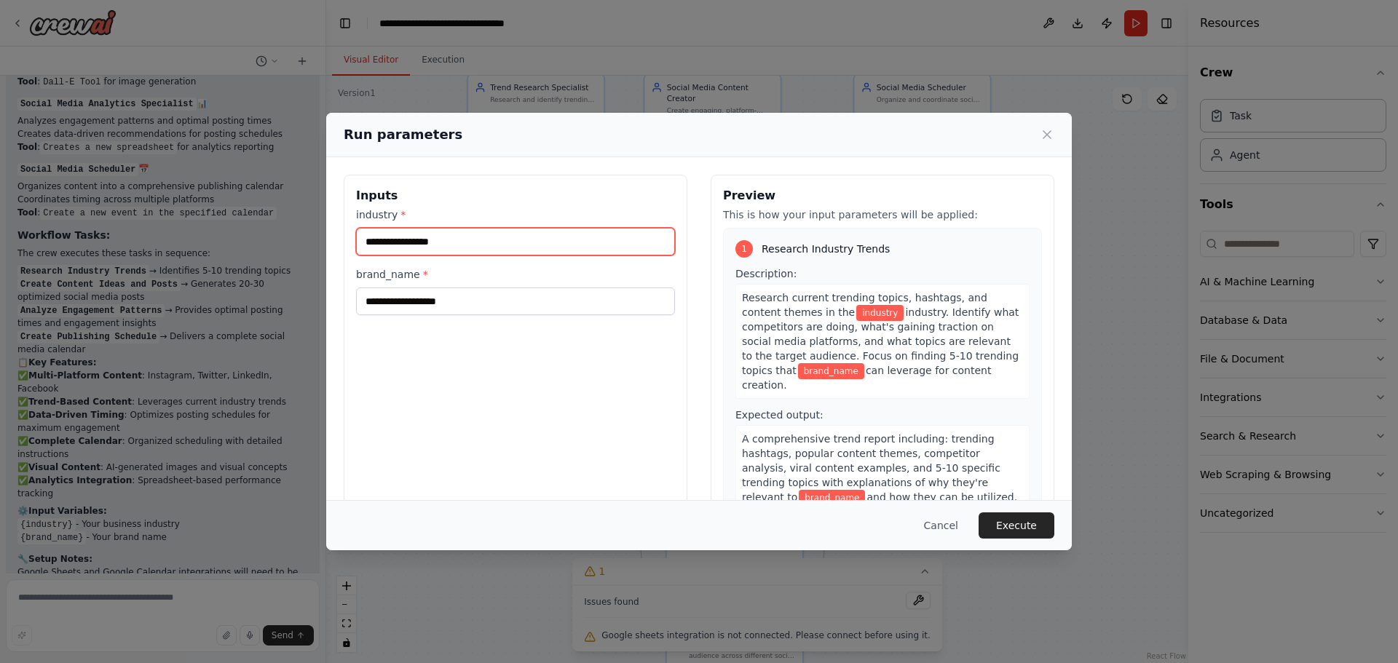
click at [542, 255] on input "industry *" at bounding box center [515, 242] width 319 height 28
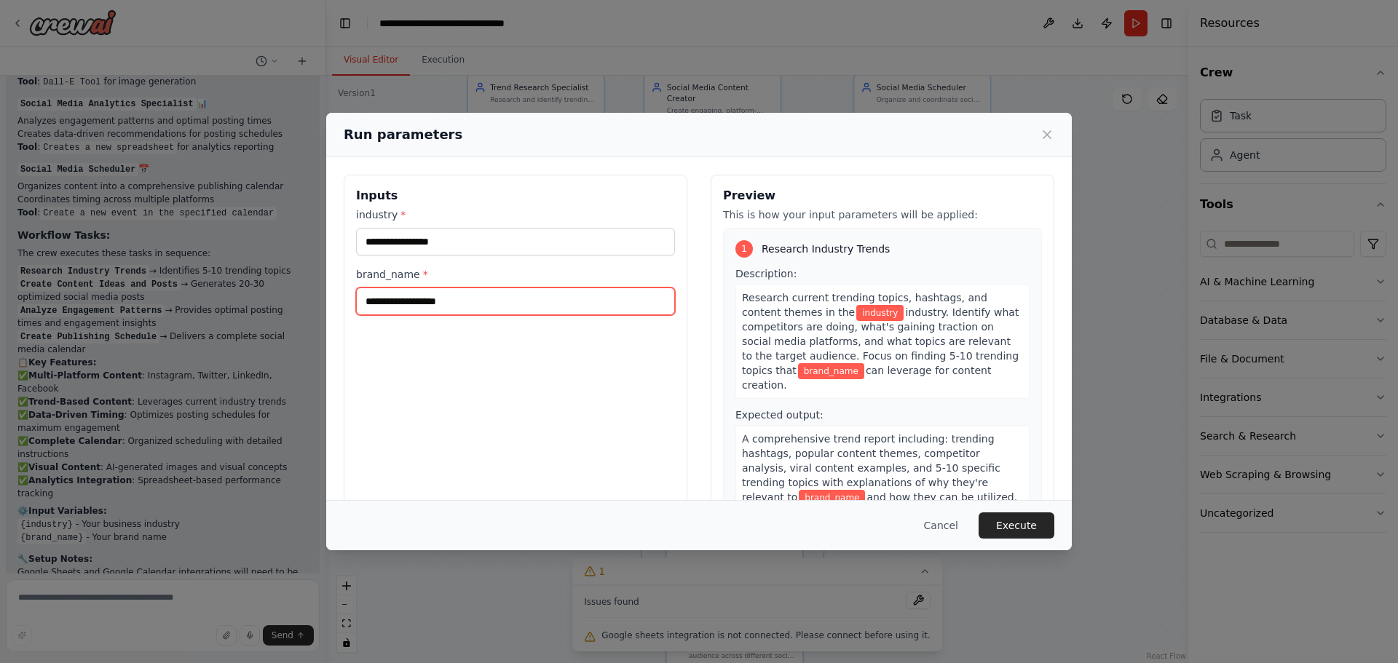
click at [604, 313] on input "brand_name *" at bounding box center [515, 302] width 319 height 28
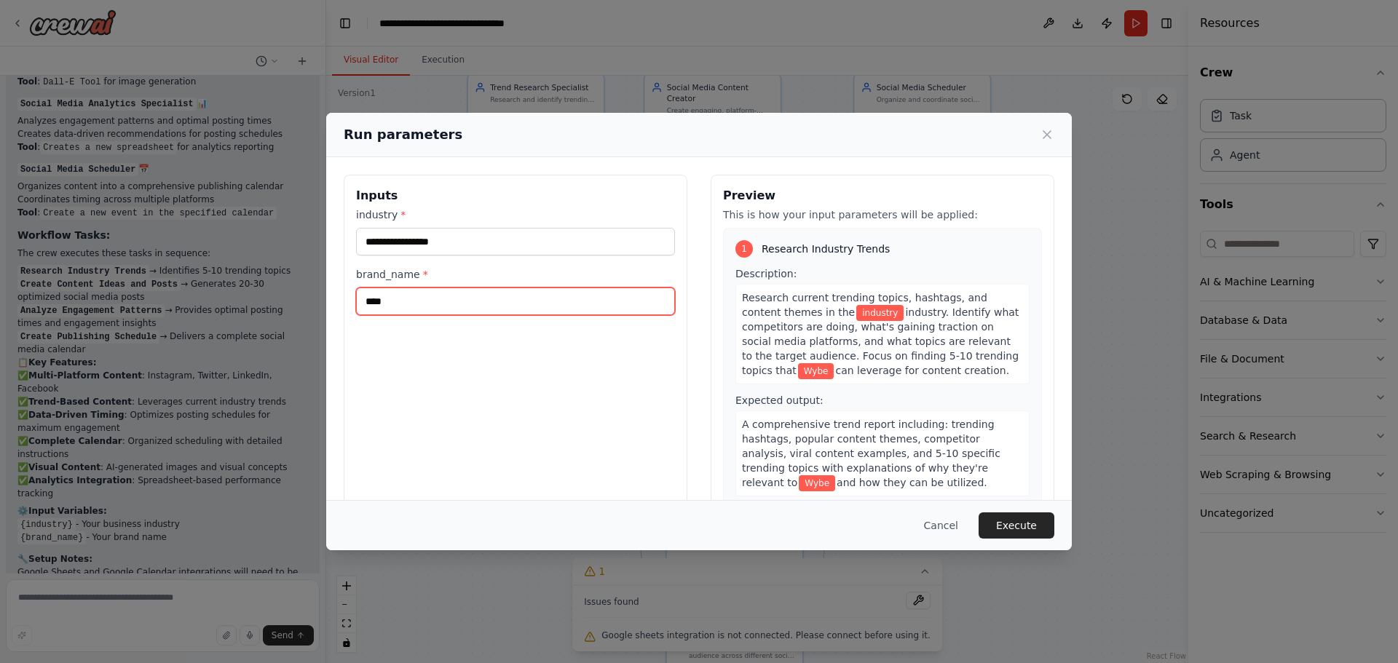
type input "****"
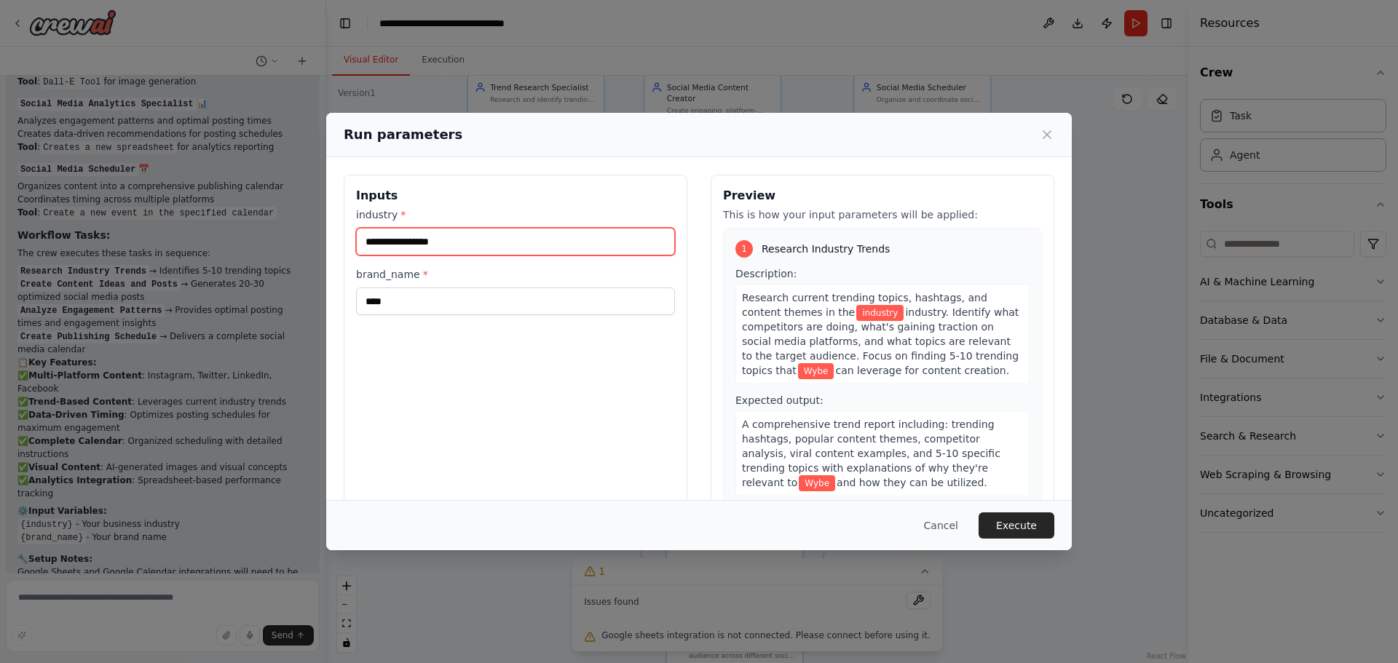
click at [611, 245] on input "industry *" at bounding box center [515, 242] width 319 height 28
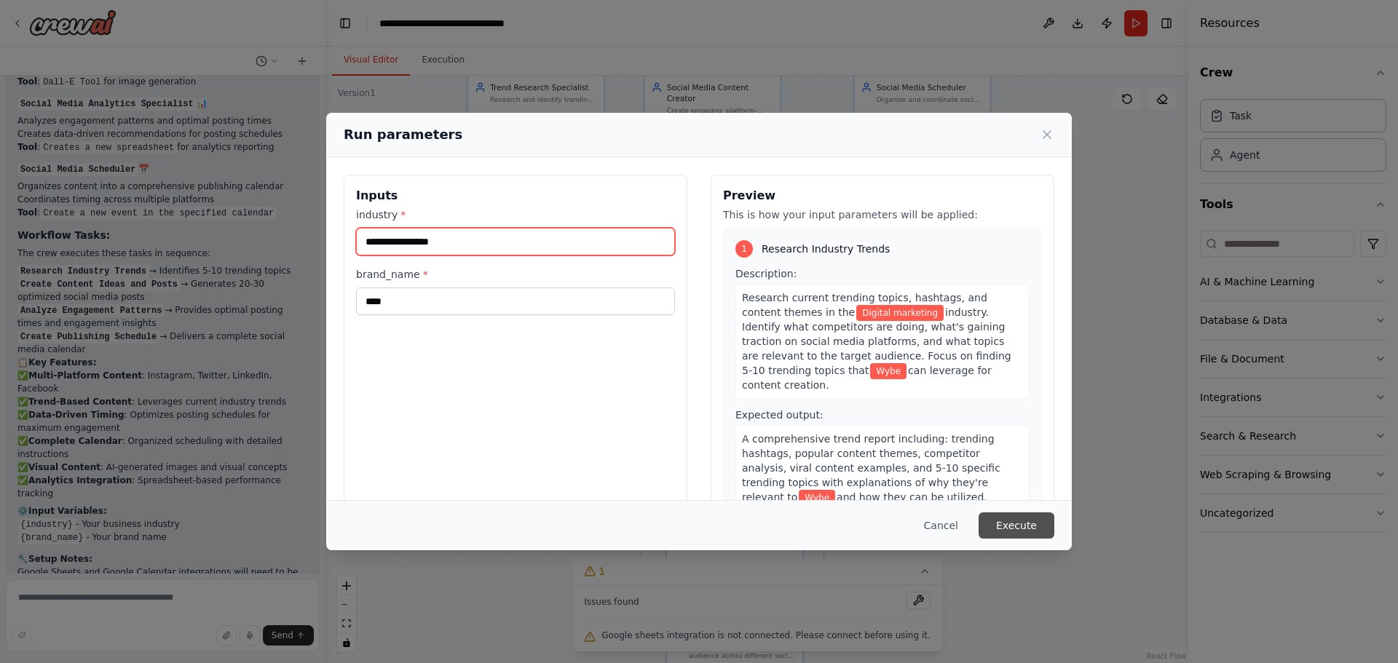
type input "**********"
click at [1040, 522] on button "Execute" at bounding box center [1017, 526] width 76 height 26
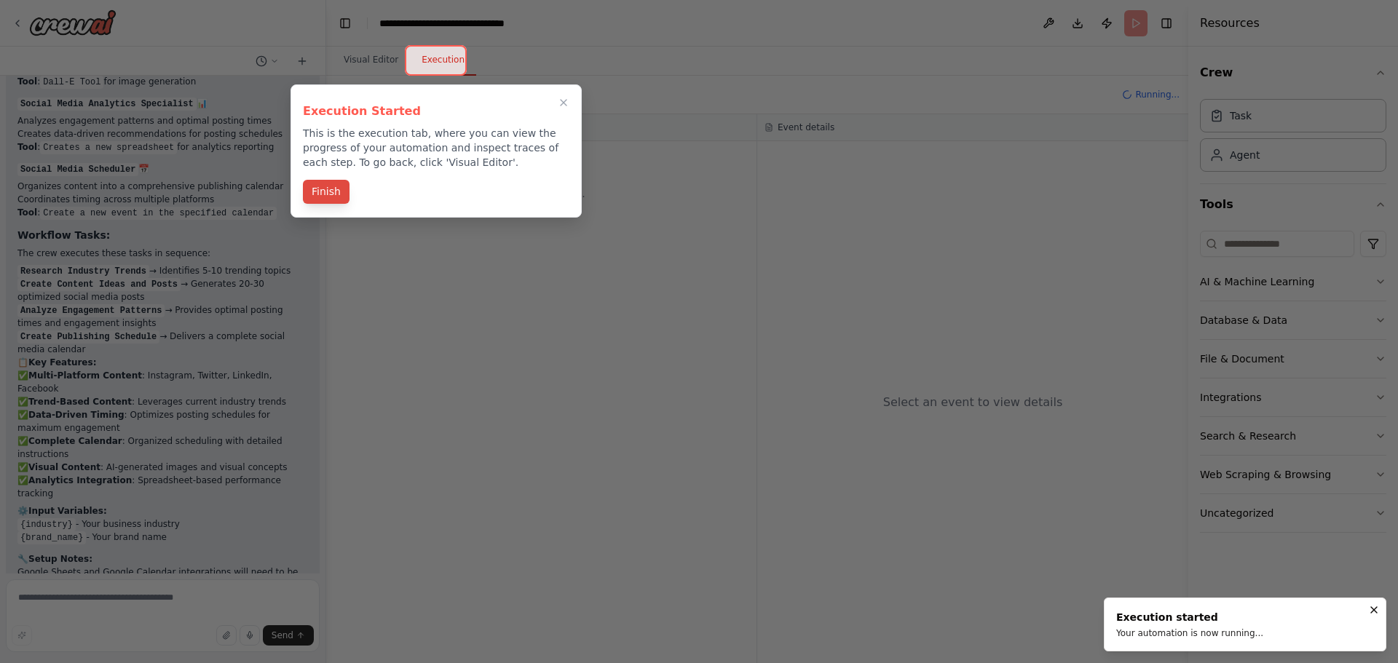
click at [336, 195] on button "Finish" at bounding box center [326, 192] width 47 height 24
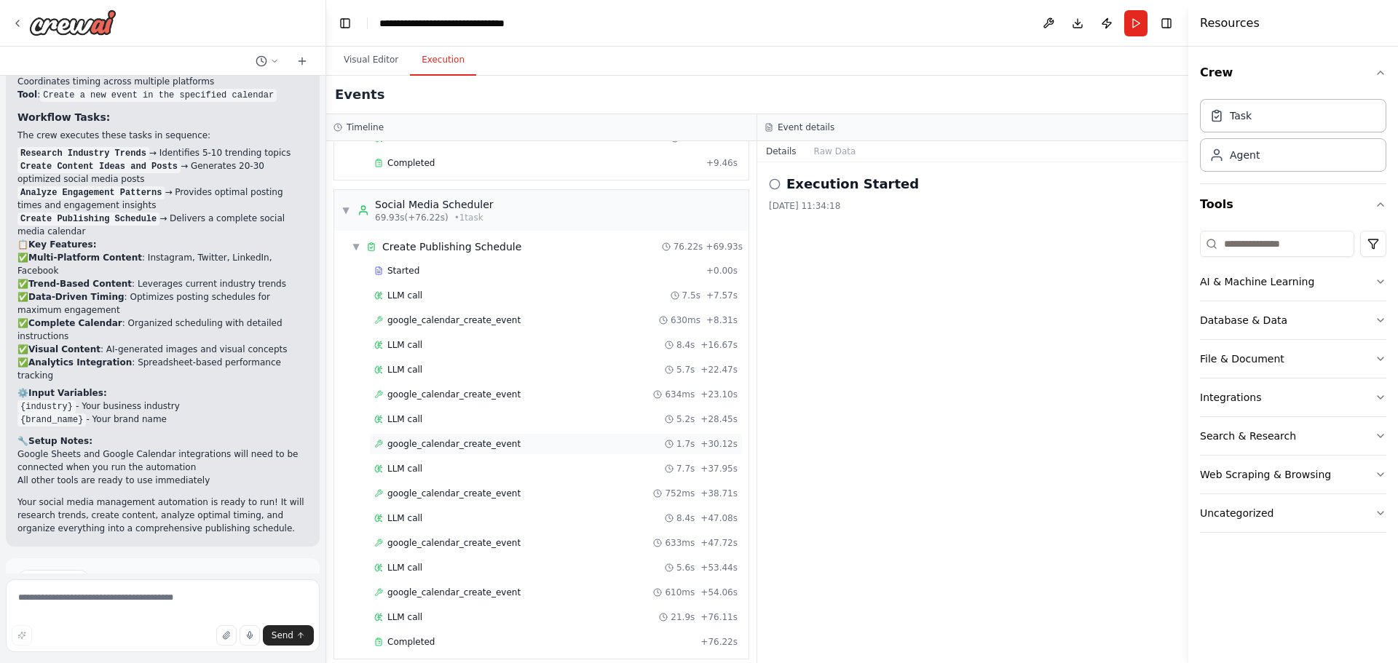
scroll to position [542, 0]
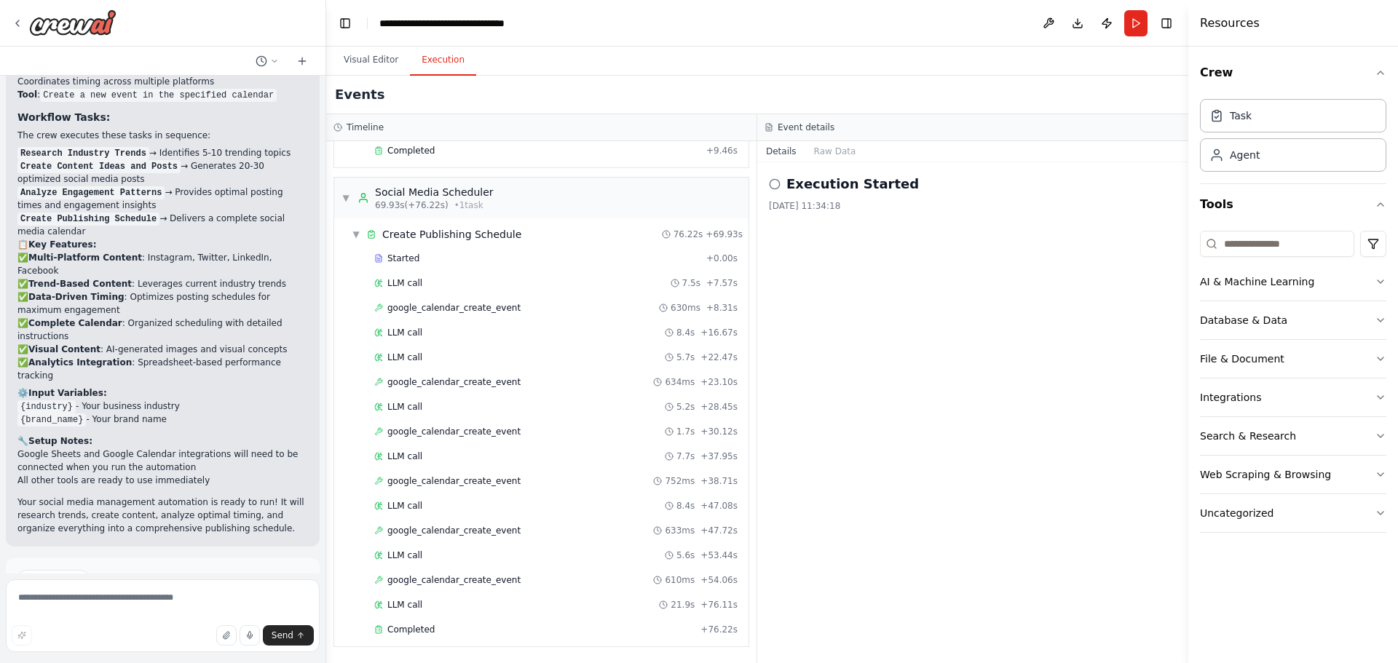
click at [916, 258] on div "Execution Started 07/10/2025, 11:34:18" at bounding box center [972, 412] width 431 height 501
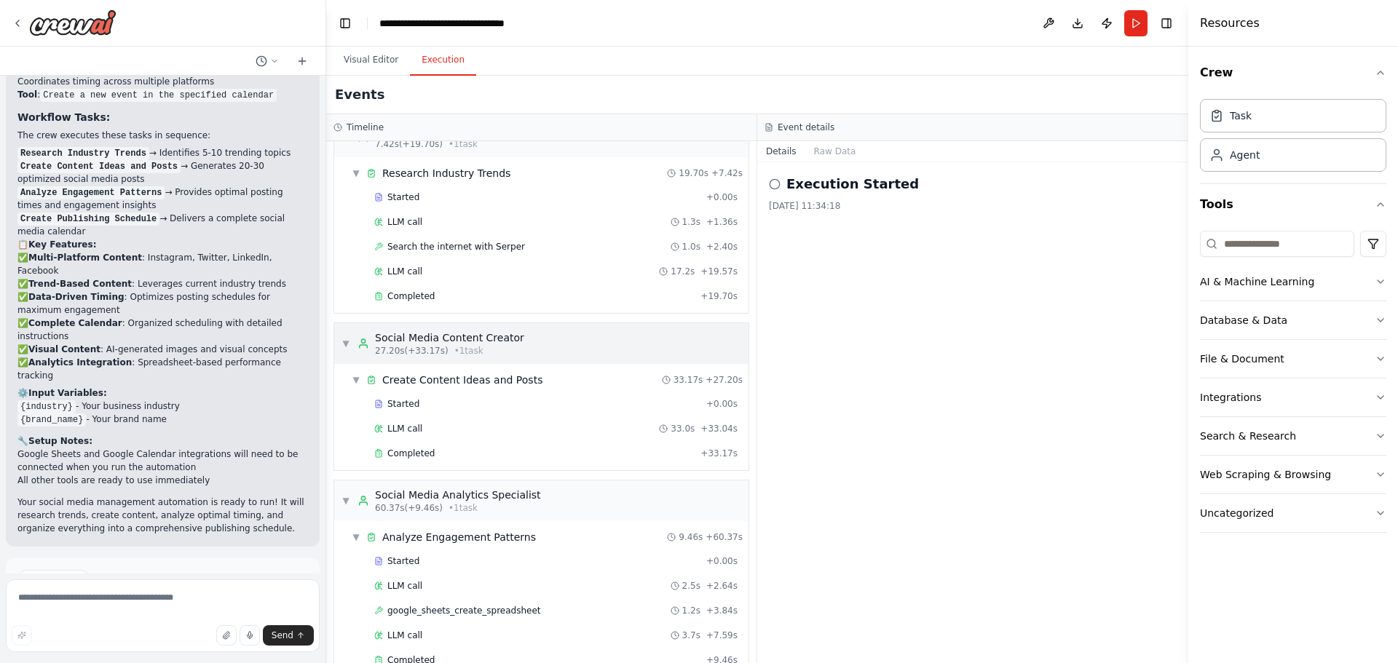
scroll to position [0, 0]
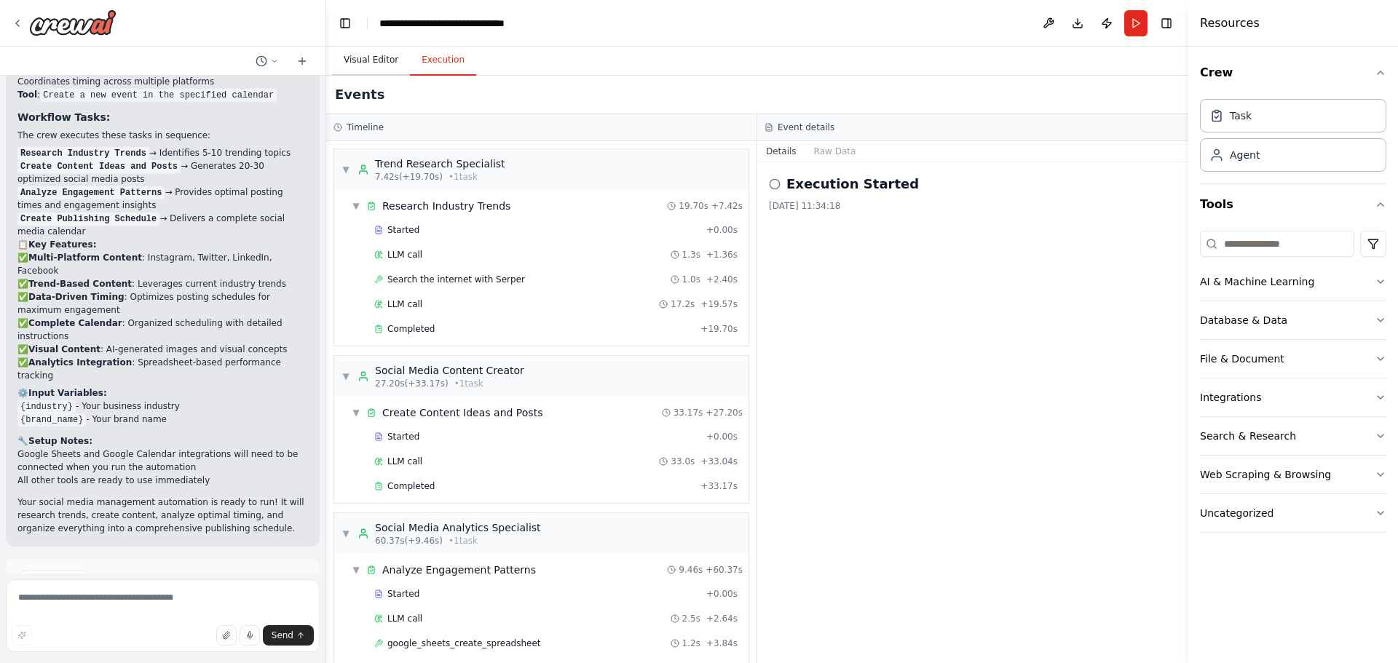
click at [368, 46] on button "Visual Editor" at bounding box center [371, 60] width 78 height 31
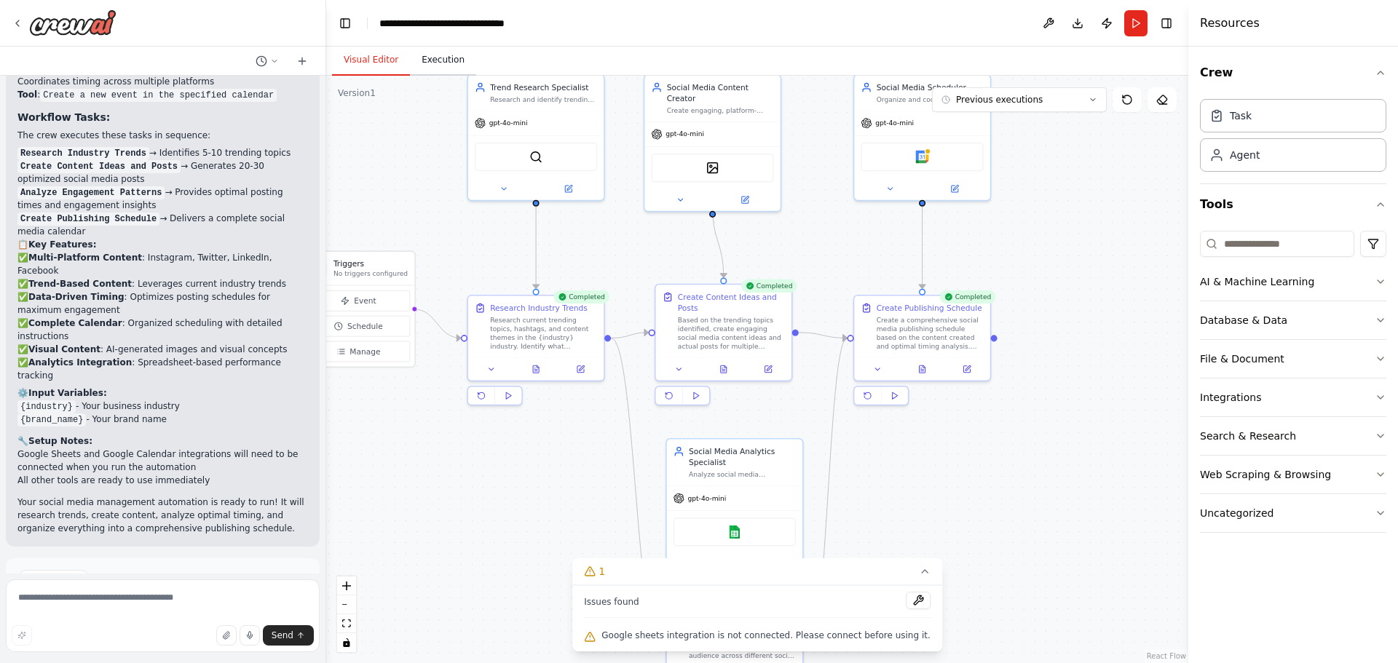
click at [442, 53] on button "Execution" at bounding box center [443, 60] width 66 height 31
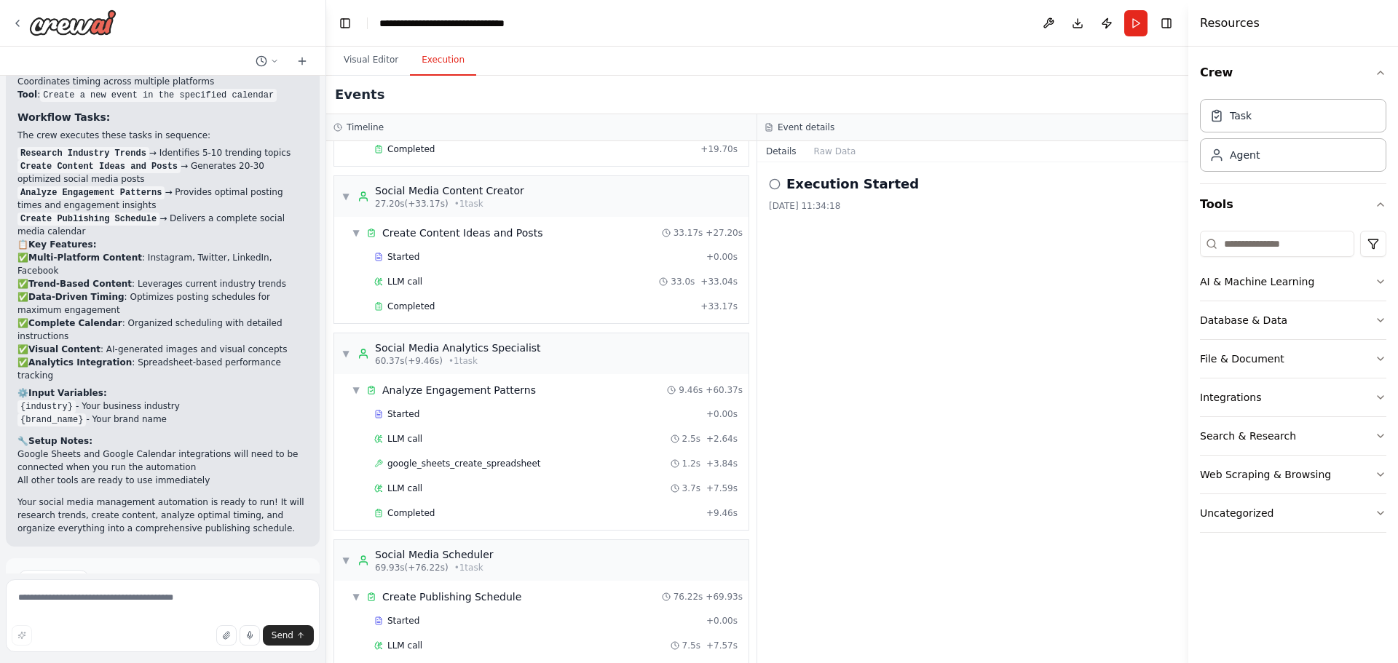
scroll to position [542, 0]
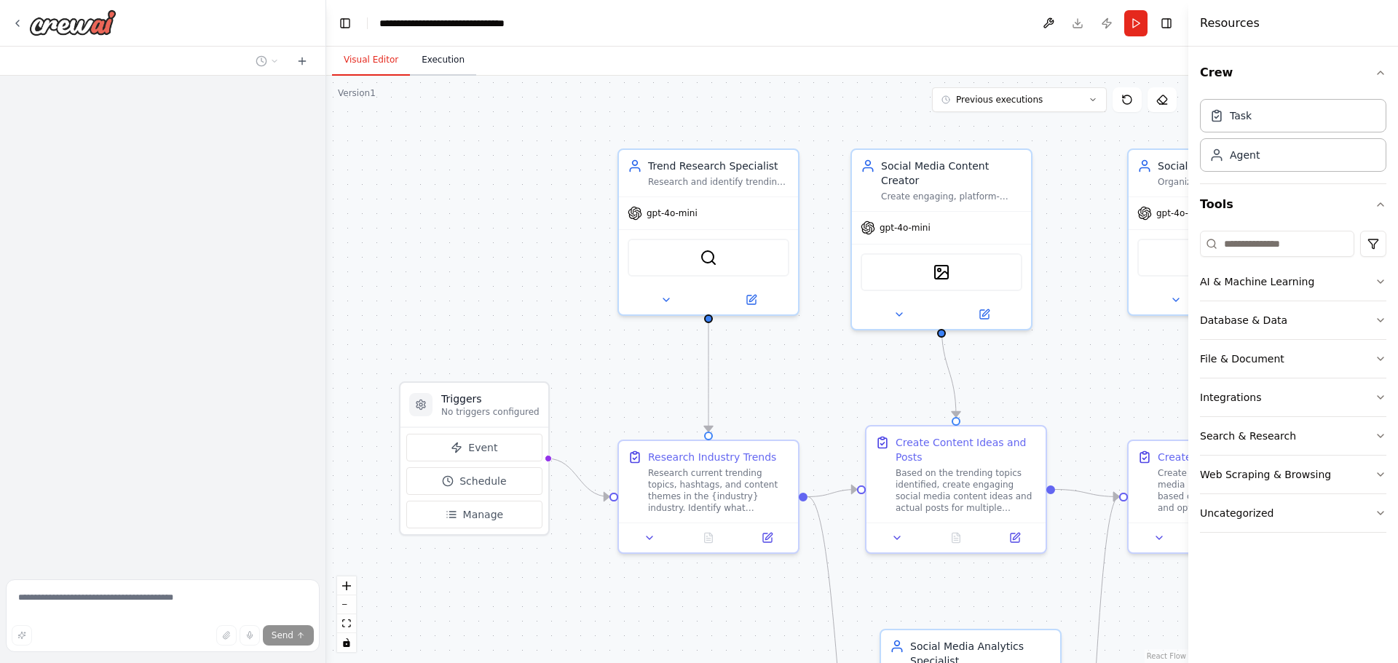
click at [428, 55] on button "Execution" at bounding box center [443, 60] width 66 height 31
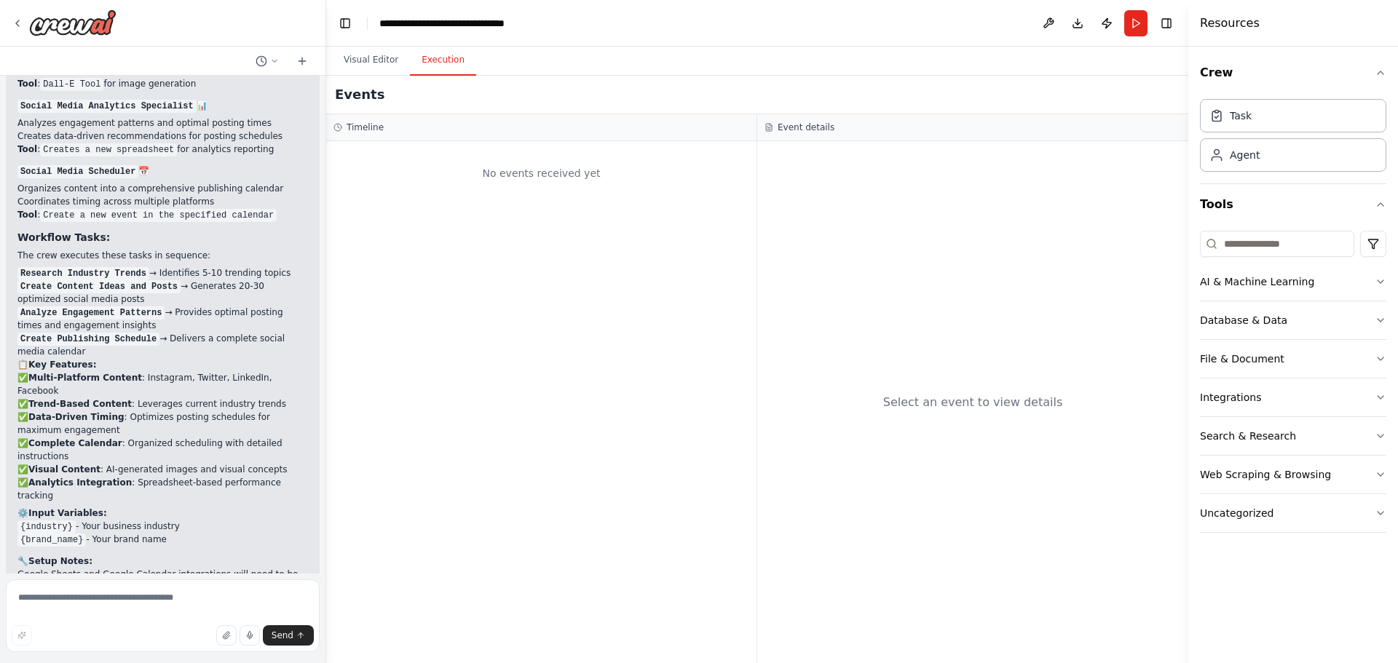
scroll to position [1824, 0]
click at [359, 126] on h3 "Timeline" at bounding box center [365, 128] width 37 height 12
click at [522, 150] on div "No events received yet" at bounding box center [541, 174] width 416 height 50
click at [923, 422] on div "Select an event to view details" at bounding box center [972, 402] width 431 height 522
click at [930, 411] on div "Select an event to view details" at bounding box center [973, 402] width 180 height 17
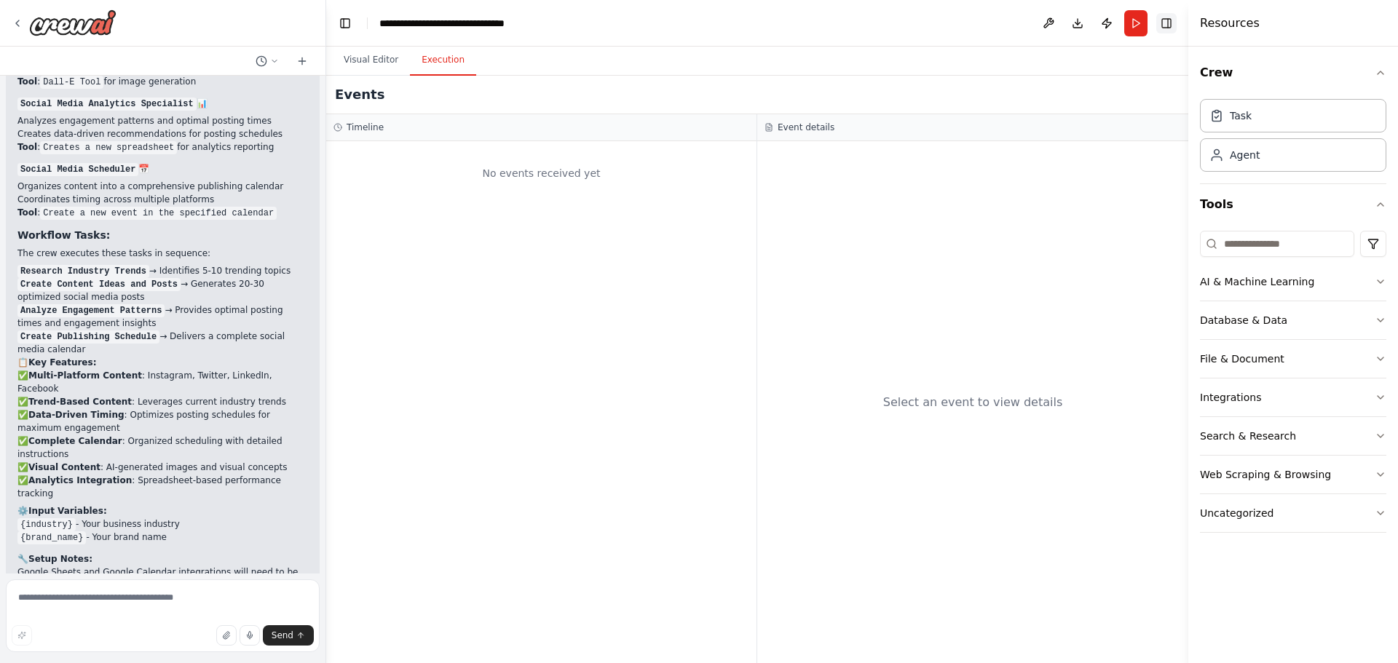
click at [1170, 17] on button "Toggle Right Sidebar" at bounding box center [1166, 23] width 20 height 20
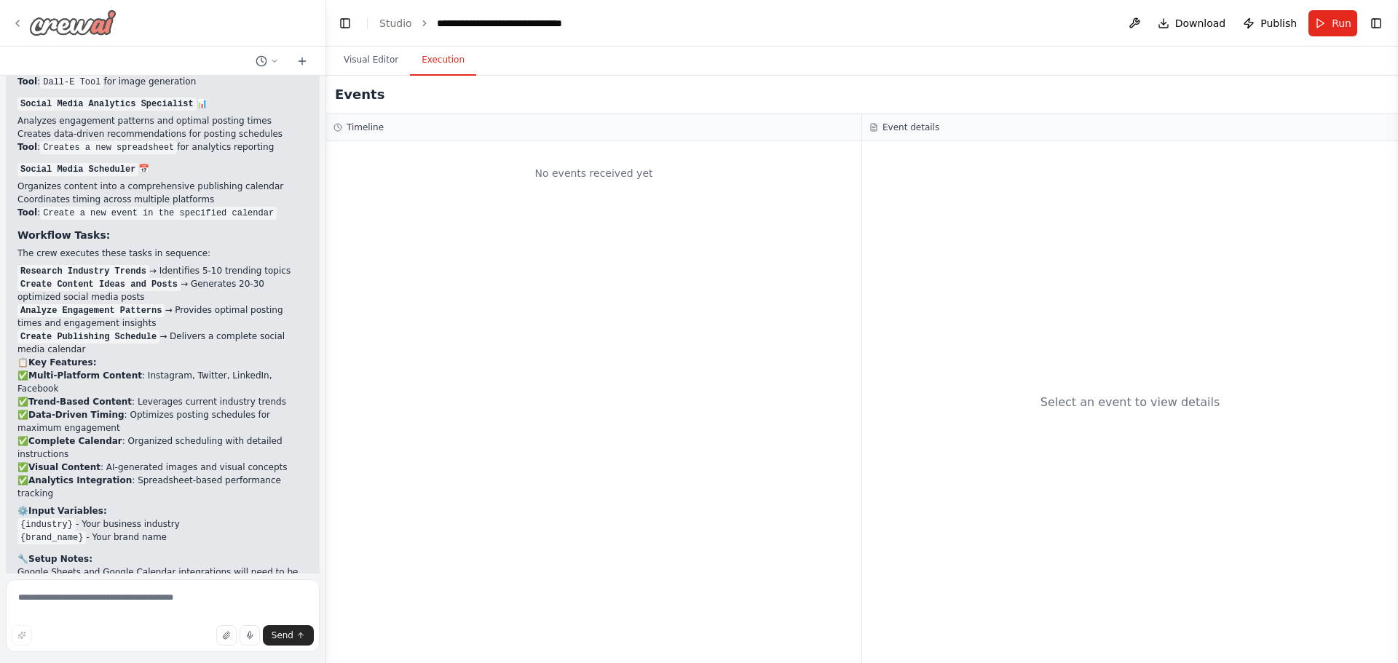
click at [20, 22] on icon at bounding box center [18, 23] width 12 height 12
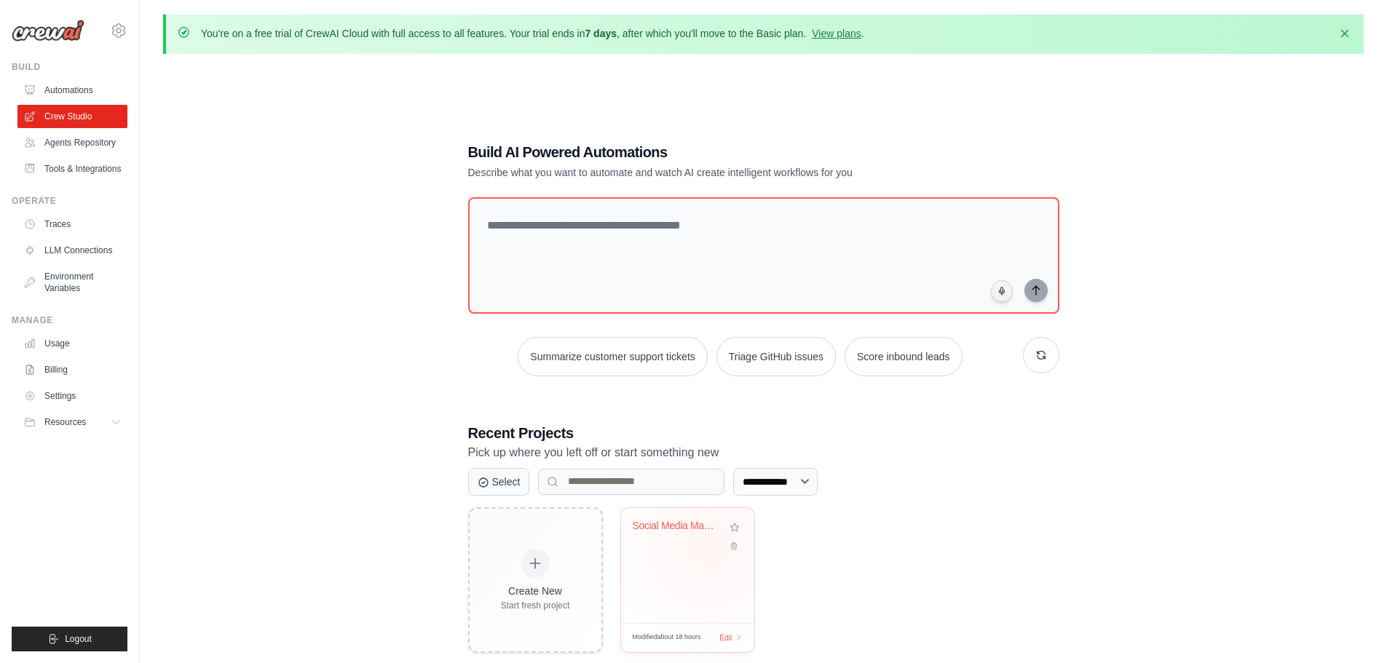
click at [706, 547] on div "Social Media Management Automation" at bounding box center [688, 536] width 110 height 33
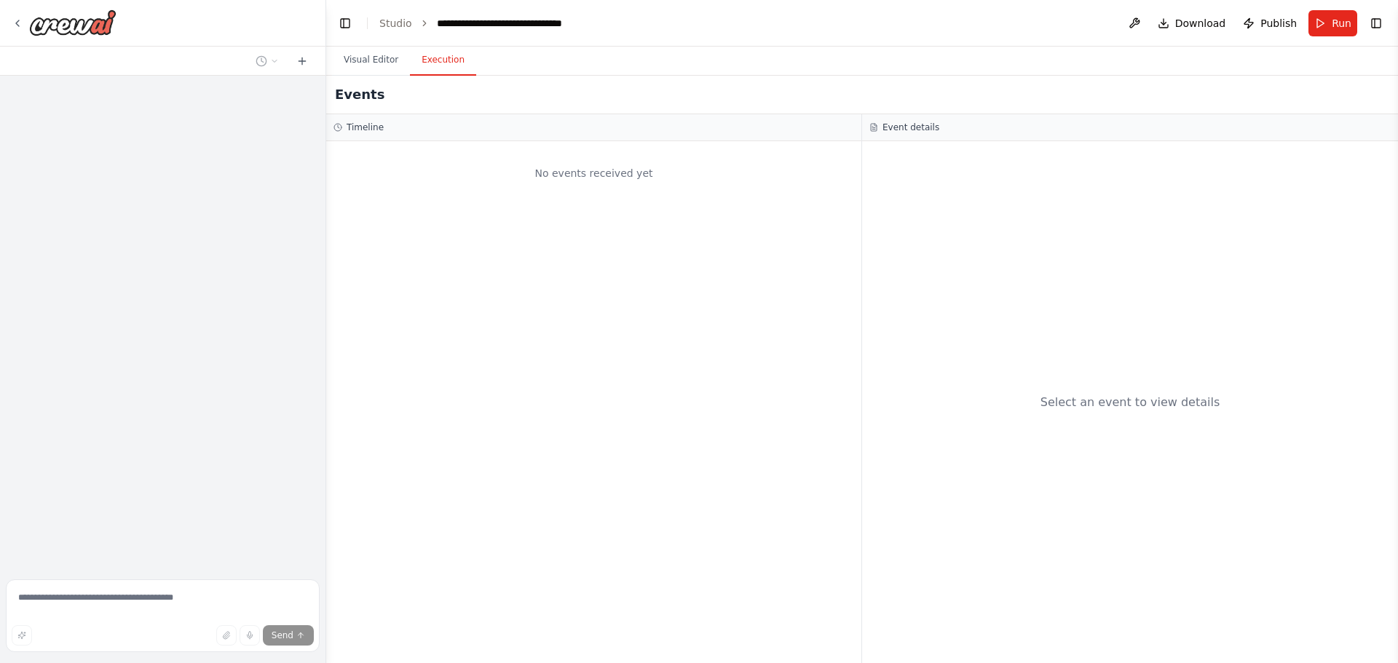
click at [422, 60] on button "Execution" at bounding box center [443, 60] width 66 height 31
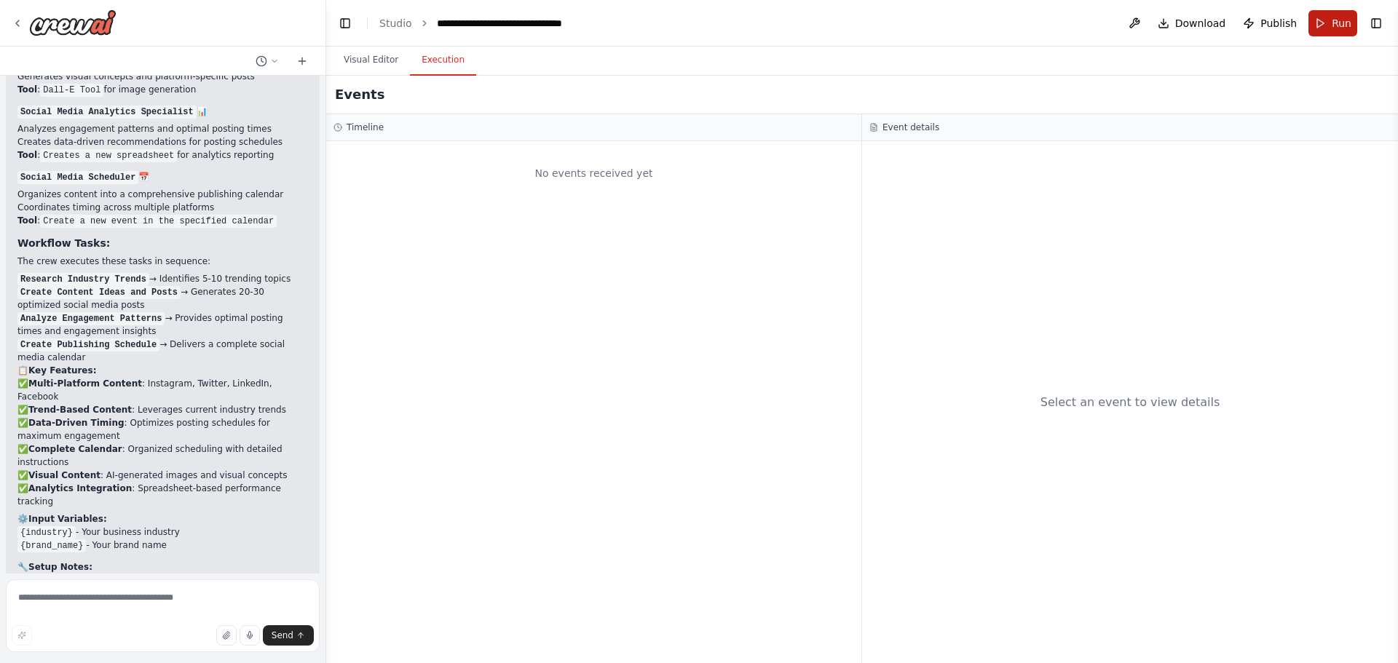
click at [1324, 20] on button "Run" at bounding box center [1332, 23] width 49 height 26
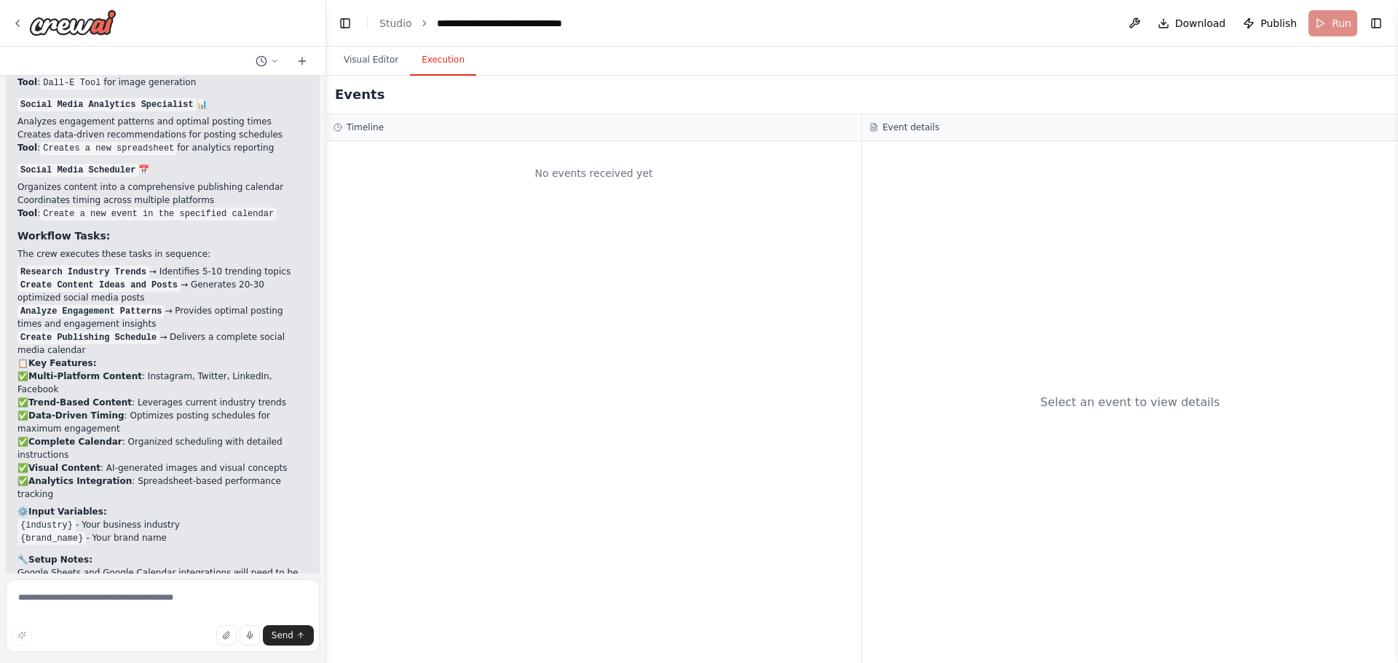
scroll to position [1824, 0]
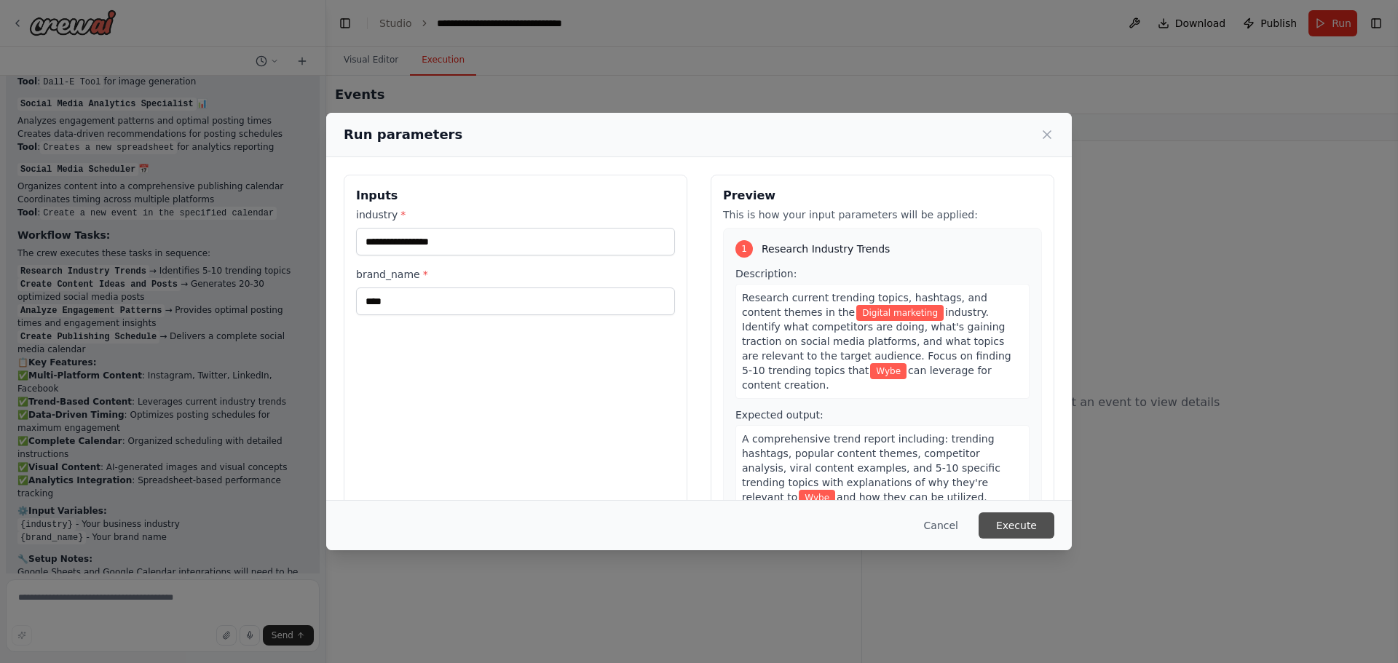
click at [1012, 528] on button "Execute" at bounding box center [1017, 526] width 76 height 26
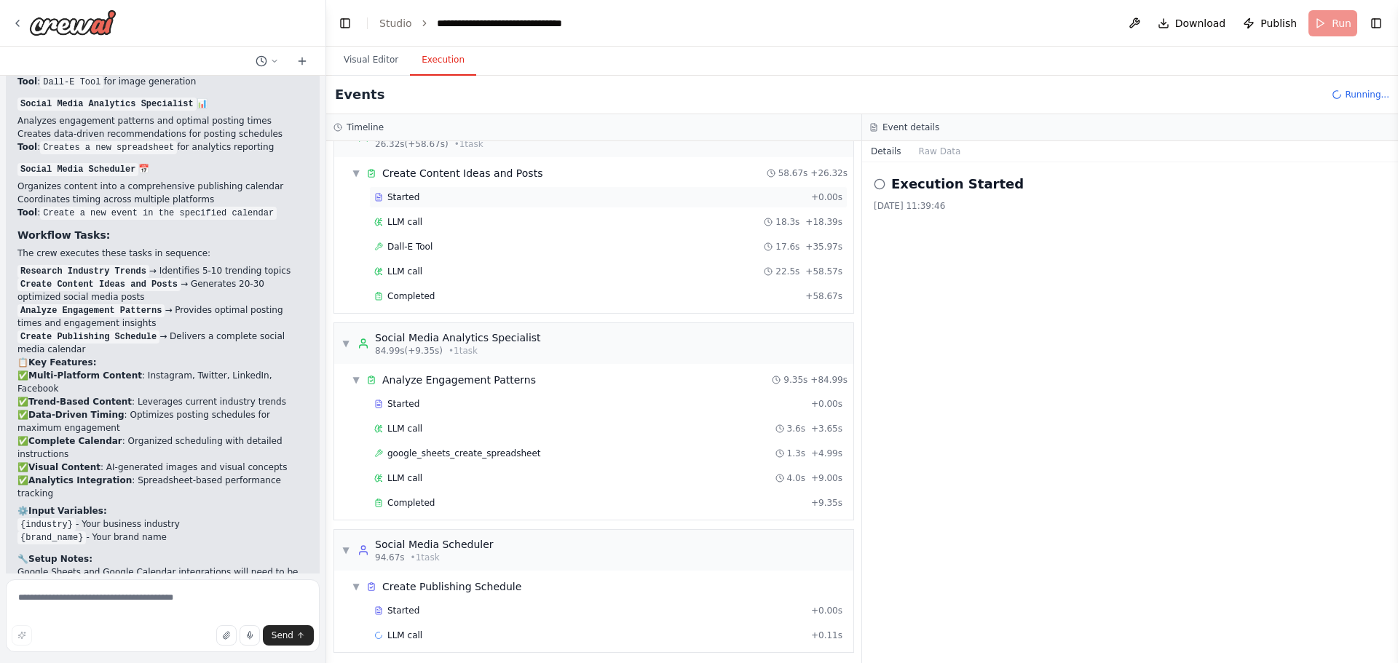
scroll to position [245, 0]
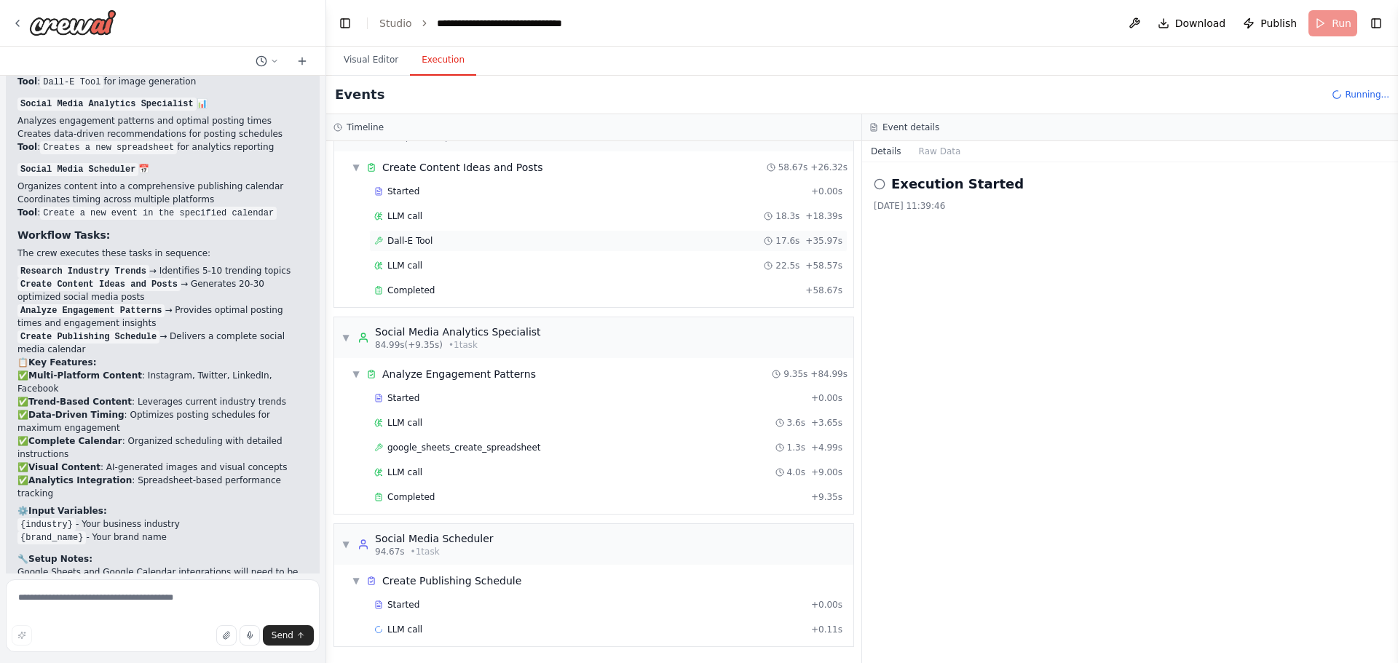
click at [413, 240] on span "Dall-E Tool" at bounding box center [409, 241] width 45 height 12
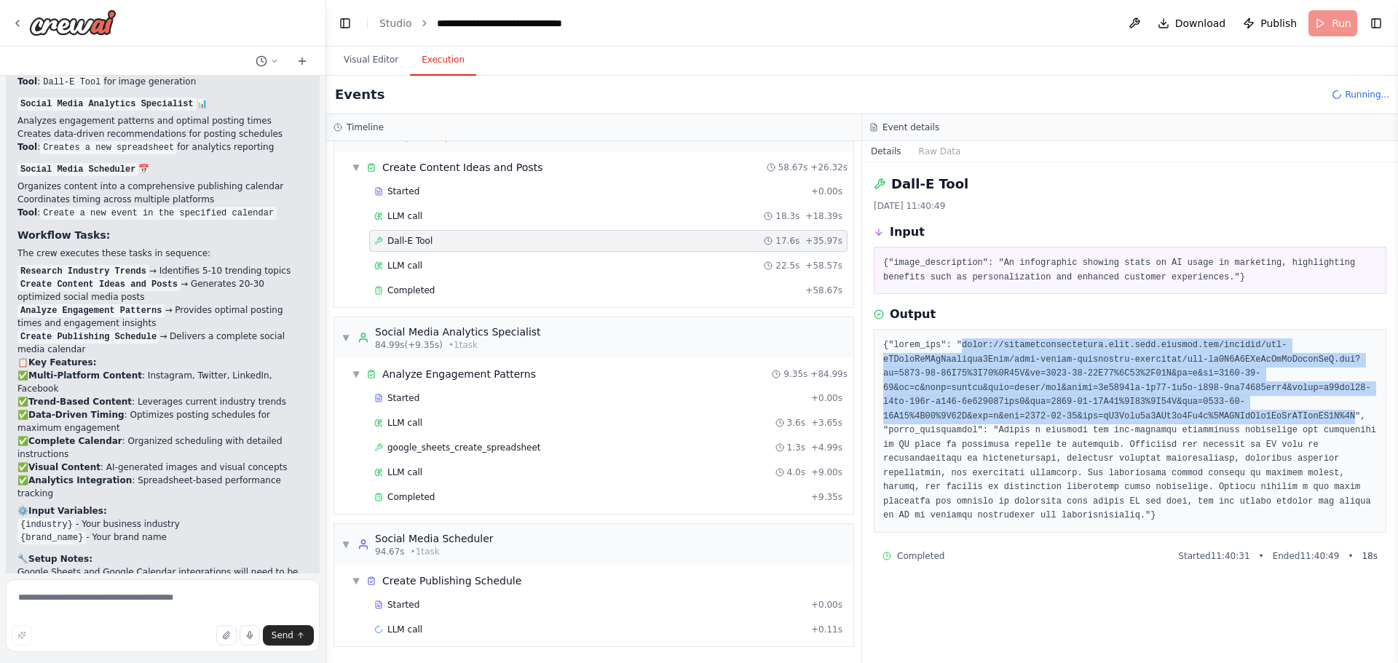
drag, startPoint x: 955, startPoint y: 347, endPoint x: 1145, endPoint y: 415, distance: 202.4
click at [1145, 415] on pre at bounding box center [1130, 431] width 494 height 185
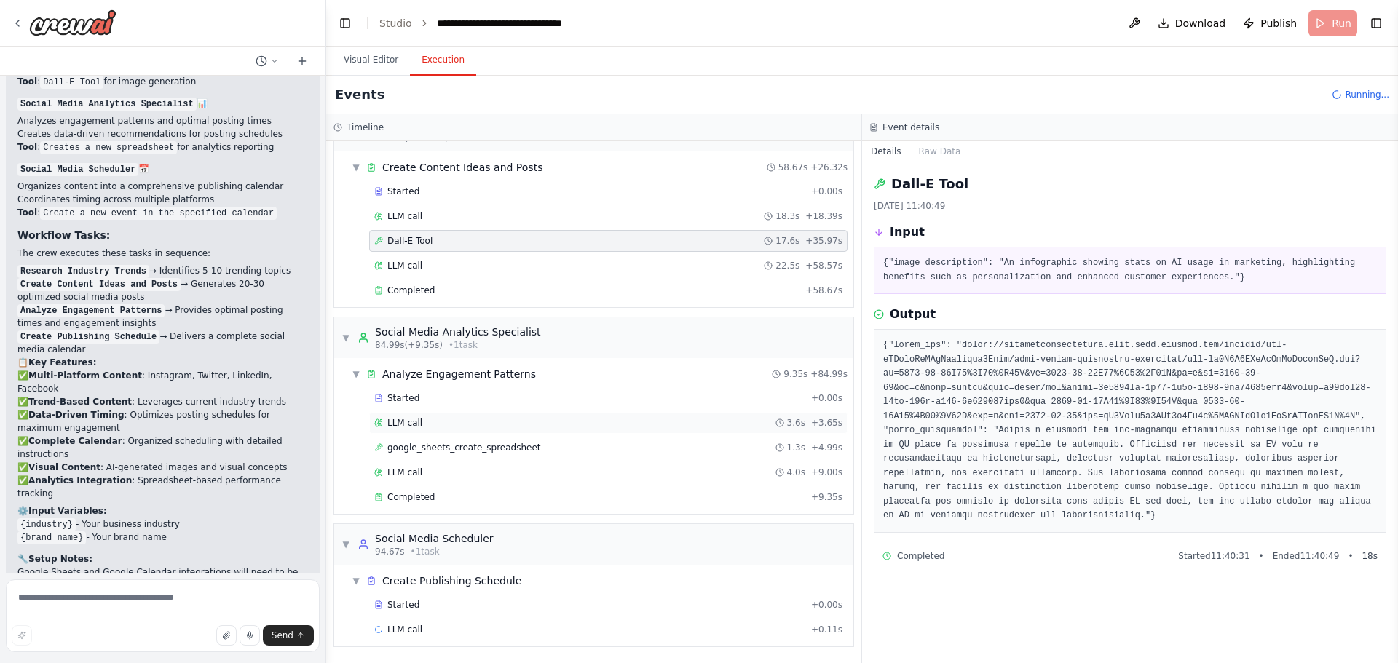
click at [431, 421] on div "LLM call 3.6s + 3.65s" at bounding box center [608, 423] width 468 height 12
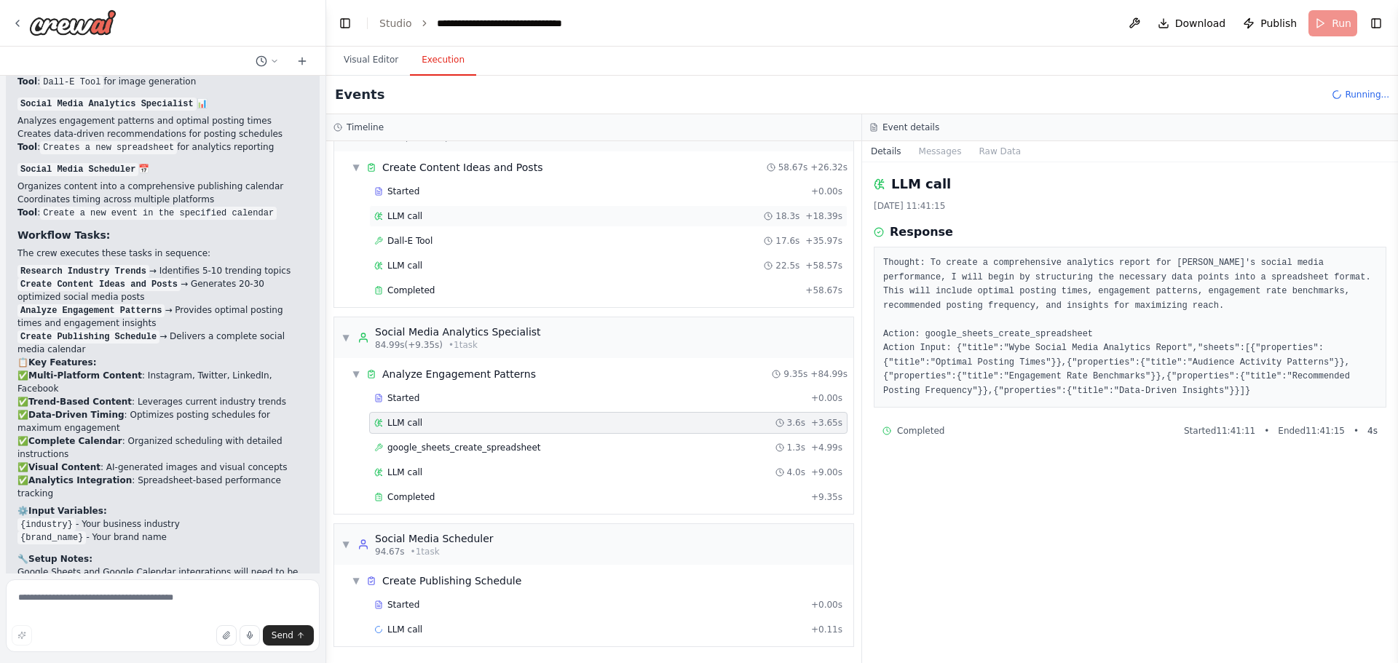
click at [451, 221] on div "LLM call 18.3s + 18.39s" at bounding box center [608, 216] width 468 height 12
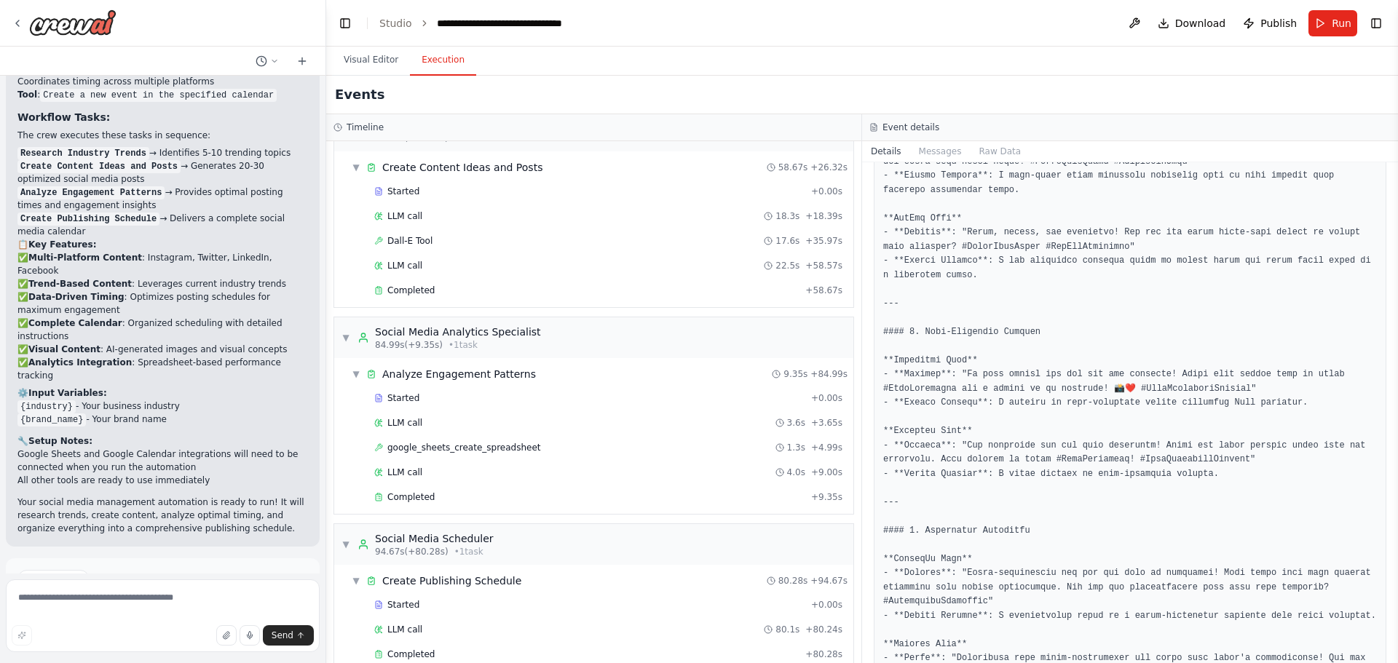
scroll to position [596, 0]
click at [415, 264] on span "LLM call" at bounding box center [404, 266] width 35 height 12
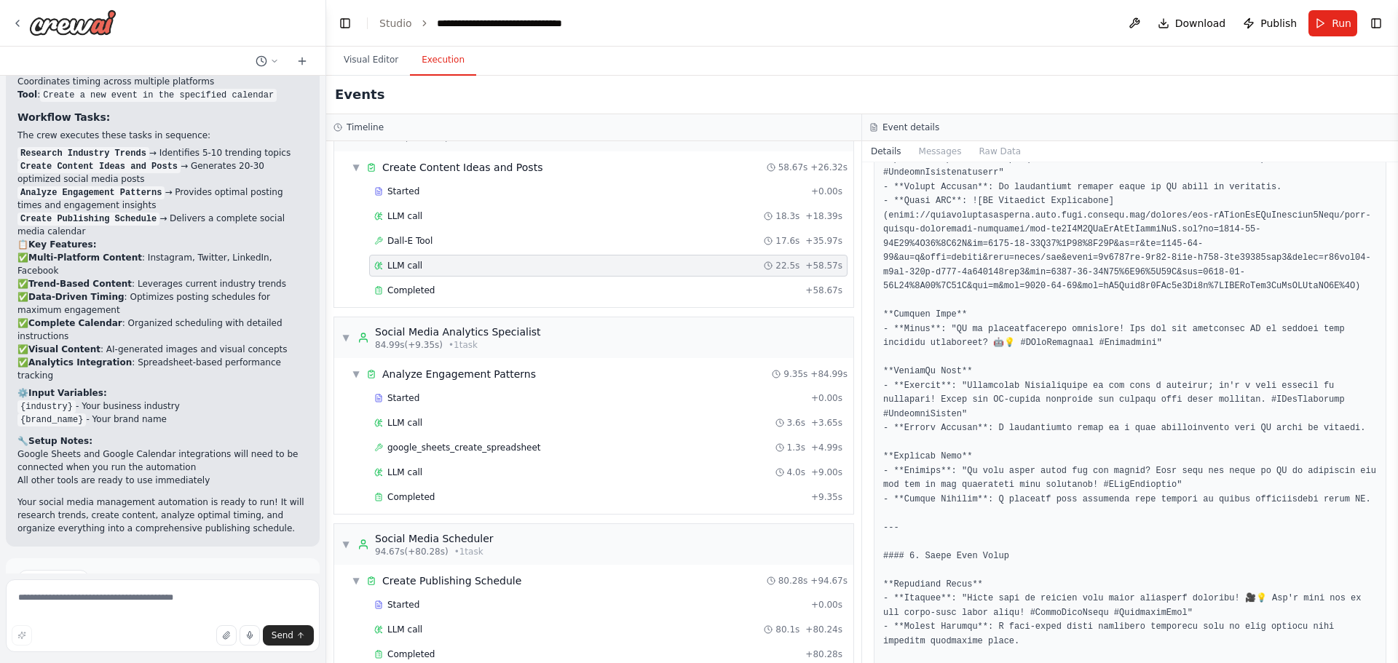
scroll to position [0, 0]
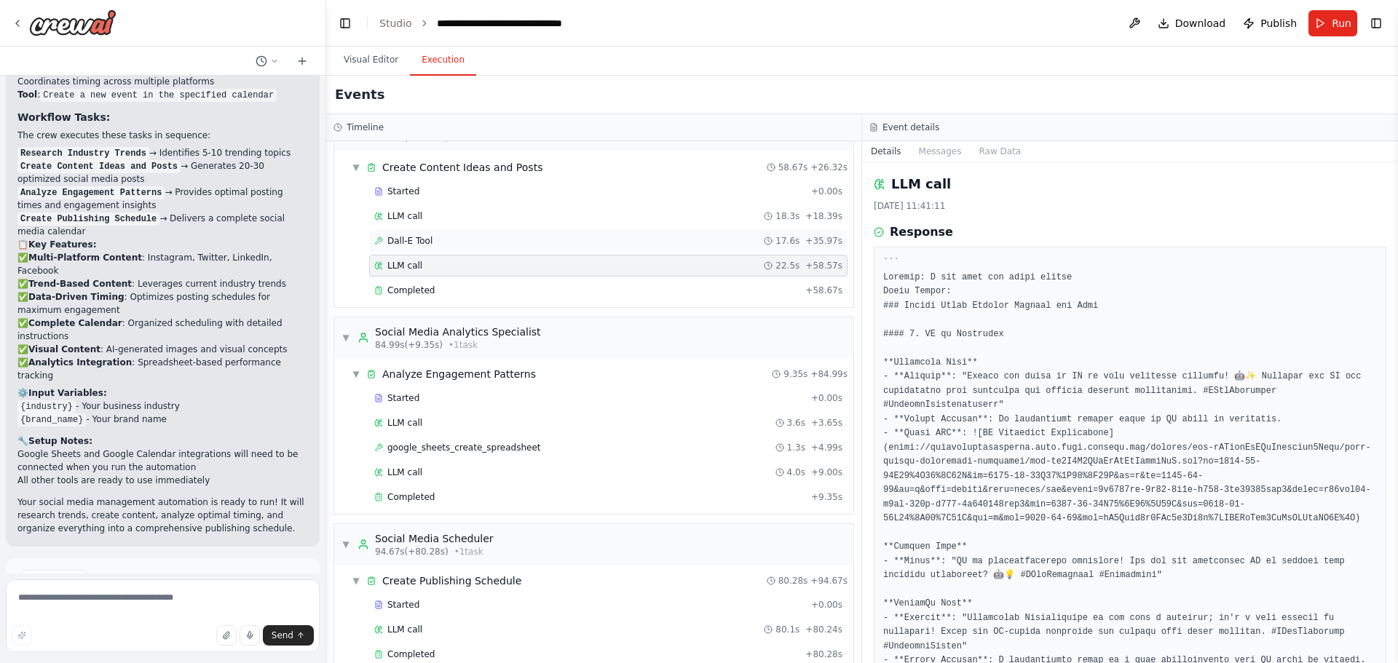
click at [434, 248] on div "Dall-E Tool 17.6s + 35.97s" at bounding box center [608, 241] width 478 height 22
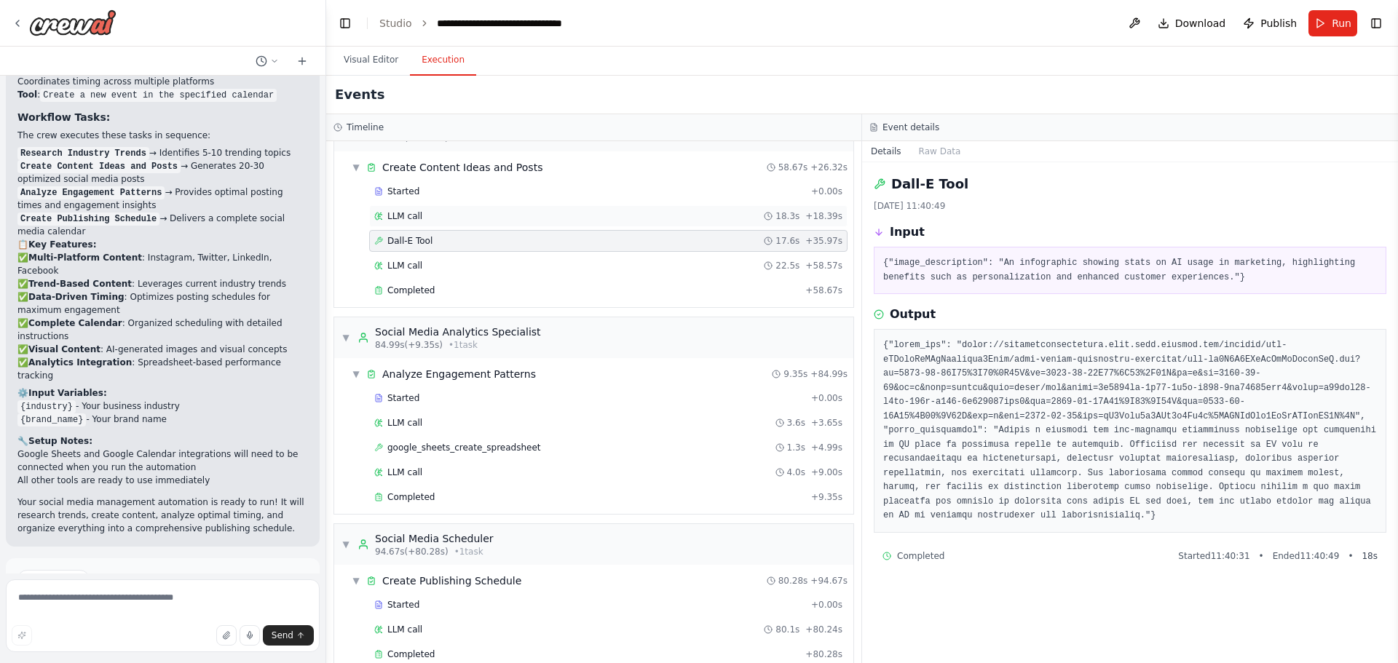
click at [434, 221] on div "LLM call 18.3s + 18.39s" at bounding box center [608, 216] width 468 height 12
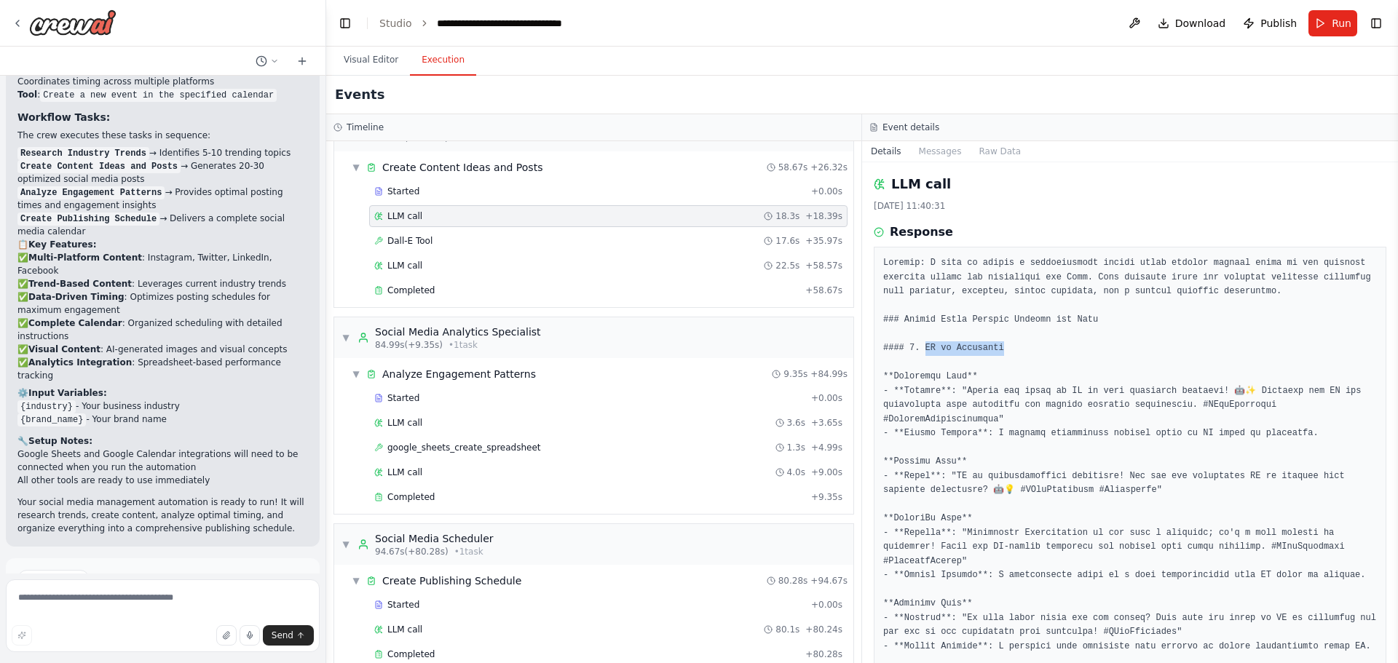
drag, startPoint x: 924, startPoint y: 344, endPoint x: 1024, endPoint y: 344, distance: 100.5
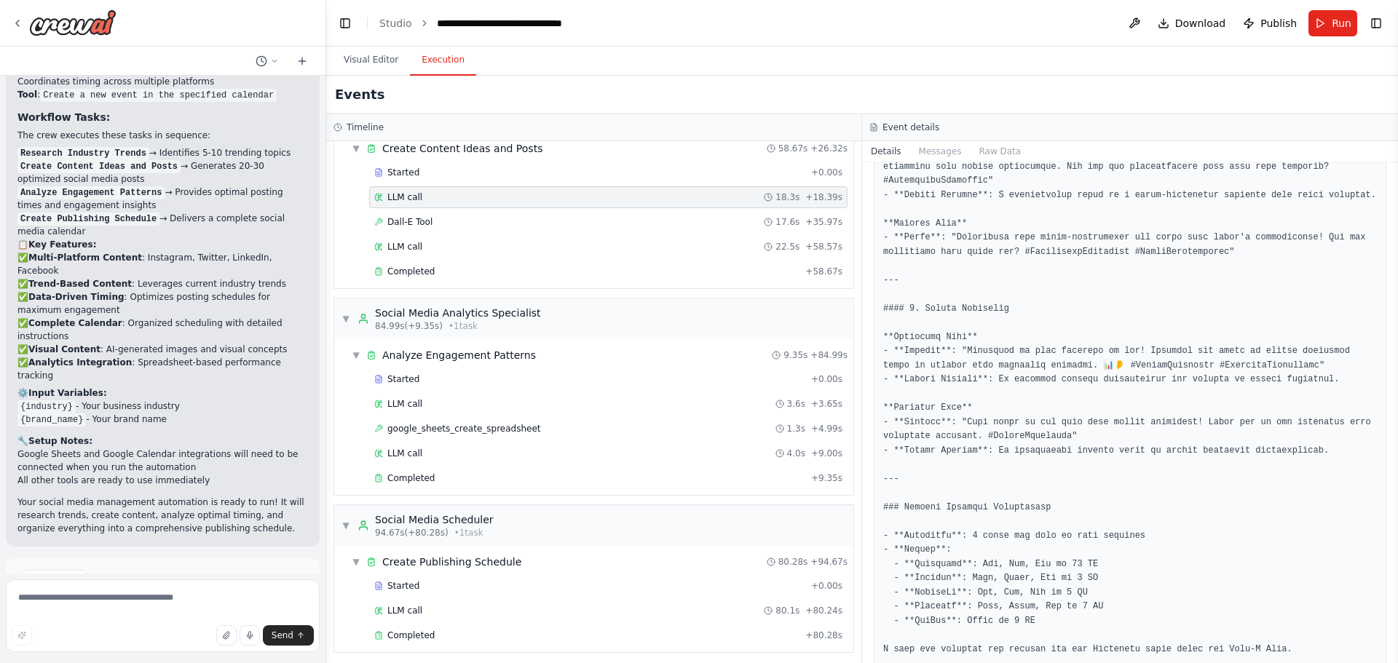
scroll to position [270, 0]
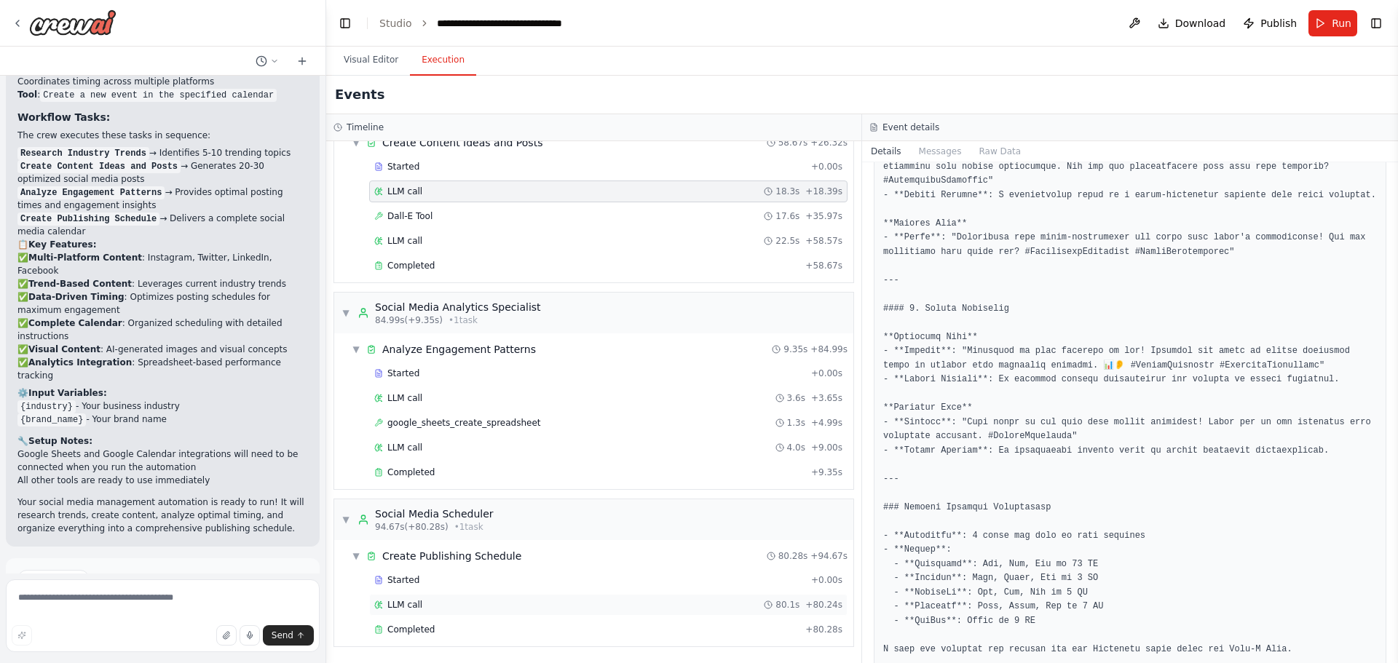
click at [416, 600] on span "LLM call" at bounding box center [404, 605] width 35 height 12
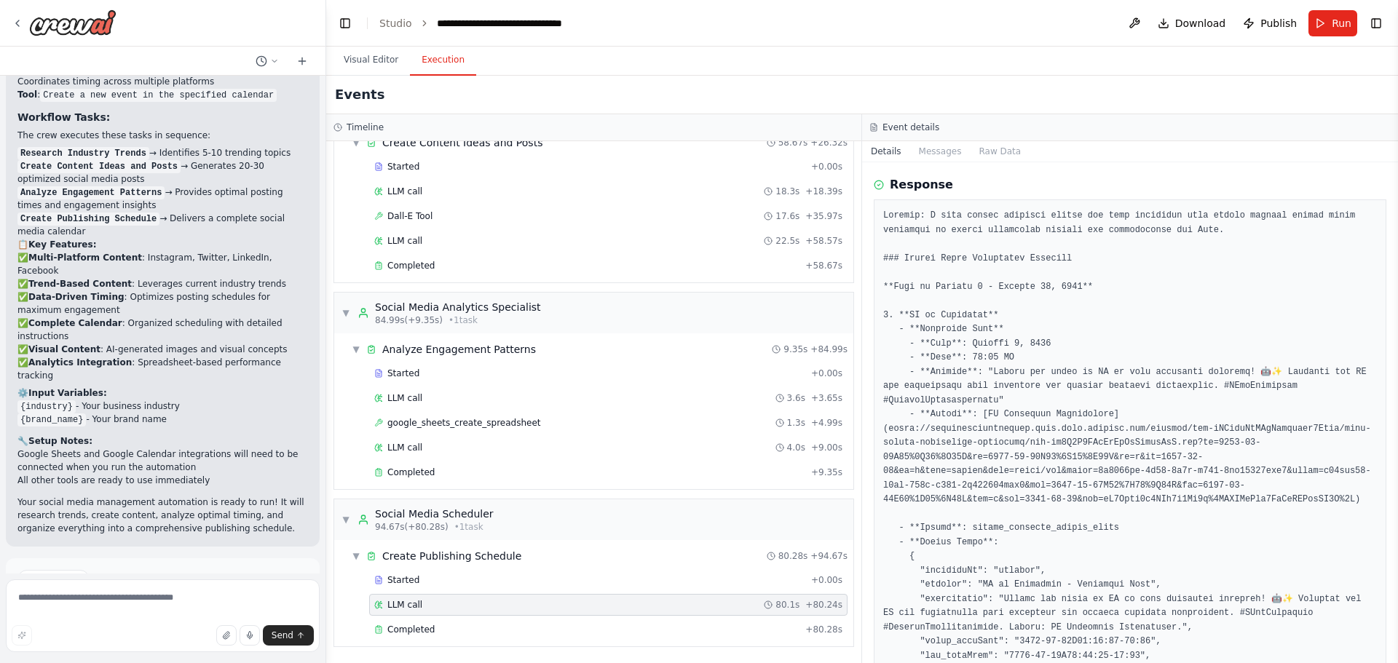
scroll to position [73, 0]
